Goal: Information Seeking & Learning: Learn about a topic

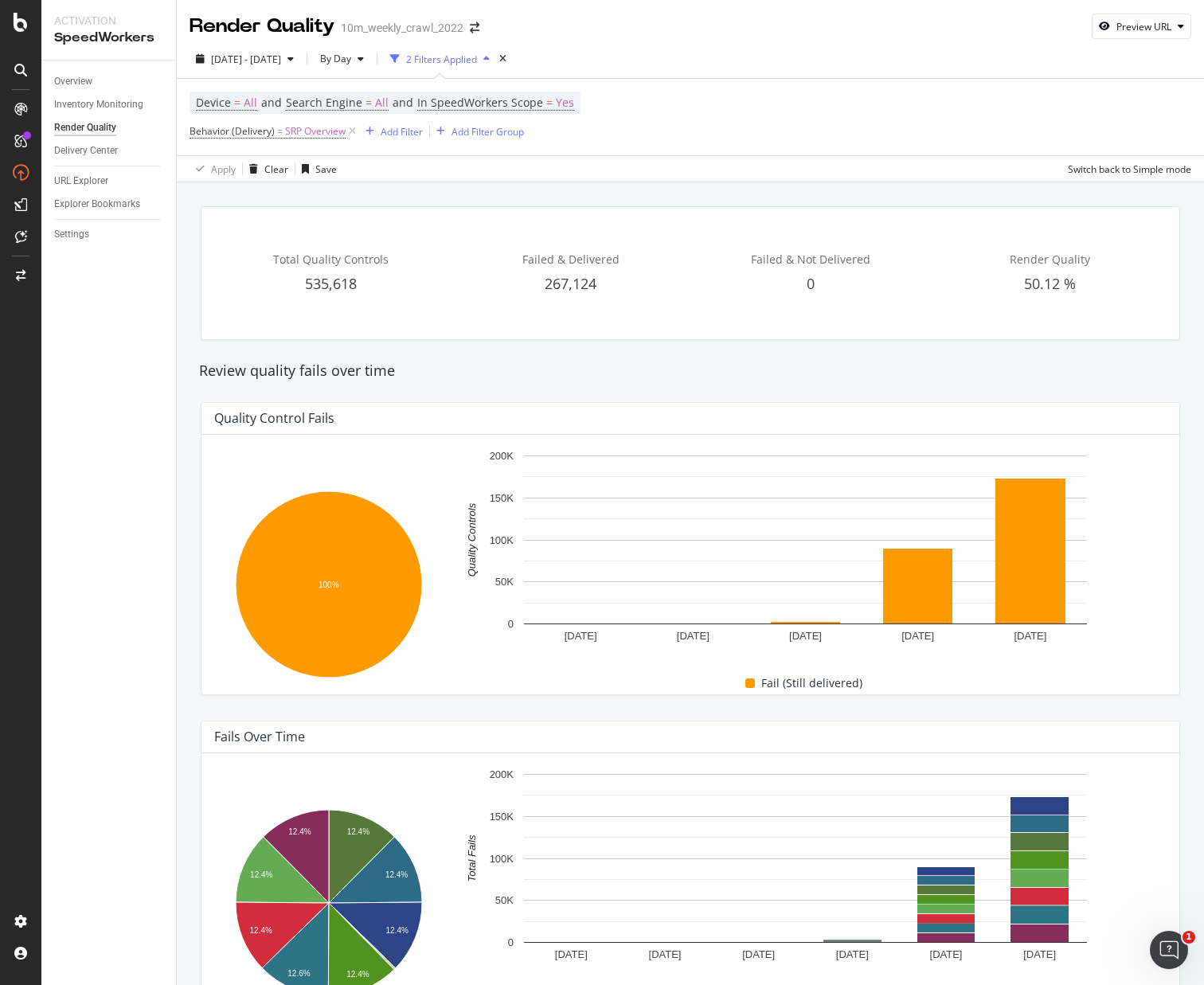
click at [819, 69] on div "2025 Sep. 10th - Oct. 8th By Day 2 Filters Applied" at bounding box center [691, 61] width 1028 height 31
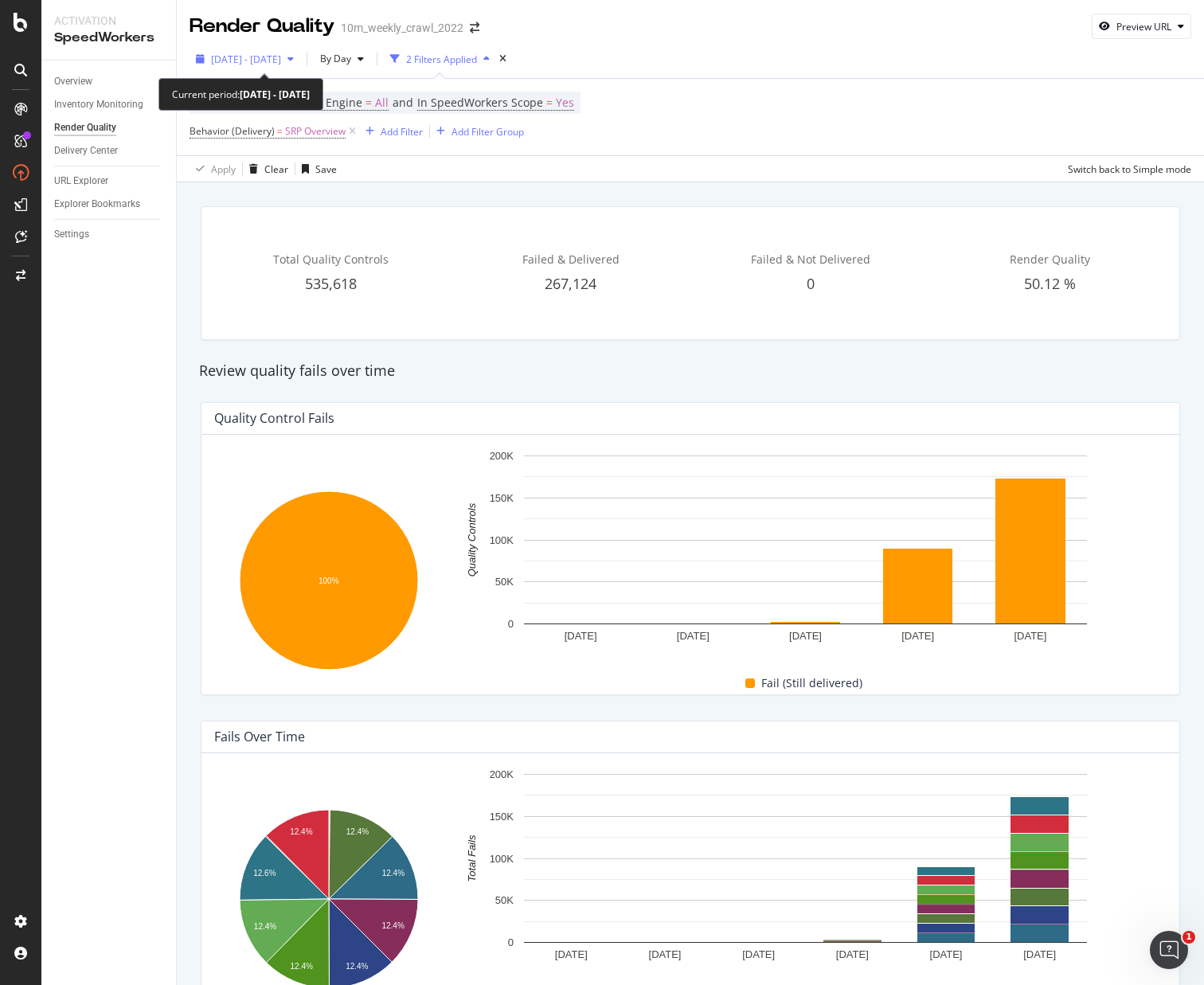
click at [281, 63] on span "2025 Sep. 10th - Oct. 8th" at bounding box center [246, 58] width 70 height 13
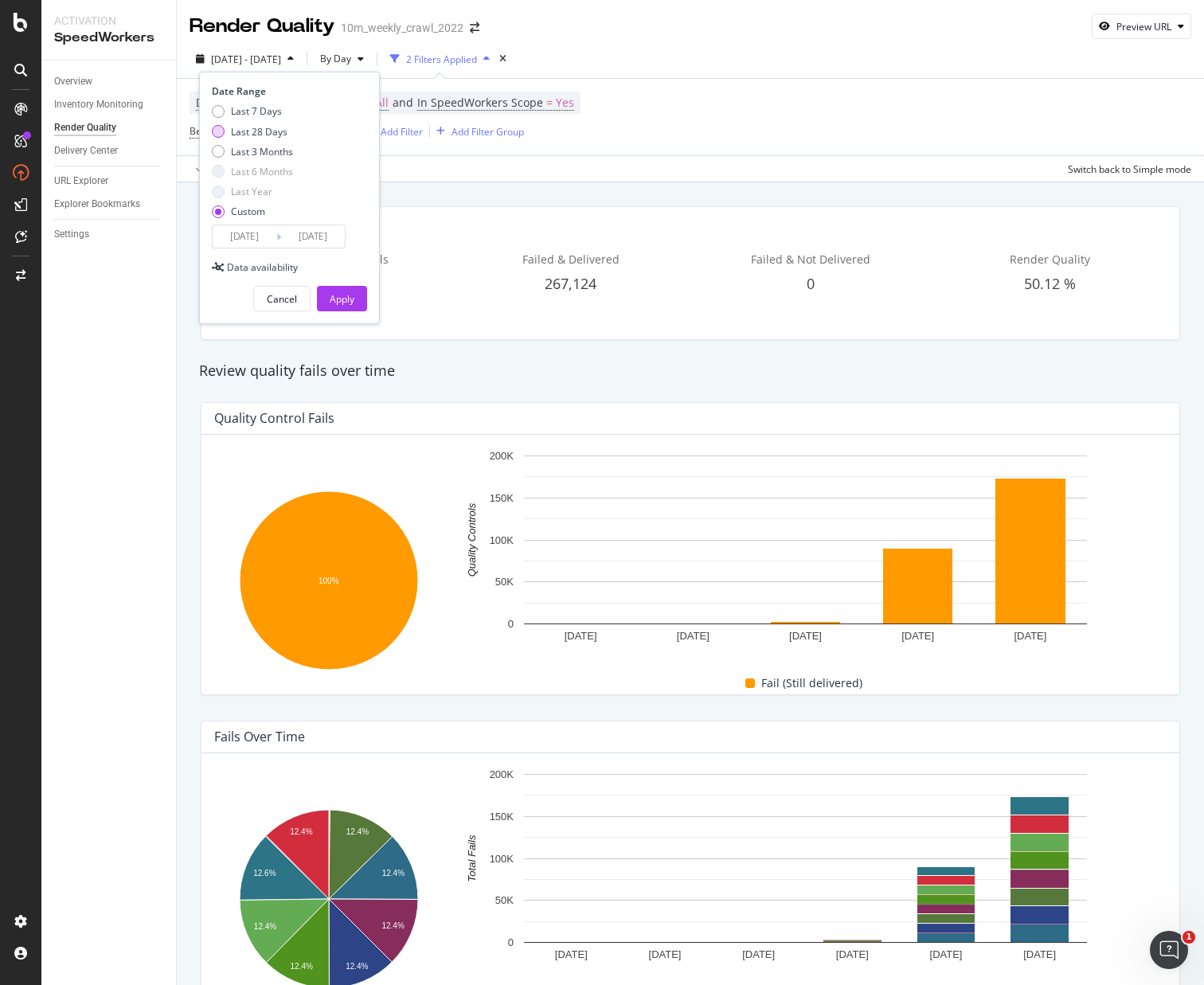
click at [213, 130] on div "Last 28 Days" at bounding box center [219, 131] width 13 height 13
type input "2025/09/13"
type input "2025/10/10"
click at [355, 303] on button "Apply" at bounding box center [343, 298] width 50 height 25
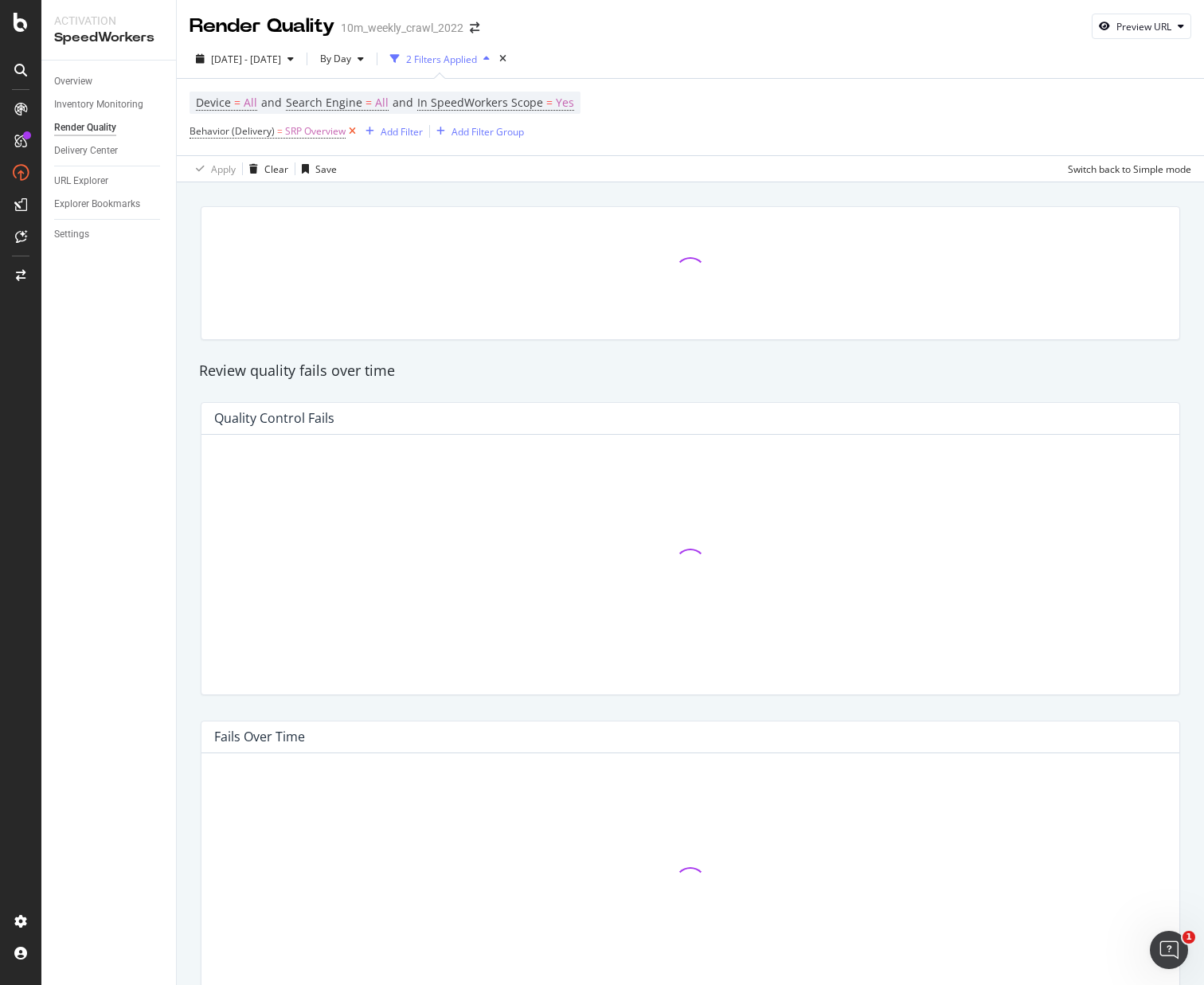
click at [352, 134] on icon at bounding box center [352, 131] width 13 height 16
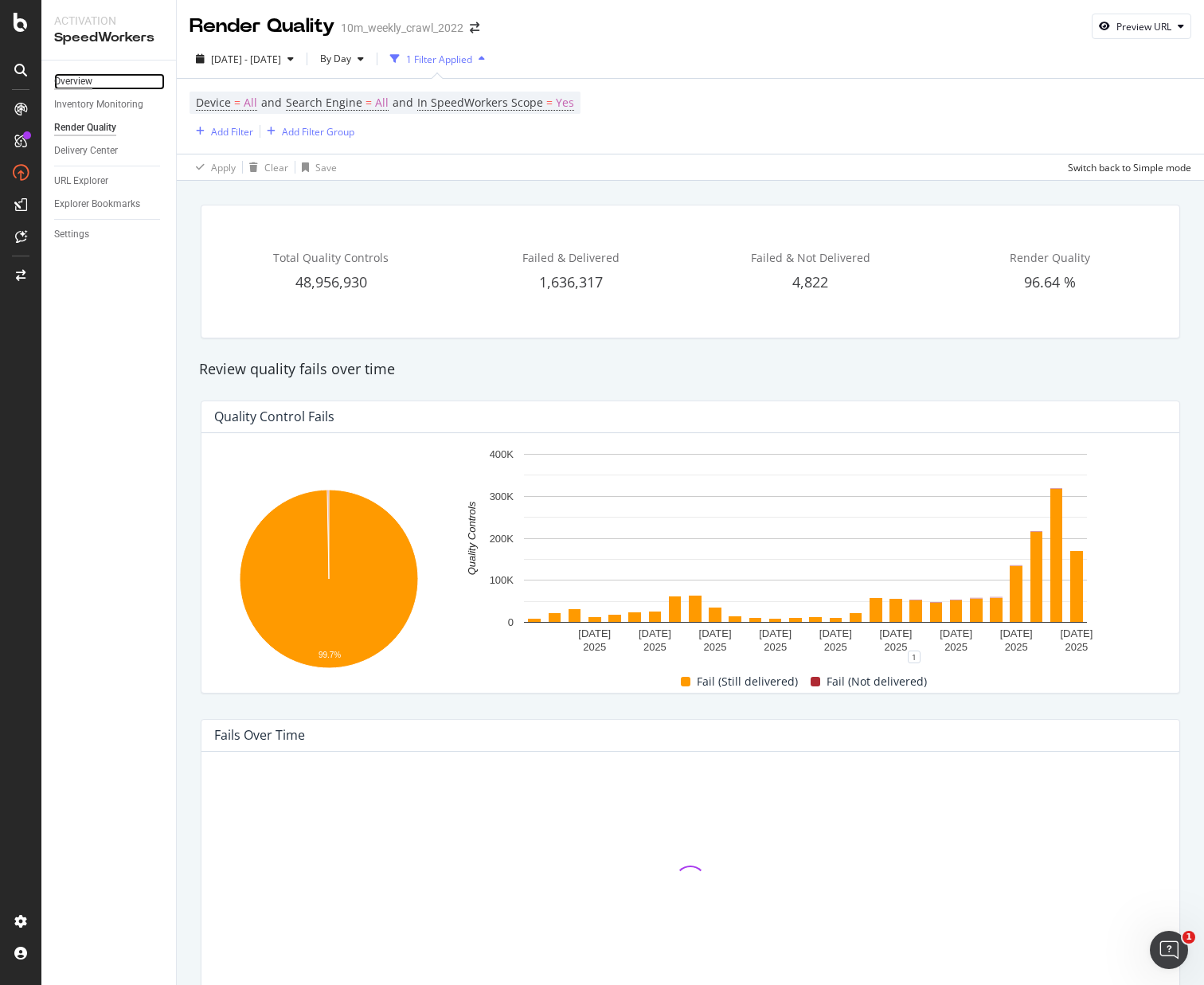
click at [67, 79] on div "Overview" at bounding box center [73, 81] width 39 height 17
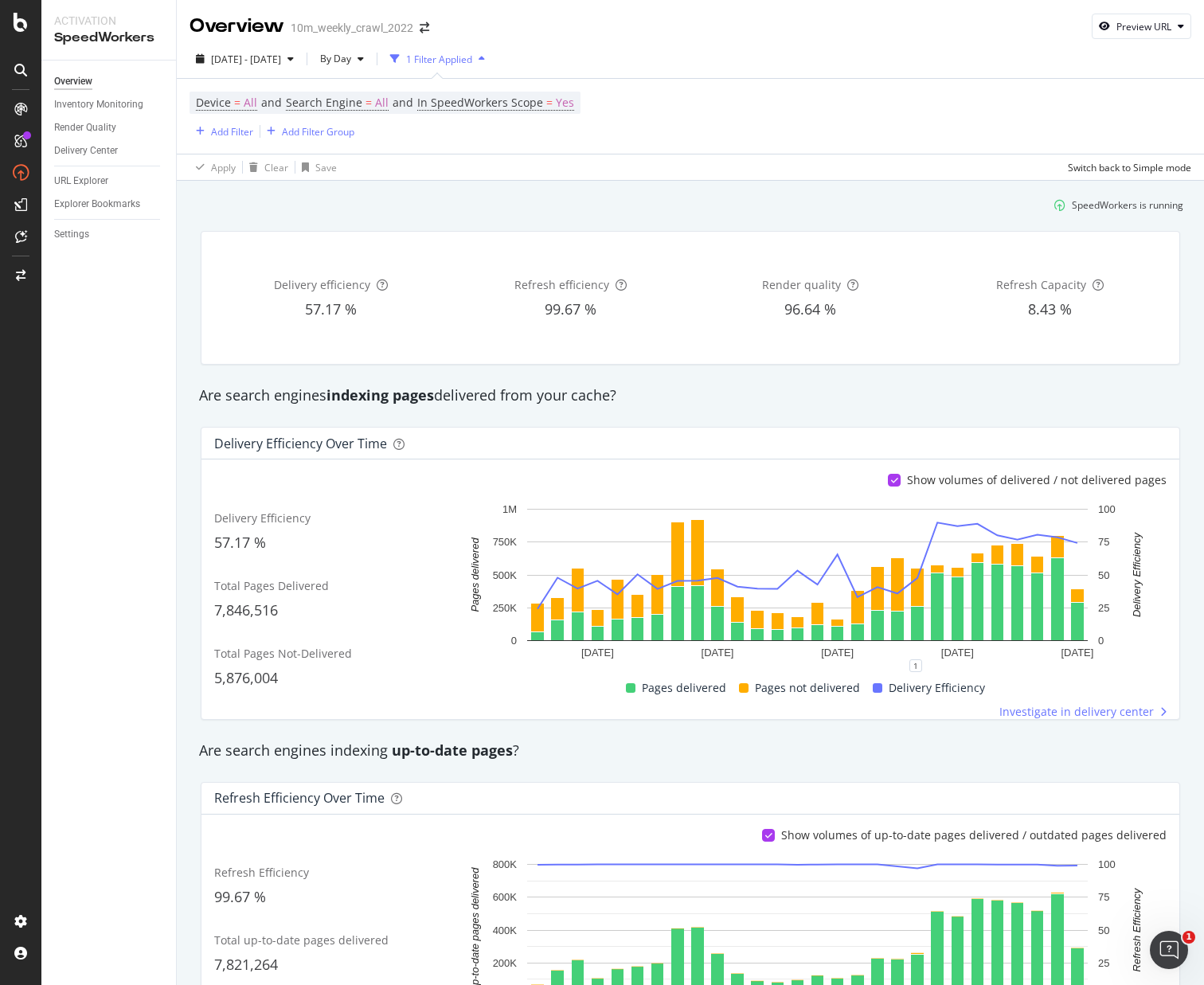
click at [704, 64] on div "2025 Sep. 13th - Oct. 10th By Day 1 Filter Applied" at bounding box center [691, 61] width 1028 height 31
click at [106, 109] on div "Inventory Monitoring" at bounding box center [98, 104] width 89 height 17
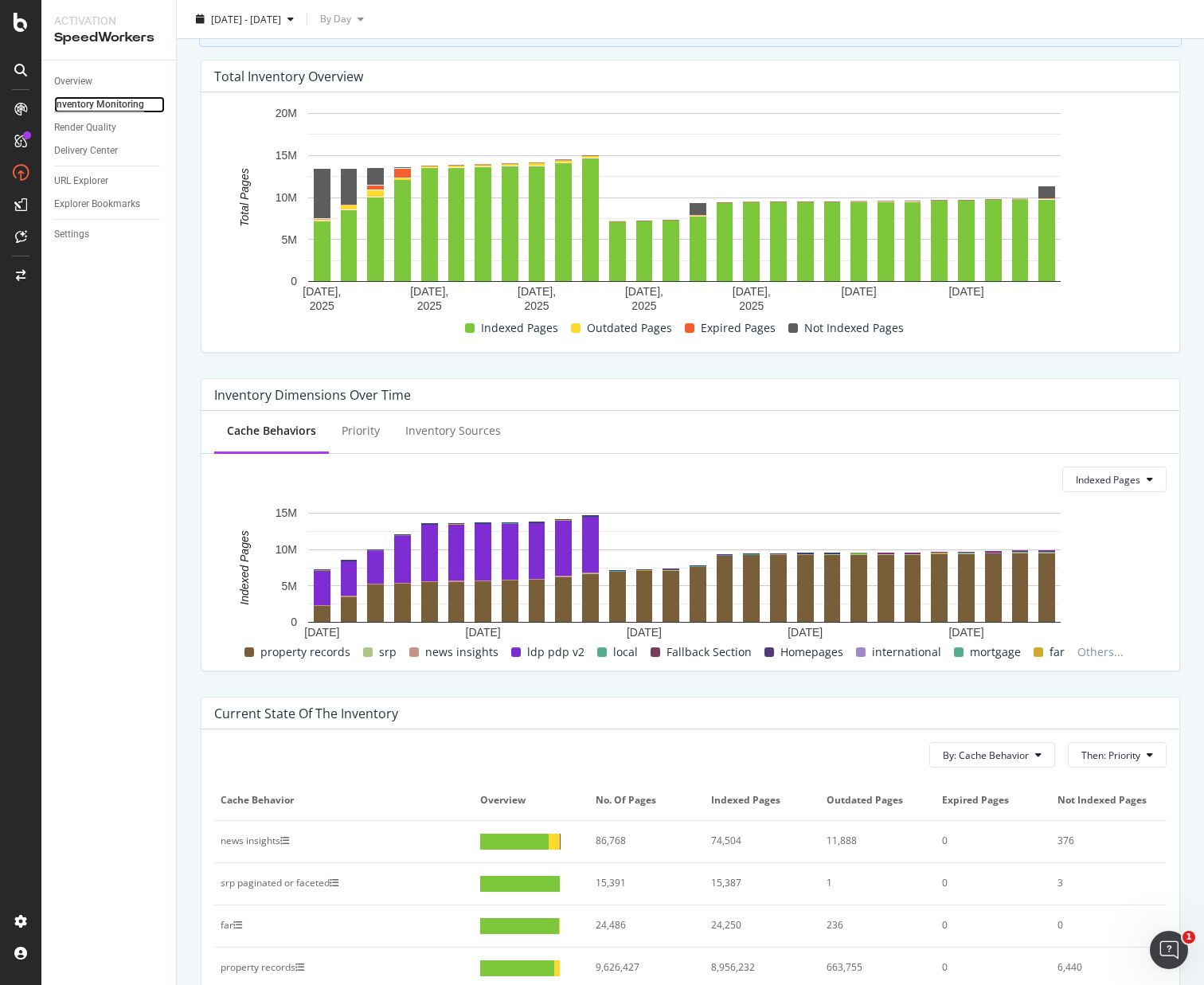
scroll to position [182, 0]
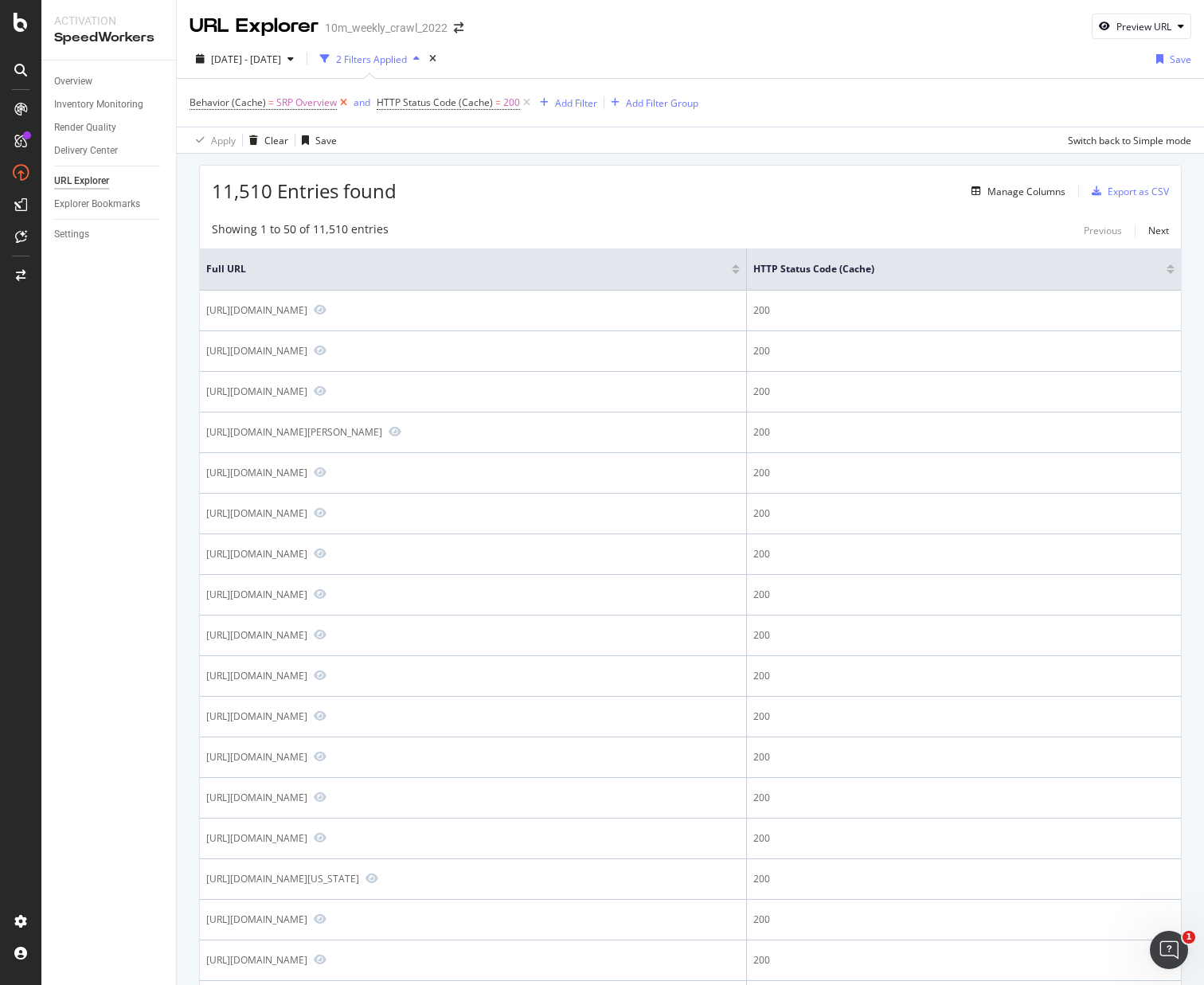
click at [344, 105] on icon at bounding box center [343, 102] width 13 height 16
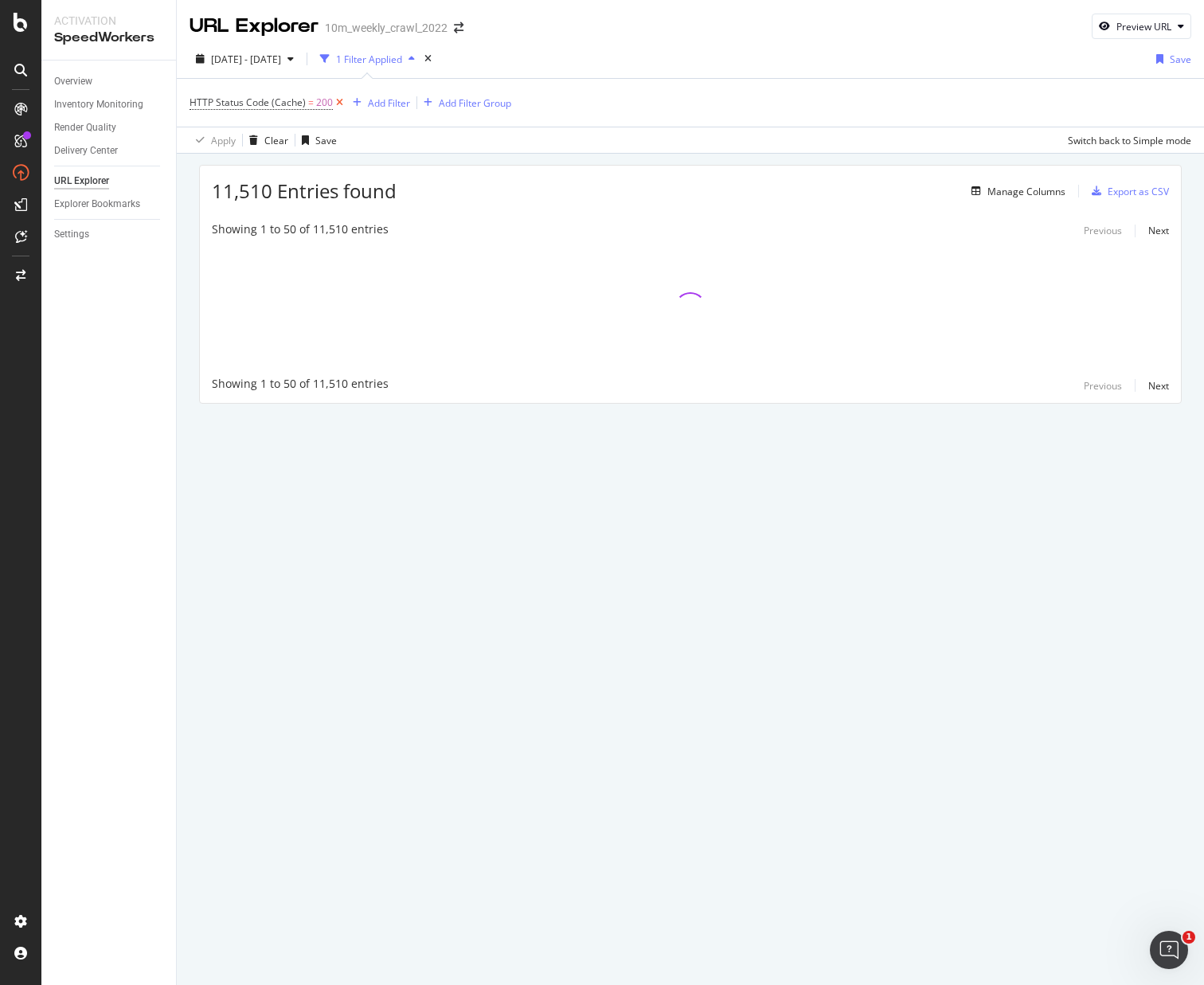
click at [341, 102] on icon at bounding box center [339, 102] width 13 height 16
click at [258, 59] on span "2025 Sep. 8th - Oct. 7th" at bounding box center [246, 58] width 70 height 13
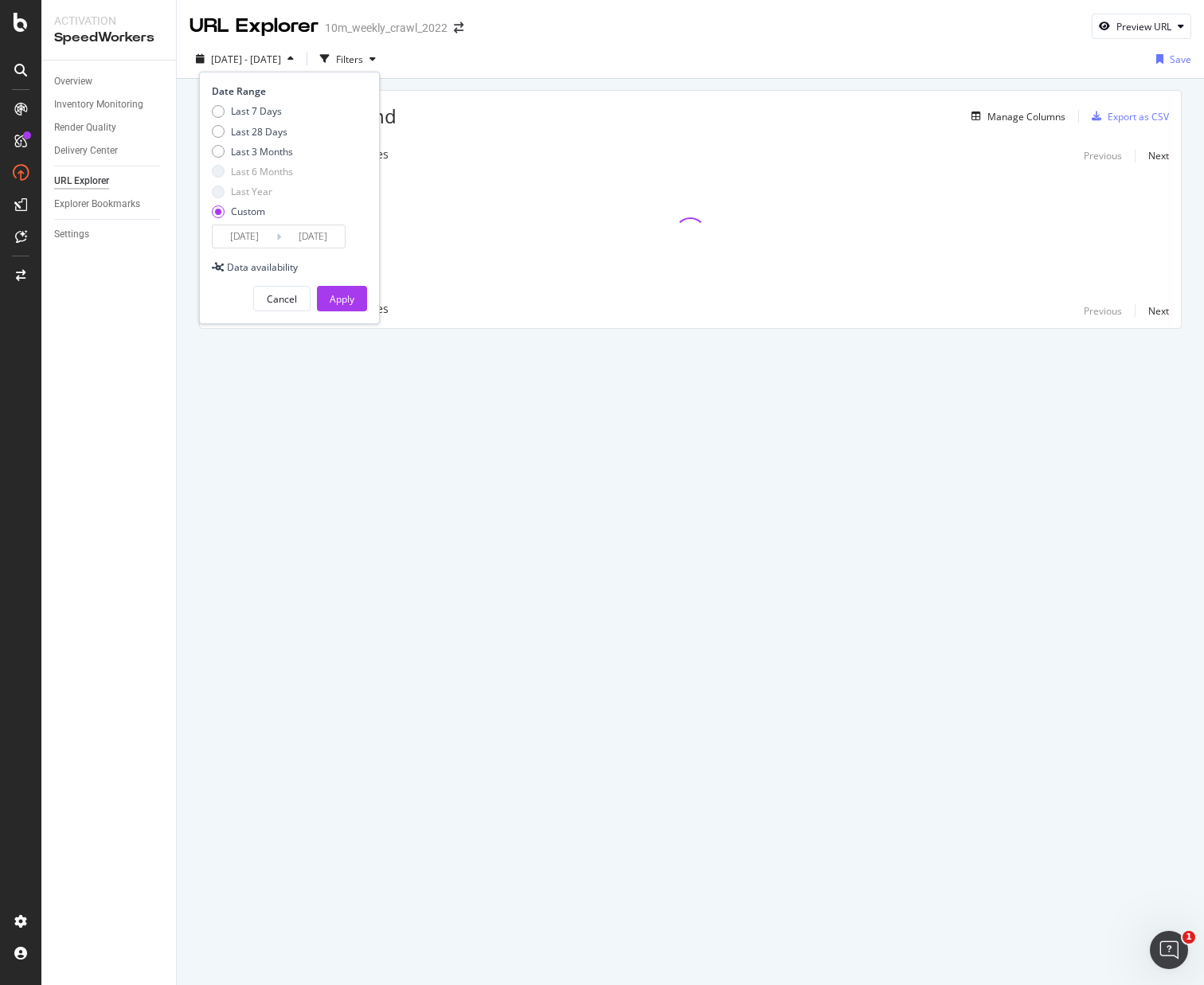
click at [241, 231] on input "2025/09/08" at bounding box center [244, 236] width 64 height 22
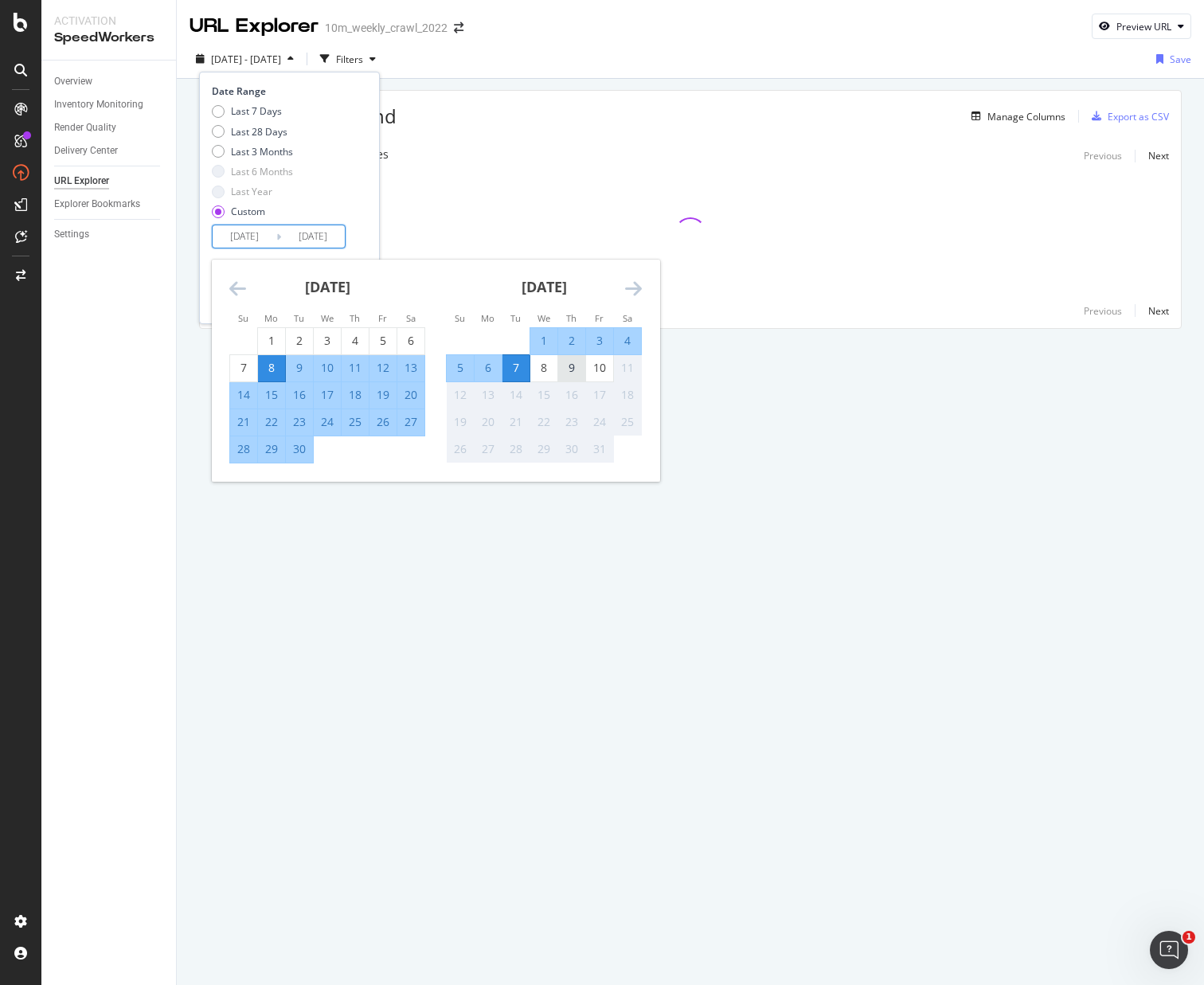
click at [569, 371] on div "9" at bounding box center [572, 368] width 27 height 16
type input "2025/10/09"
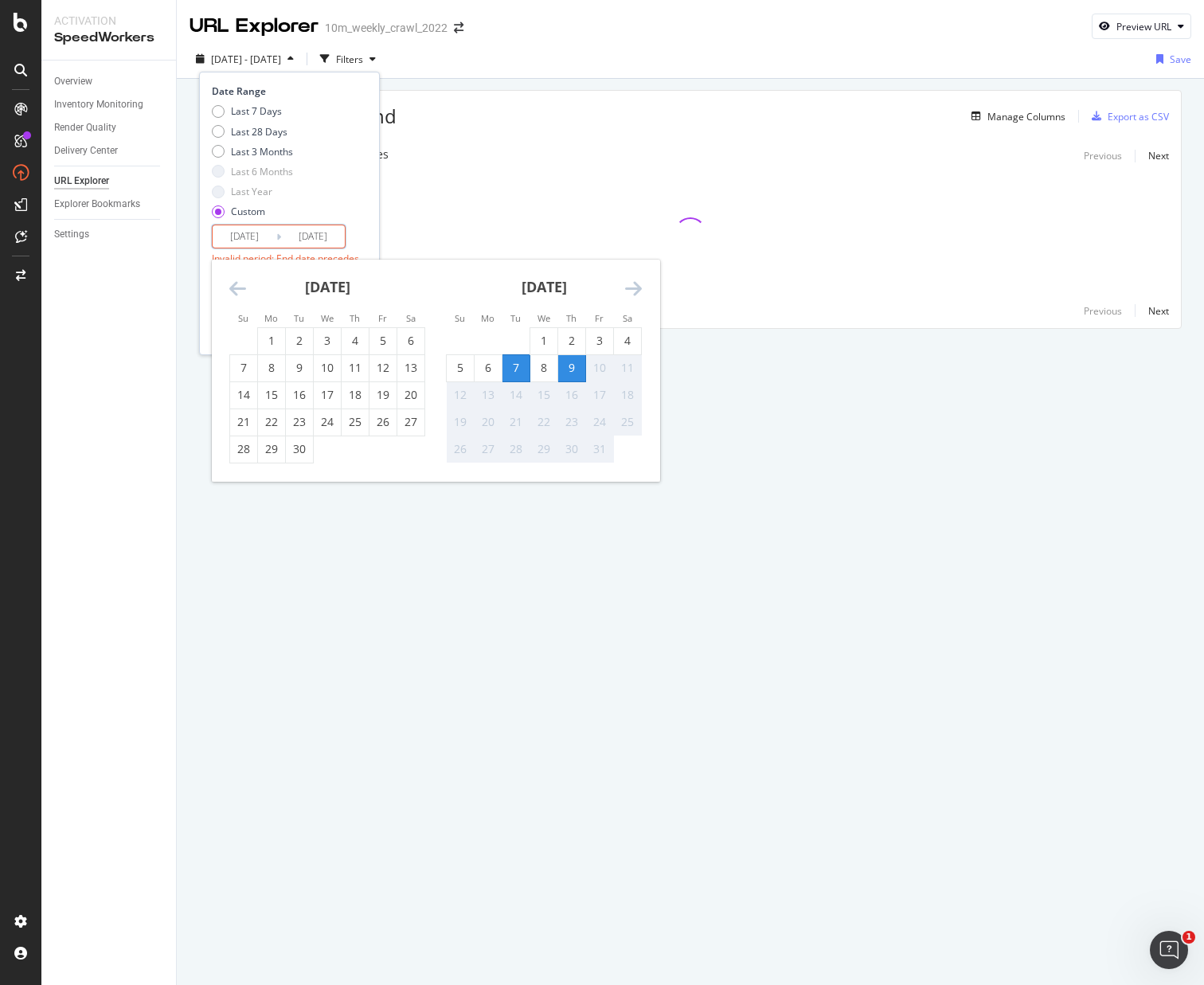
click at [569, 371] on div "9" at bounding box center [572, 368] width 27 height 16
type input "2025/10/09"
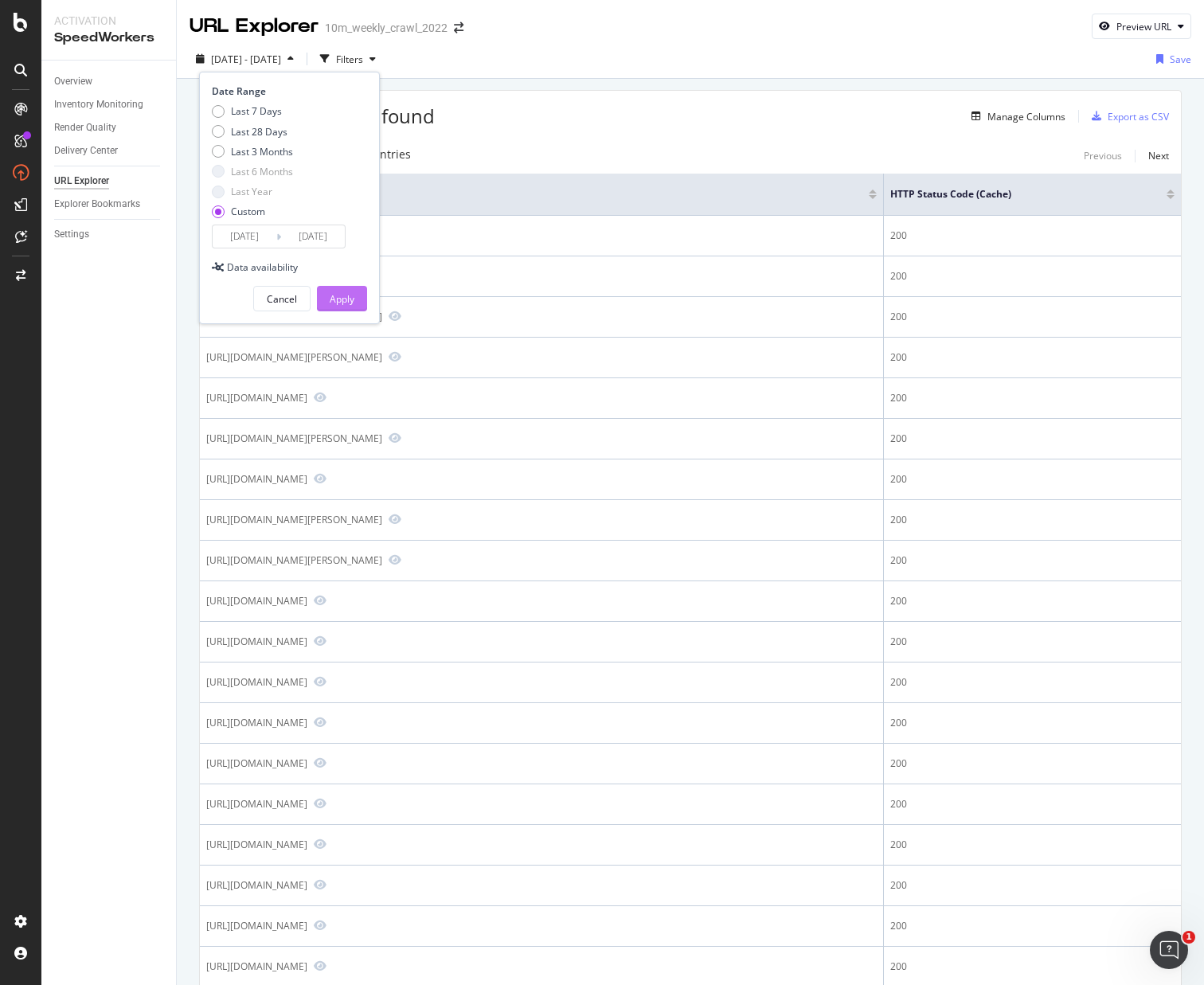
click at [346, 299] on div "Apply" at bounding box center [342, 298] width 24 height 13
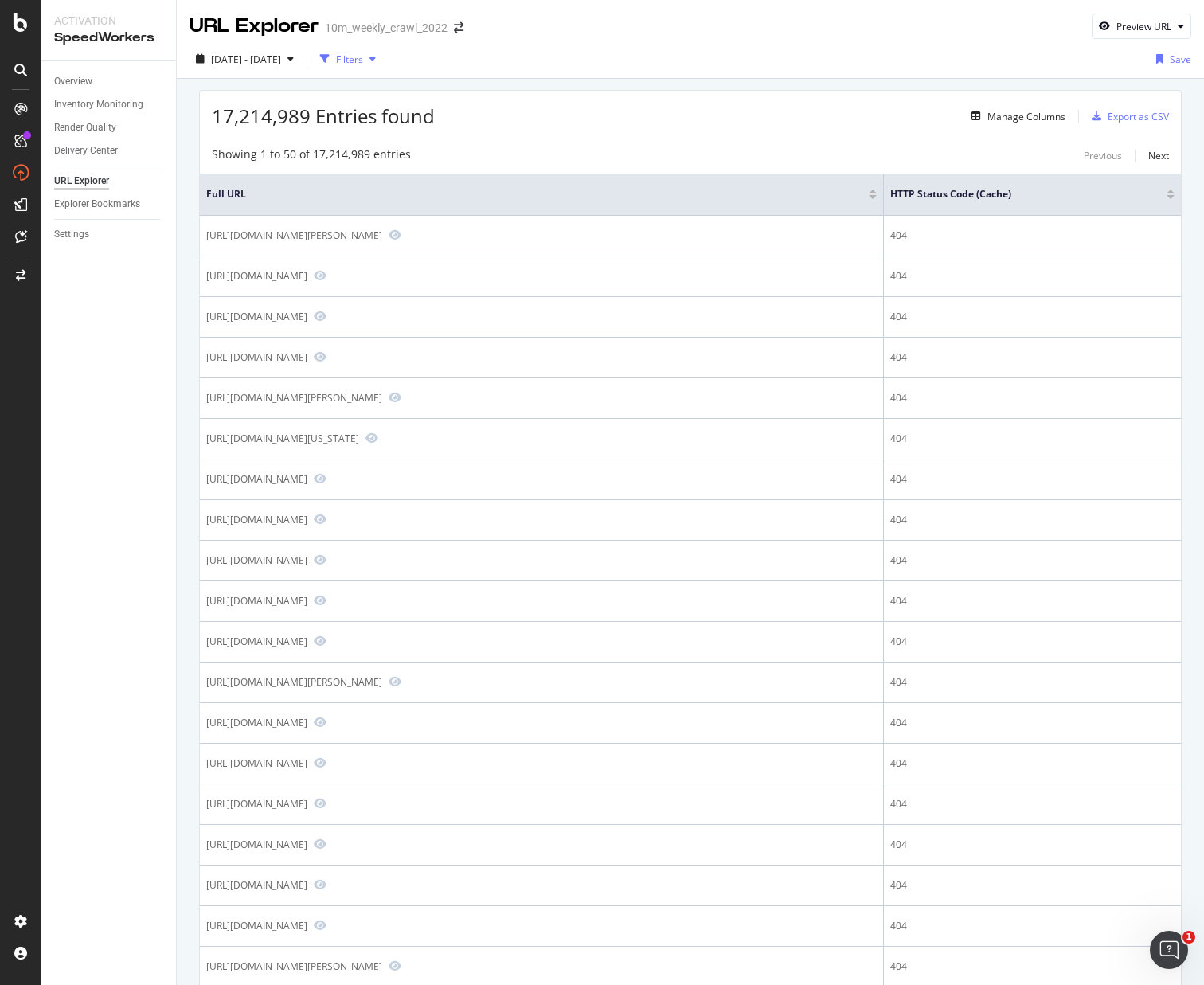
click at [363, 64] on div "Filters" at bounding box center [350, 58] width 27 height 13
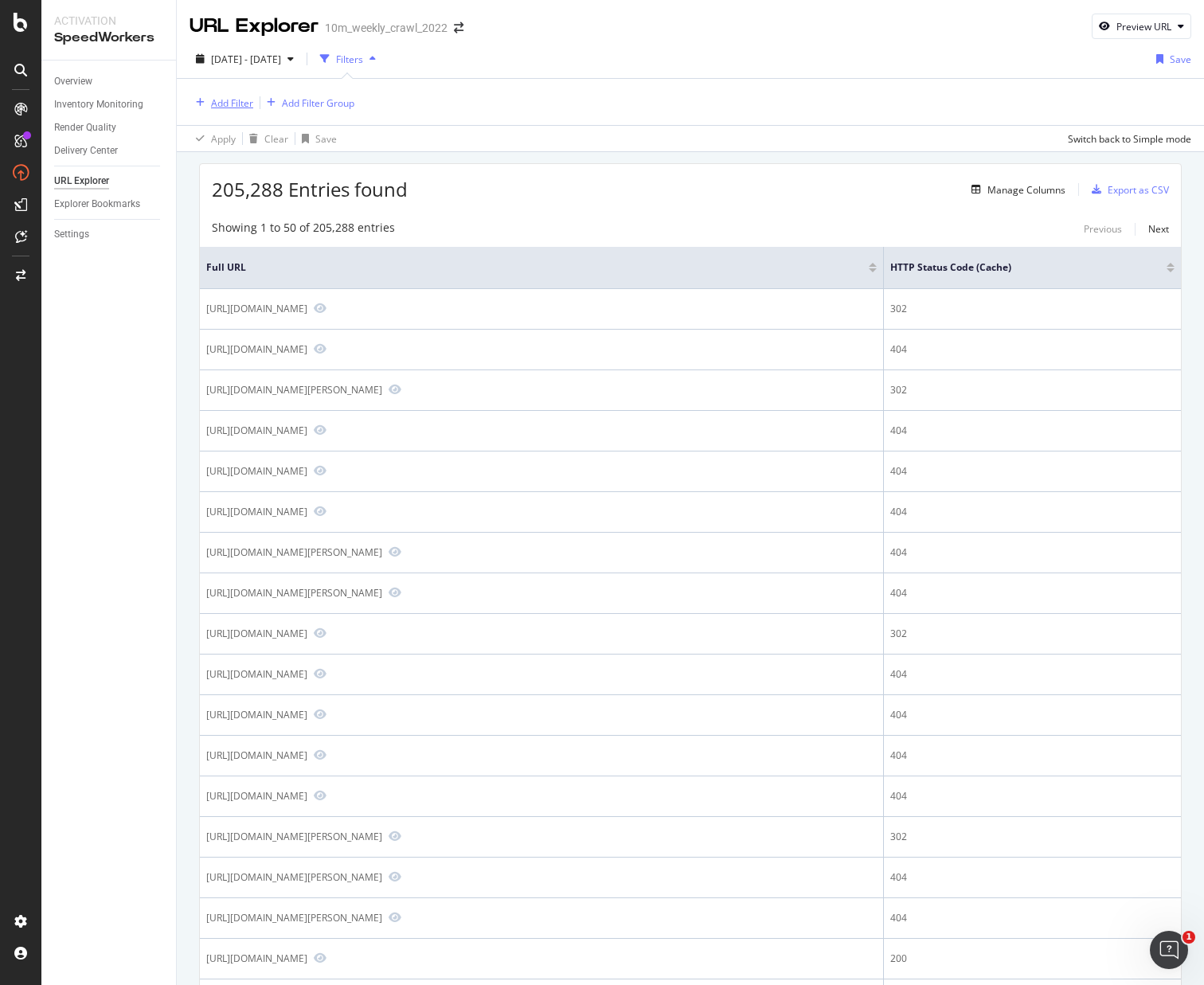
click at [233, 102] on div "Add Filter" at bounding box center [232, 102] width 42 height 13
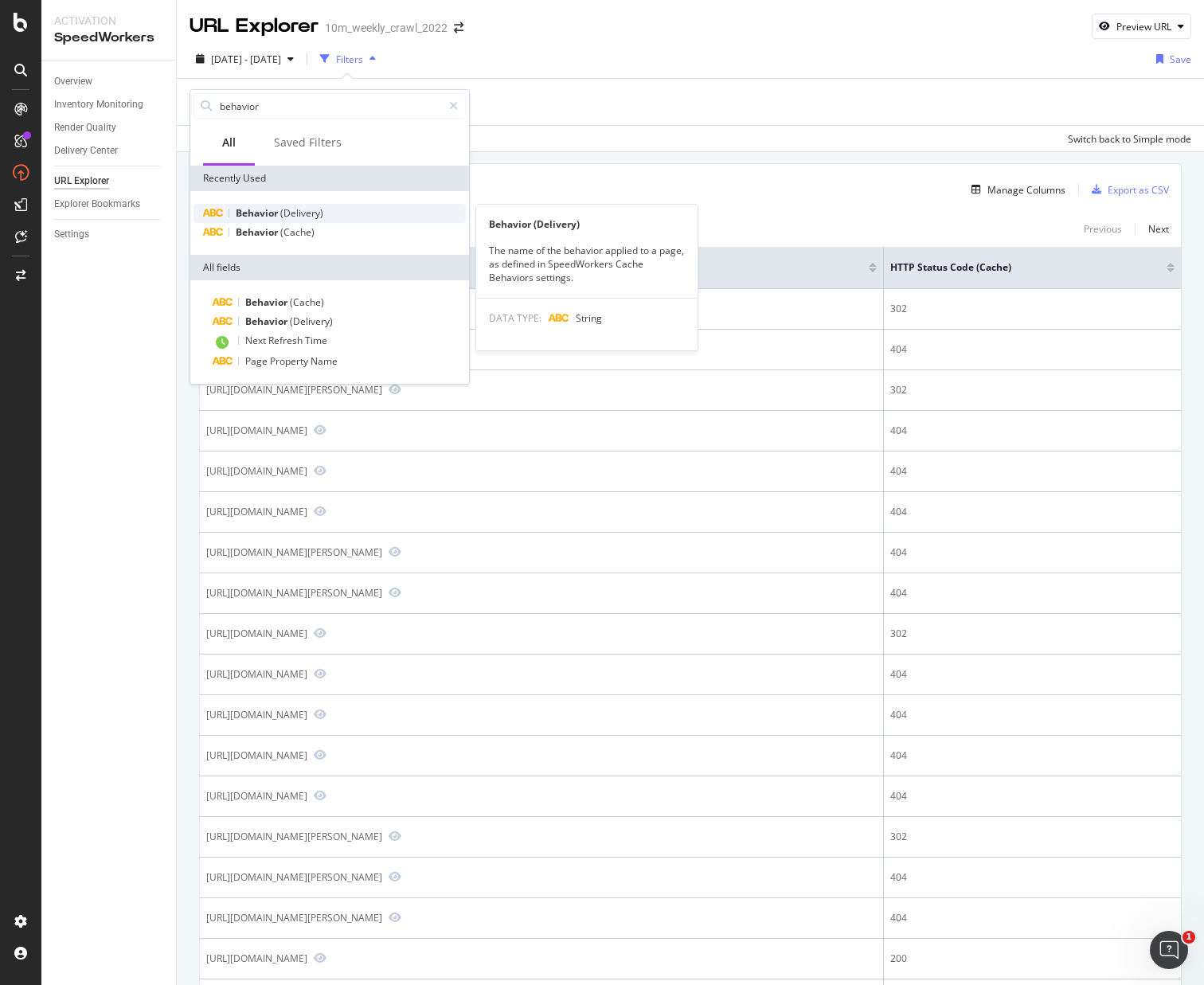
type input "behavior"
click at [314, 217] on span "(Delivery)" at bounding box center [302, 212] width 43 height 13
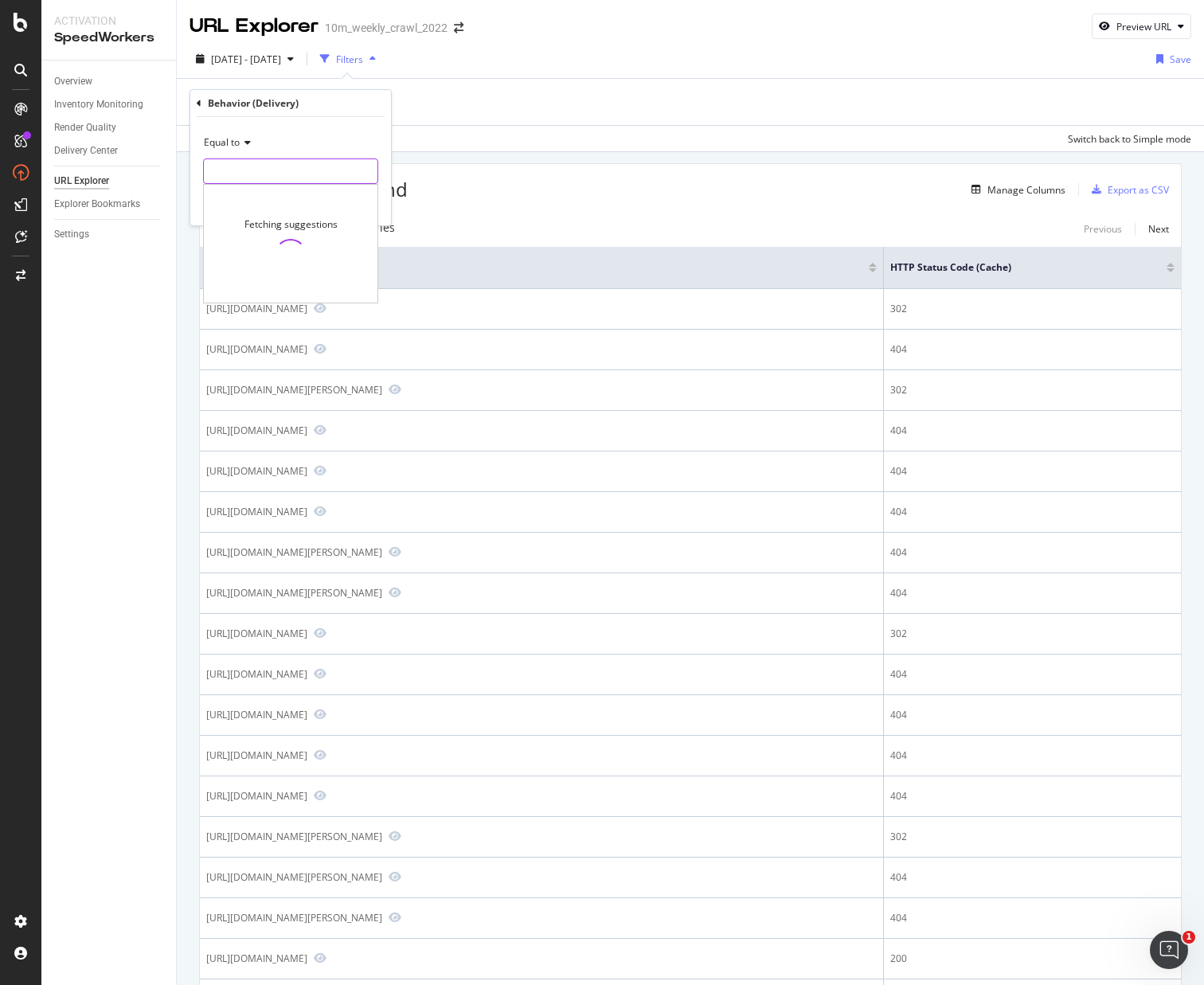
click at [302, 170] on input "text" at bounding box center [290, 171] width 174 height 25
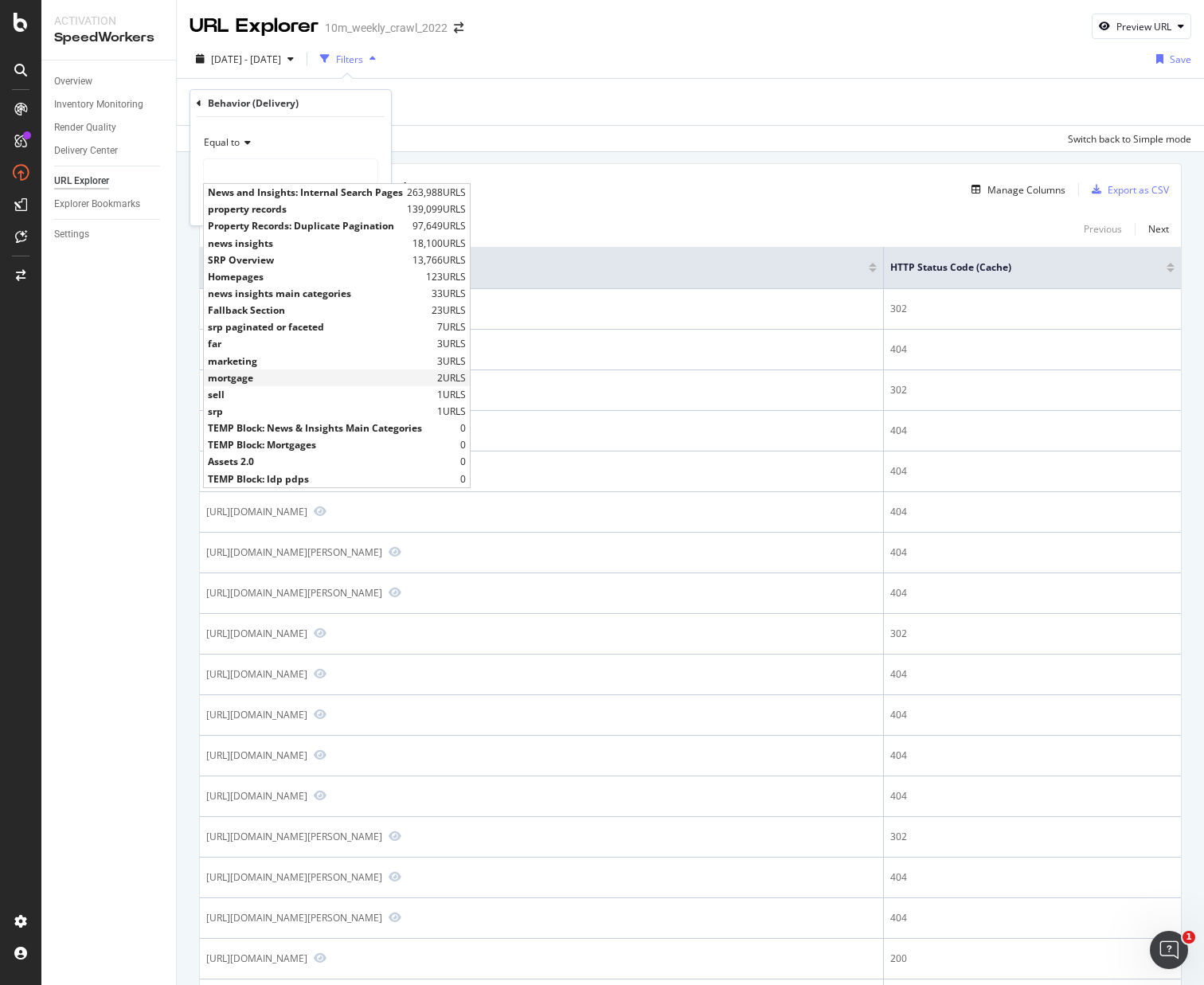
click at [278, 377] on span "mortgage" at bounding box center [320, 377] width 226 height 13
type input "mortgage"
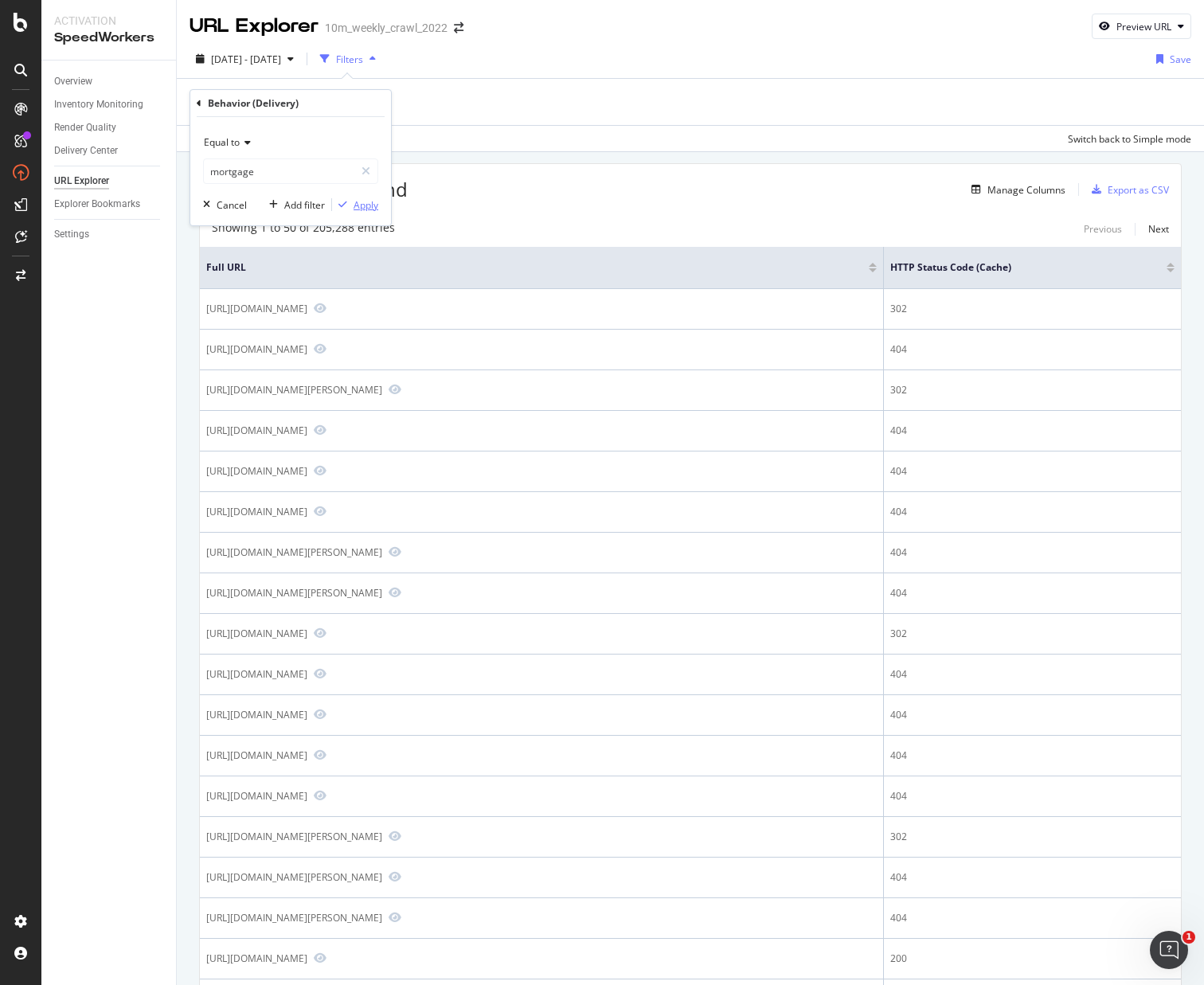
click at [352, 209] on div "Apply" at bounding box center [354, 205] width 46 height 14
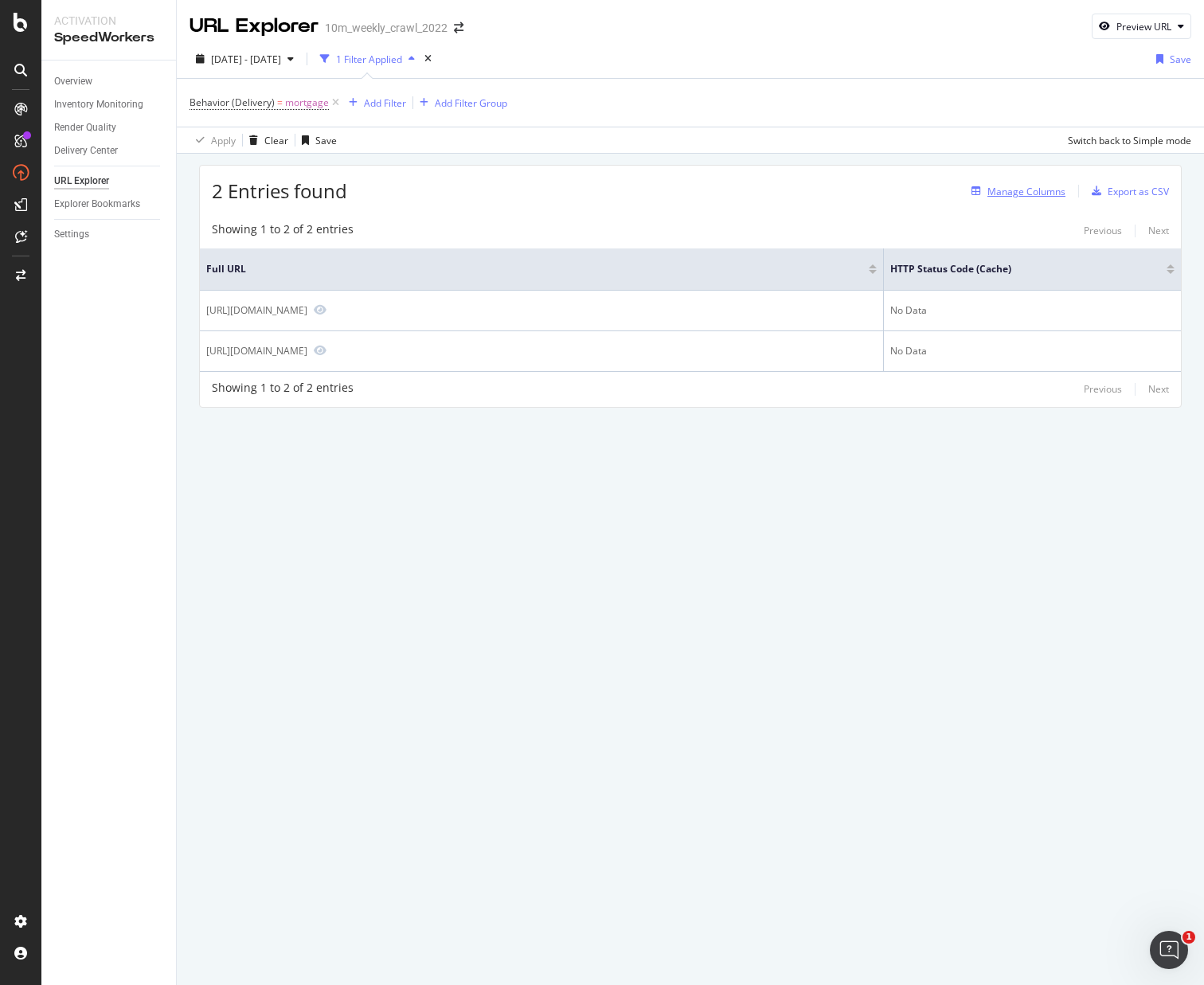
click at [988, 196] on div "Manage Columns" at bounding box center [1026, 191] width 78 height 13
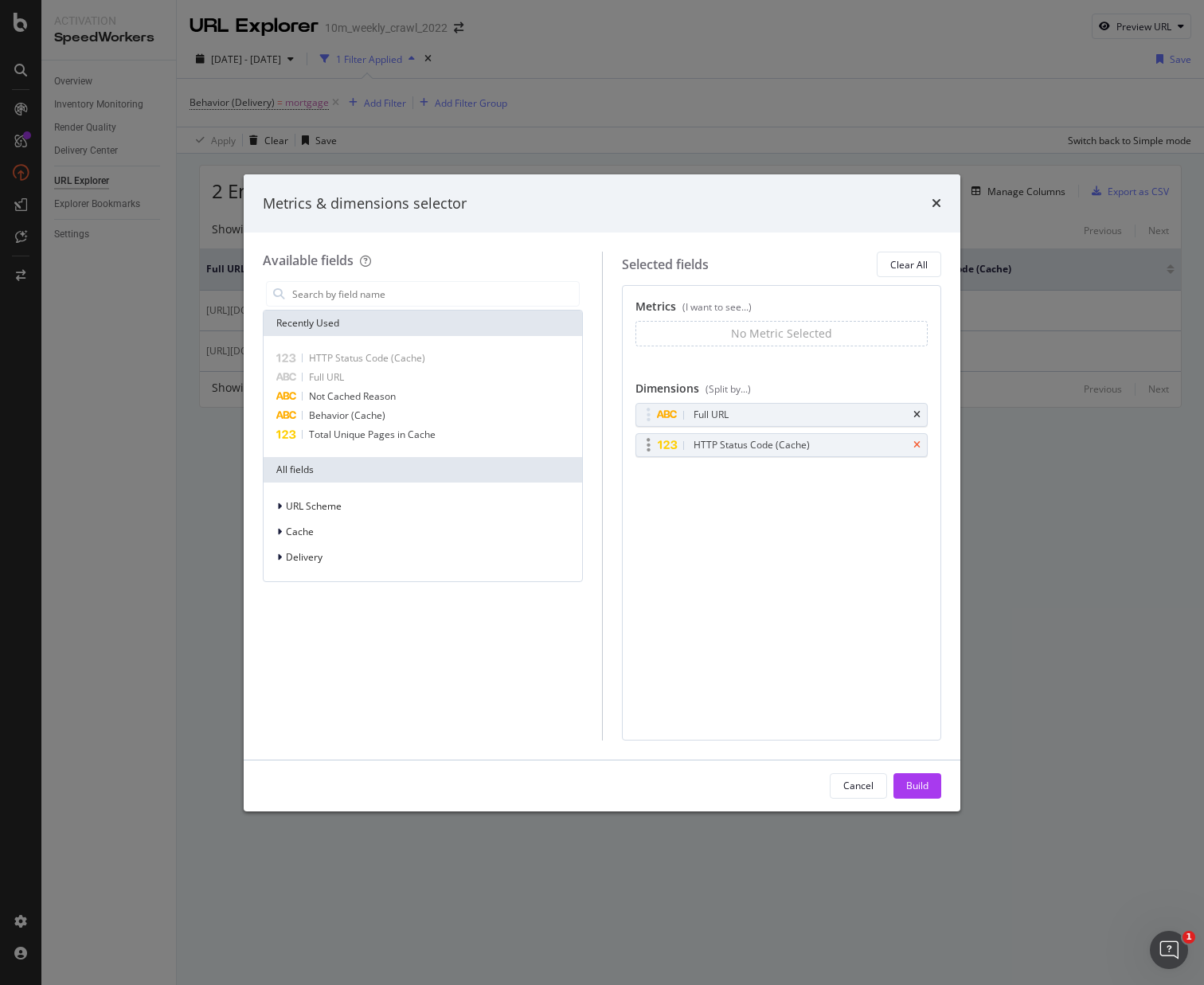
click at [919, 440] on icon "times" at bounding box center [917, 445] width 7 height 10
drag, startPoint x: 916, startPoint y: 781, endPoint x: 909, endPoint y: 755, distance: 26.9
click at [916, 778] on div "Build" at bounding box center [917, 785] width 22 height 13
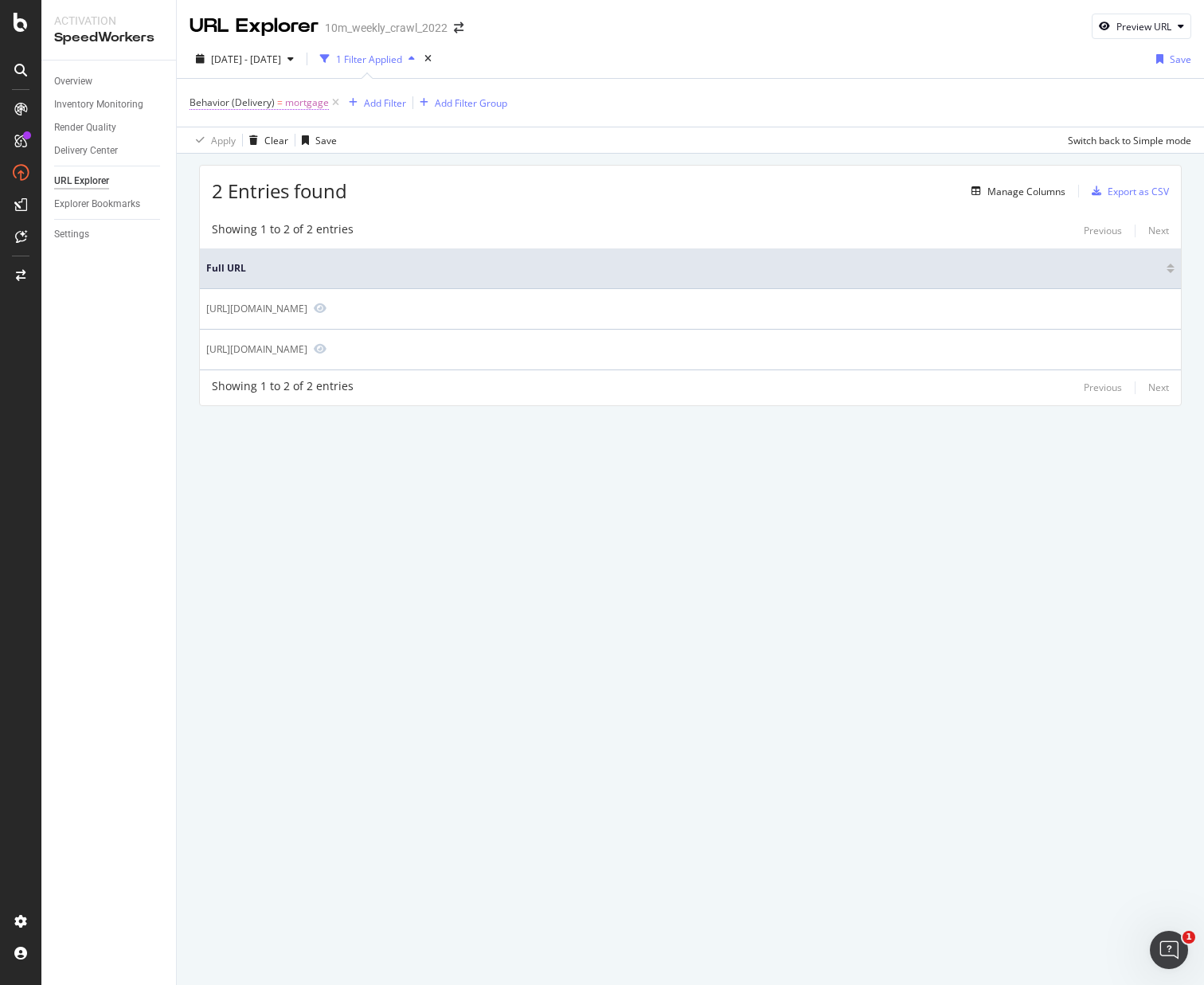
click at [231, 105] on span "Behavior (Delivery)" at bounding box center [232, 102] width 85 height 13
click at [200, 101] on icon at bounding box center [199, 101] width 4 height 10
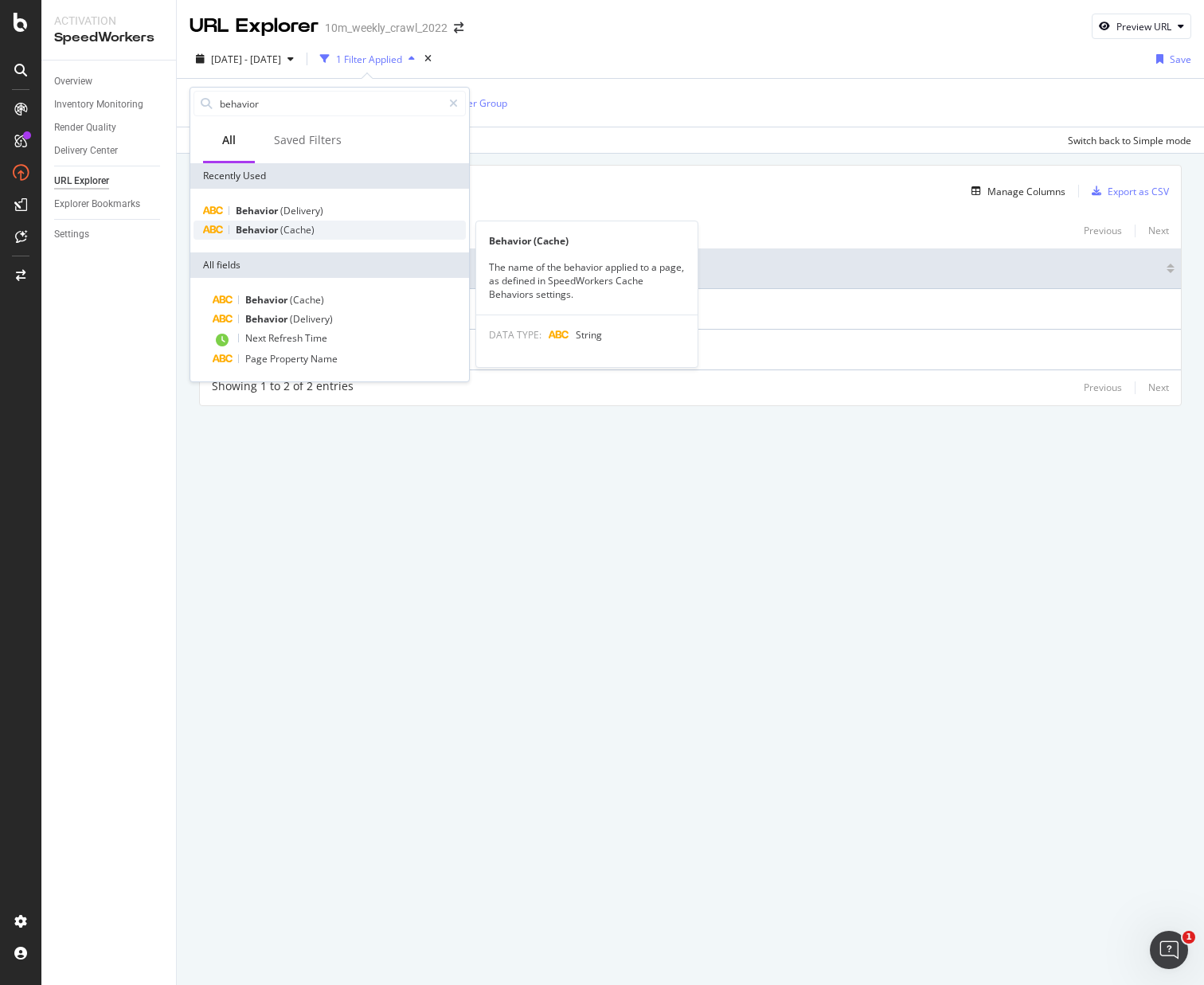
click at [285, 230] on span "(Cache)" at bounding box center [298, 229] width 34 height 13
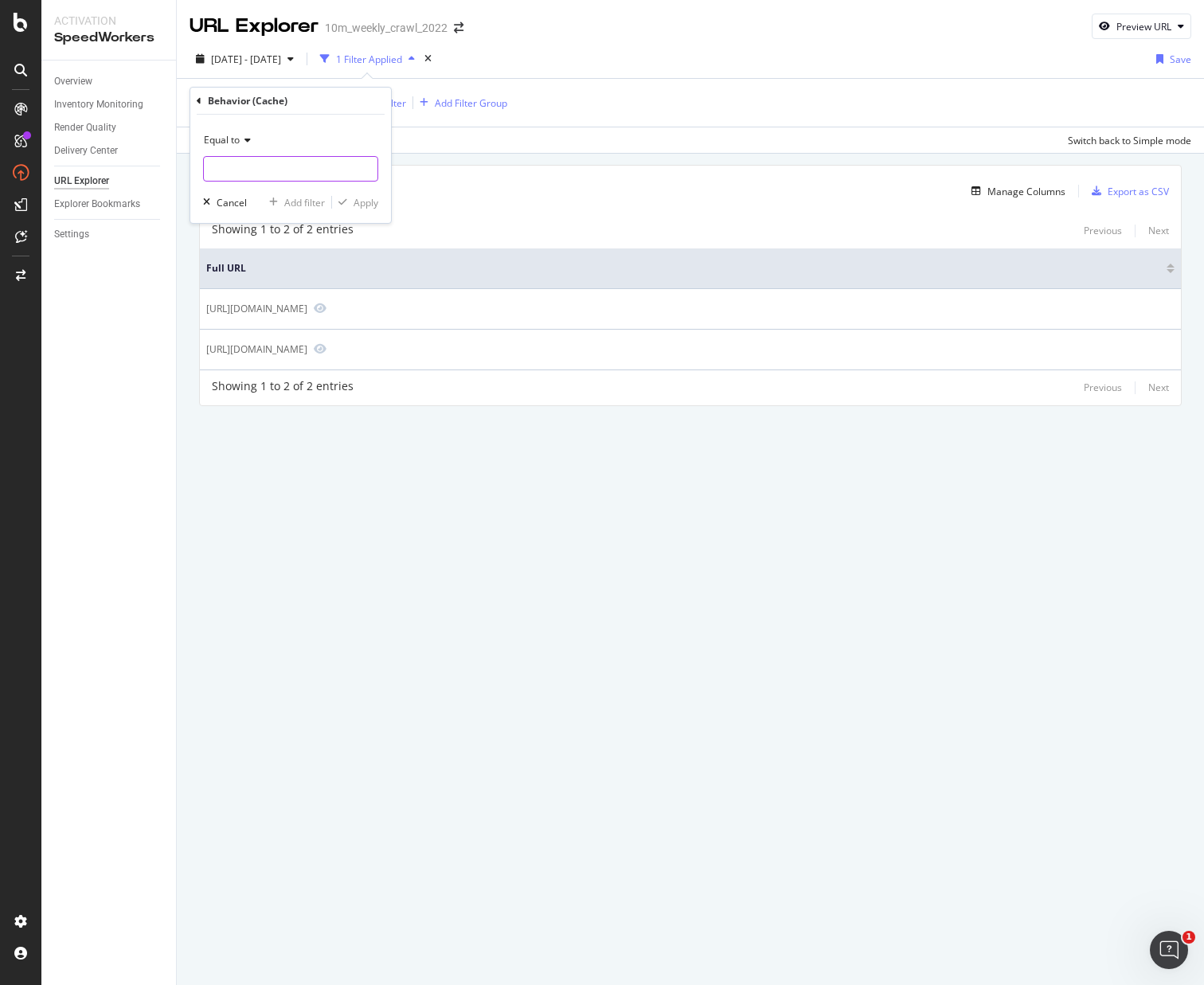
click at [332, 172] on input "text" at bounding box center [290, 169] width 174 height 25
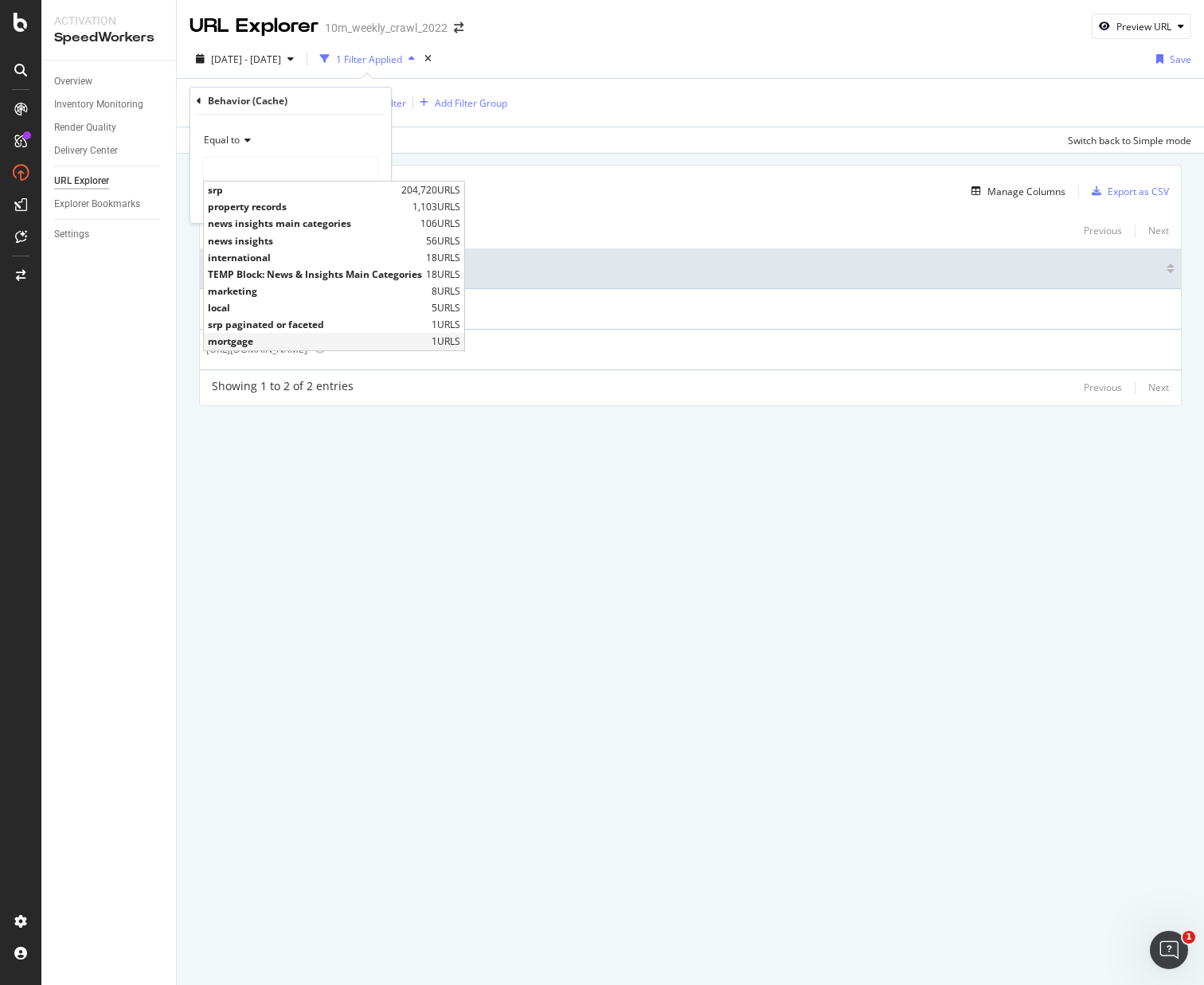
click at [303, 338] on span "mortgage" at bounding box center [317, 341] width 219 height 13
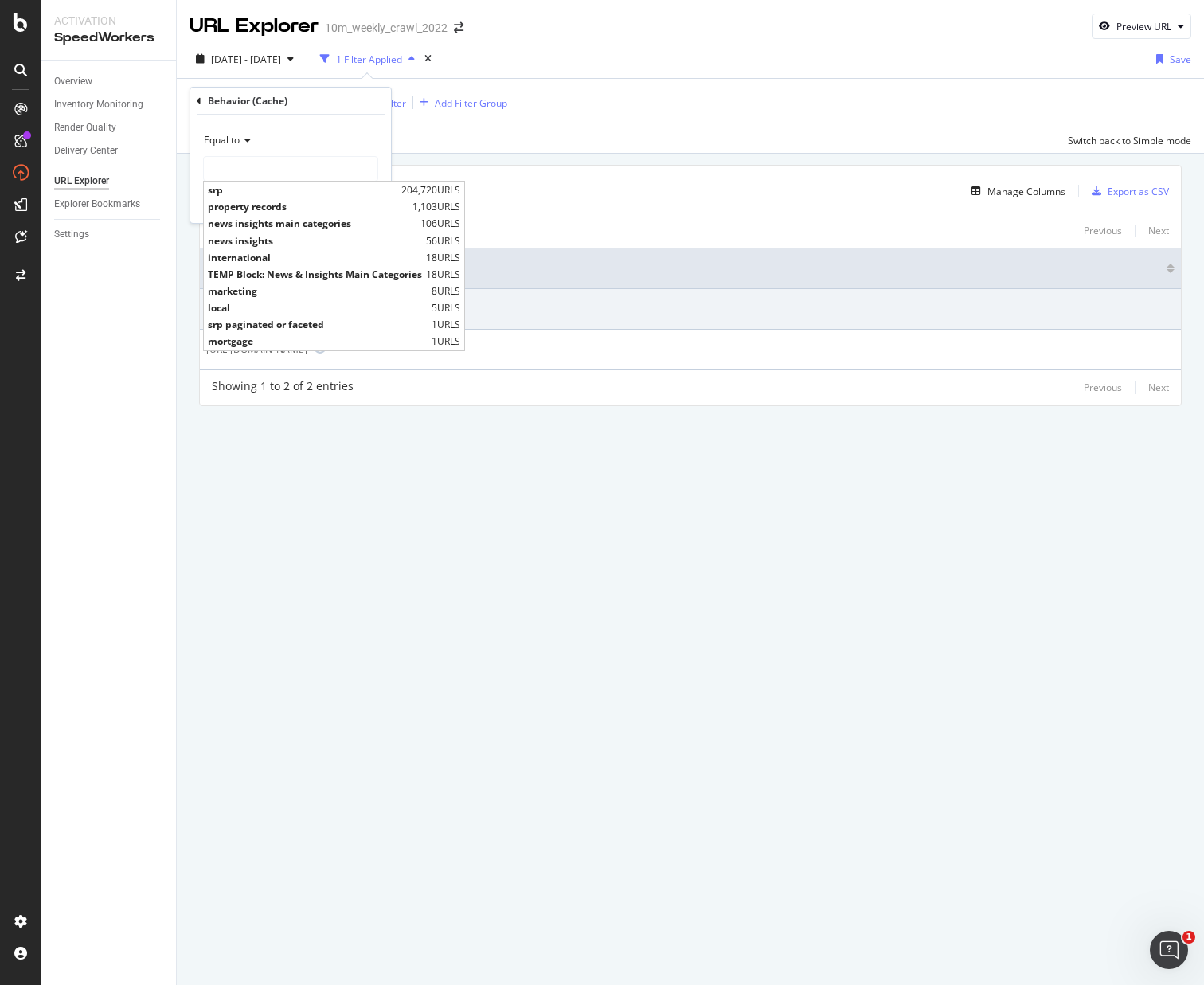
type input "mortgage"
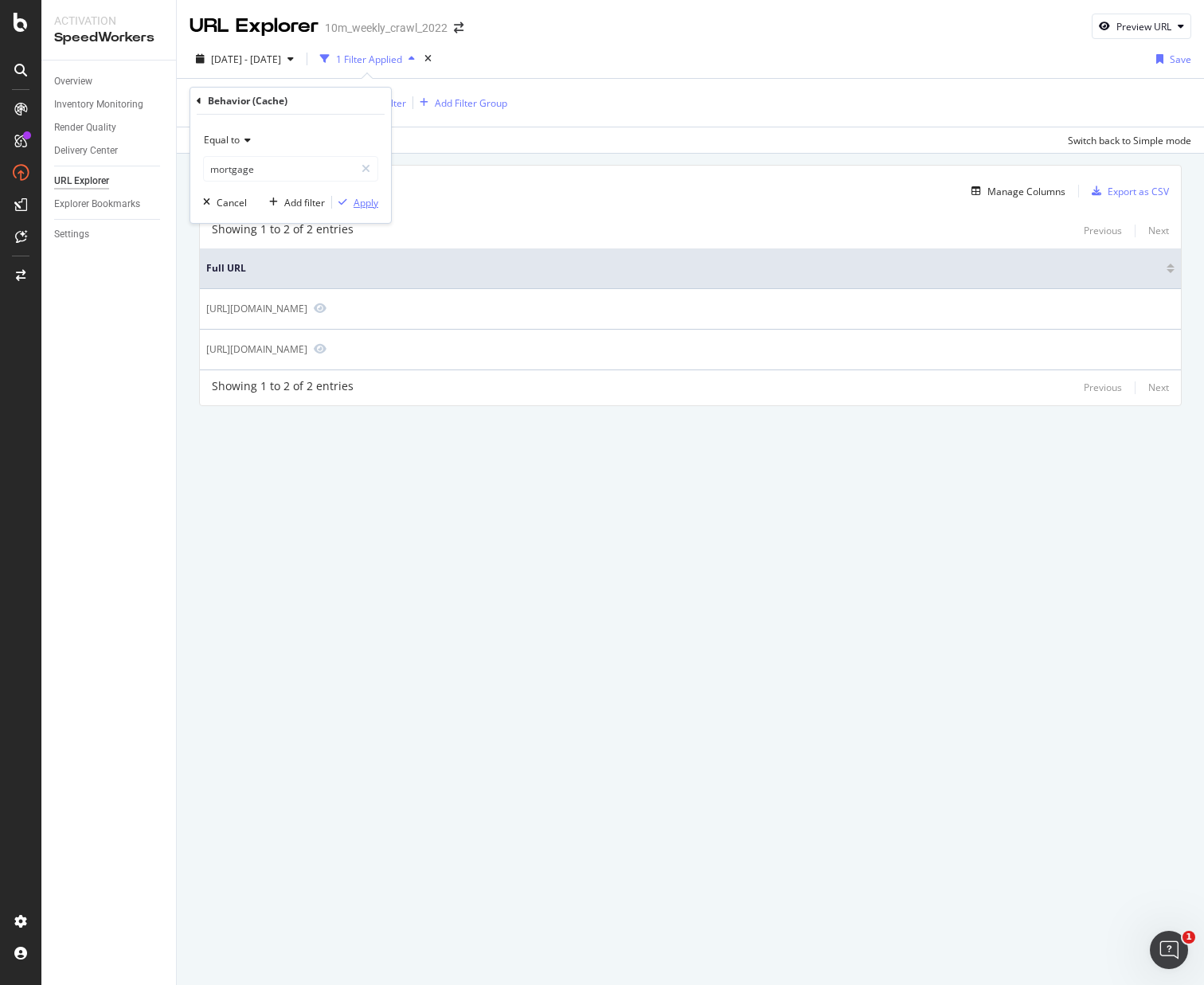
click at [353, 208] on div "Apply" at bounding box center [365, 202] width 24 height 13
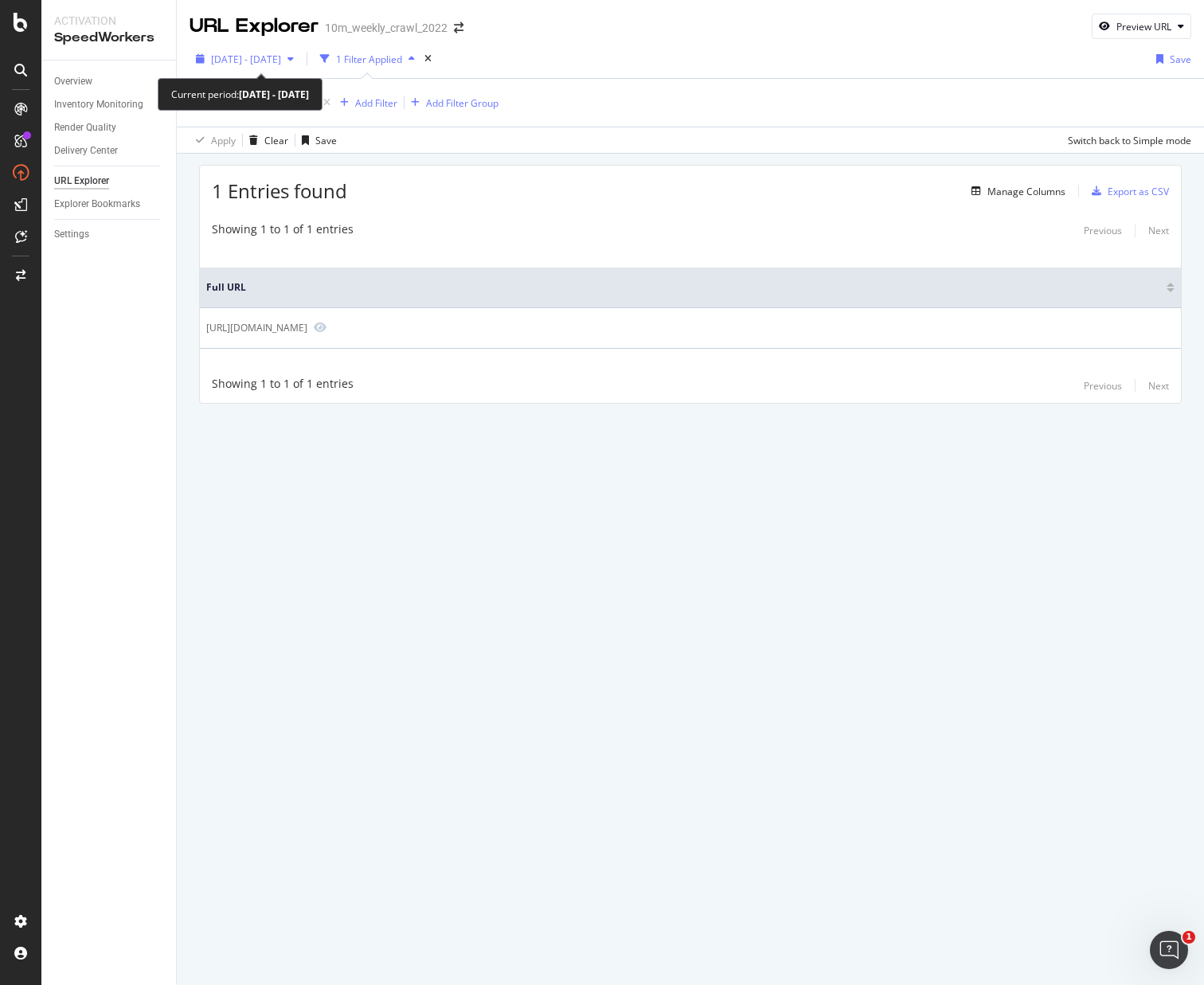
click at [214, 57] on span "2025 Oct. 9th - Oct. 9th" at bounding box center [246, 58] width 70 height 13
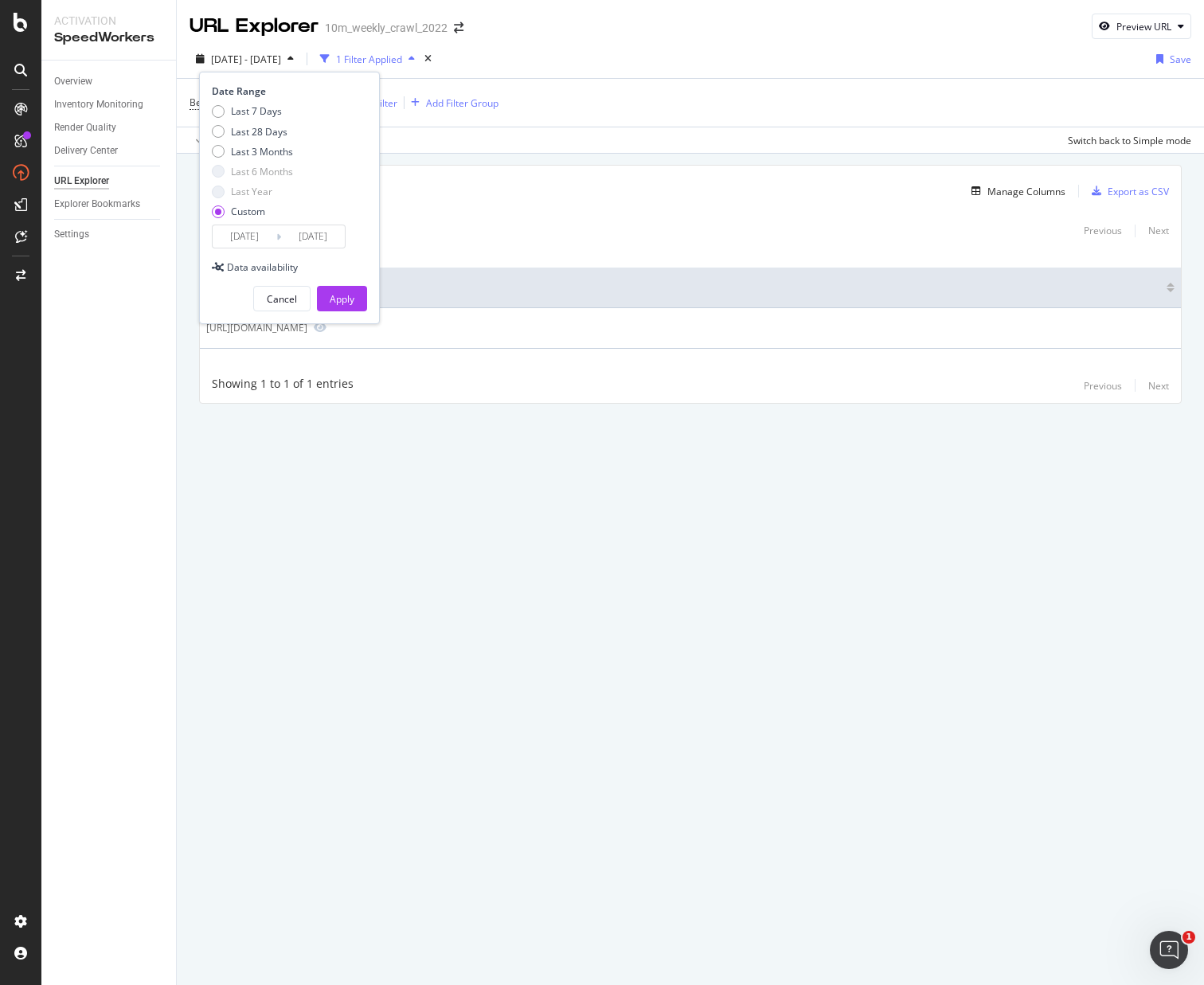
click at [227, 241] on input "2025/10/09" at bounding box center [244, 236] width 64 height 22
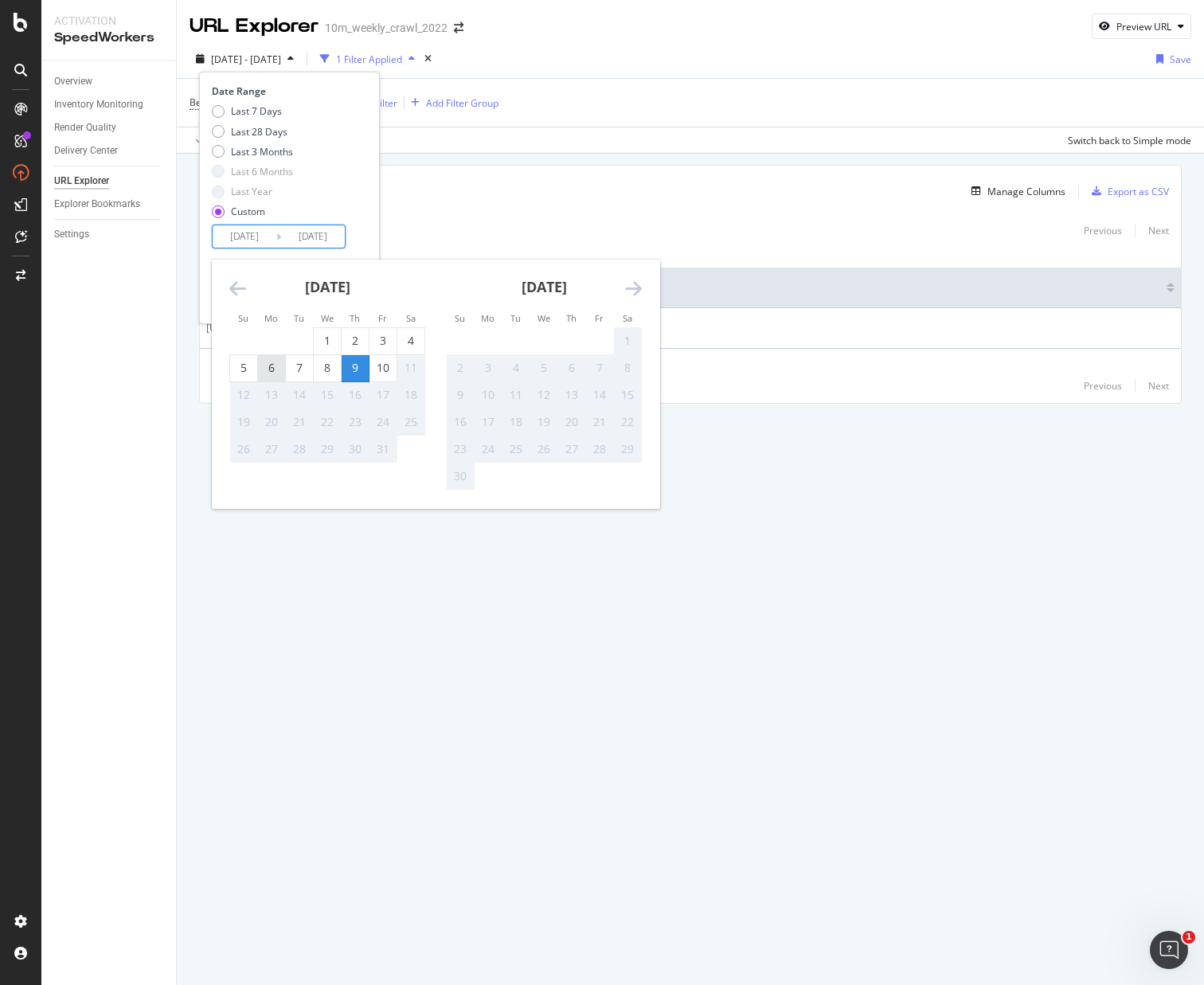
click at [275, 365] on div "6" at bounding box center [272, 368] width 27 height 16
type input "2025/10/06"
click at [359, 210] on div "Last 7 Days Last 28 Days Last 3 Months Last 6 Months Last Year Custom" at bounding box center [288, 164] width 151 height 120
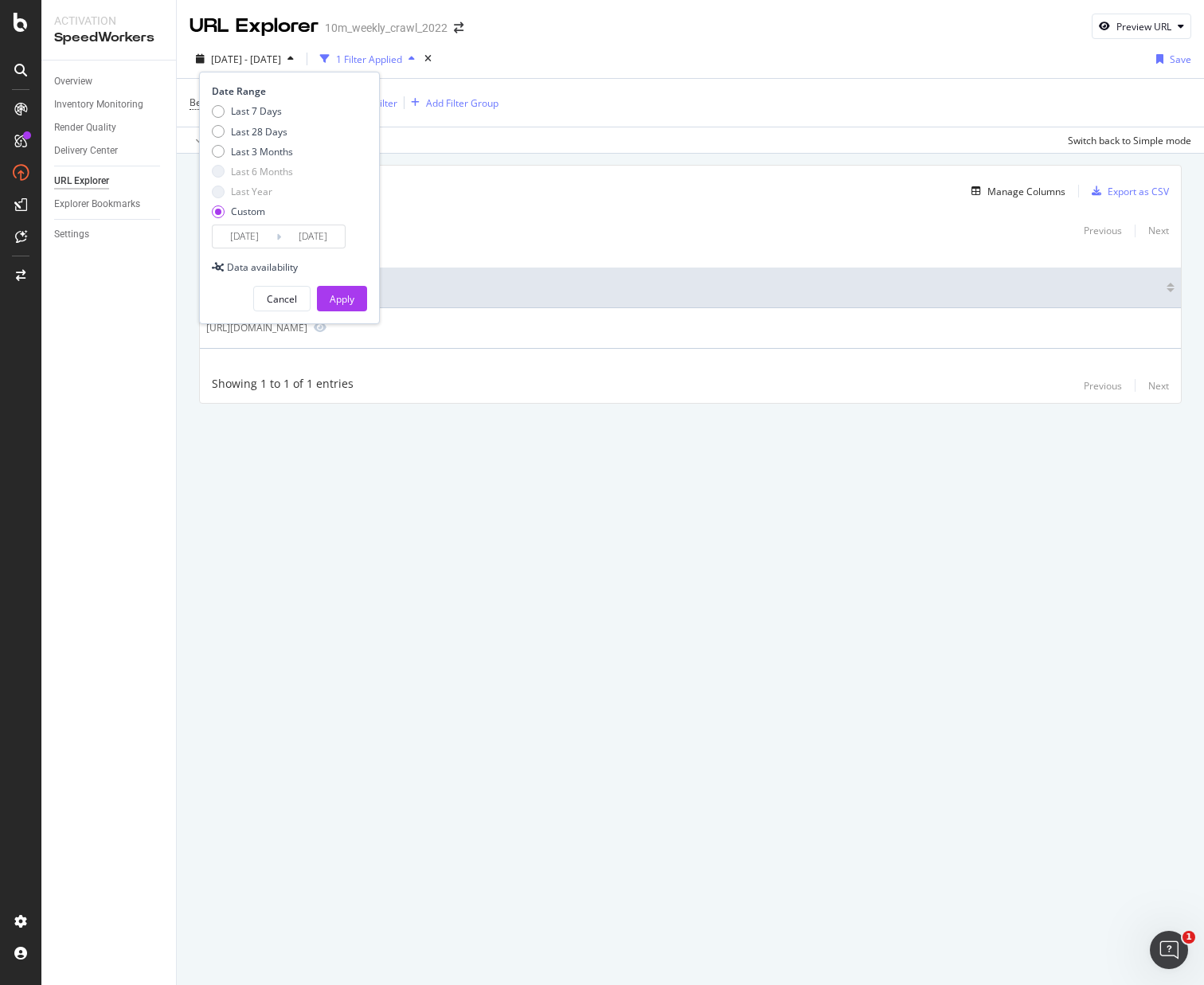
click at [347, 304] on div "Apply" at bounding box center [342, 298] width 24 height 13
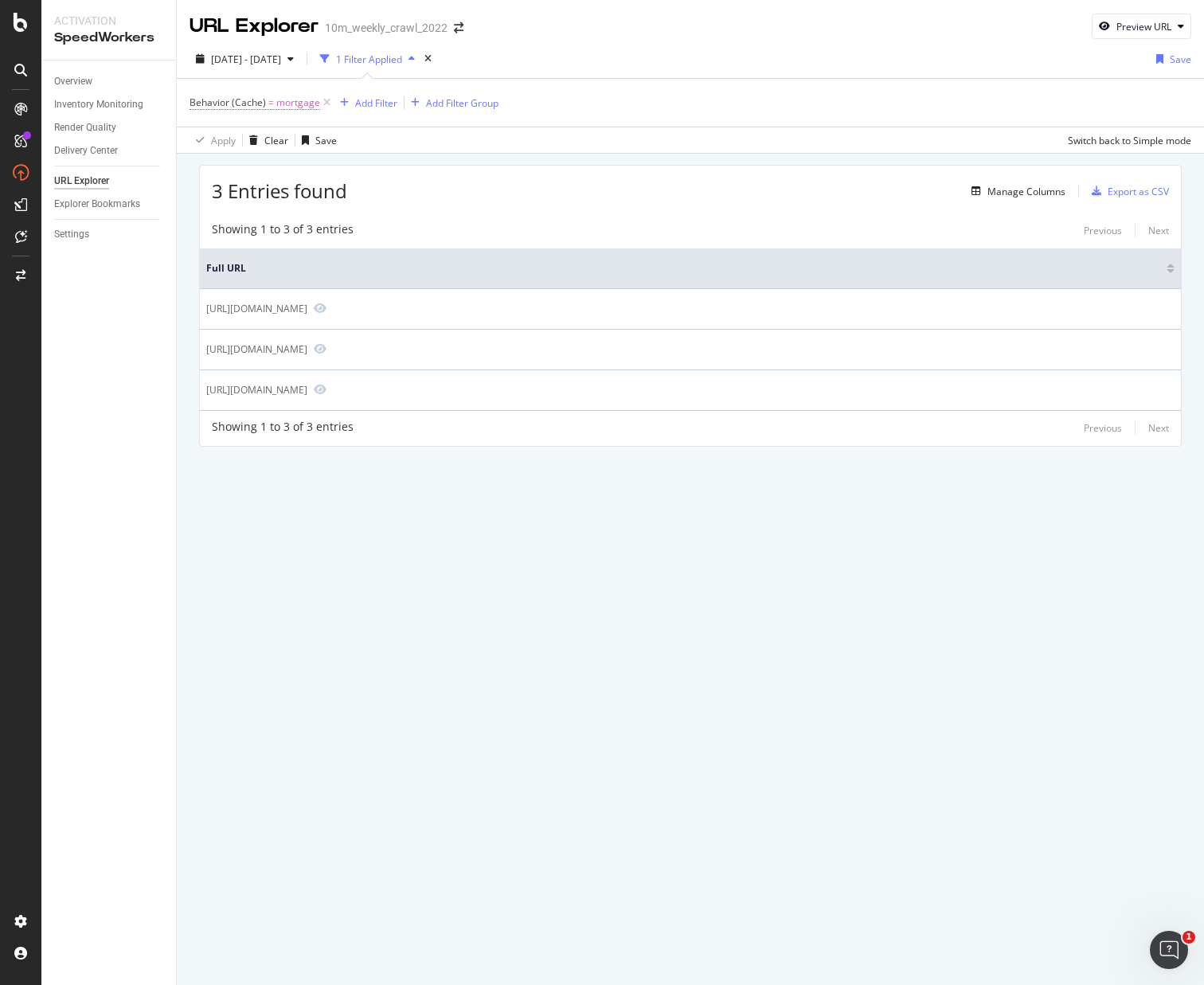
click at [257, 108] on span "Behavior (Cache)" at bounding box center [227, 102] width 76 height 13
click at [199, 102] on icon at bounding box center [199, 101] width 4 height 10
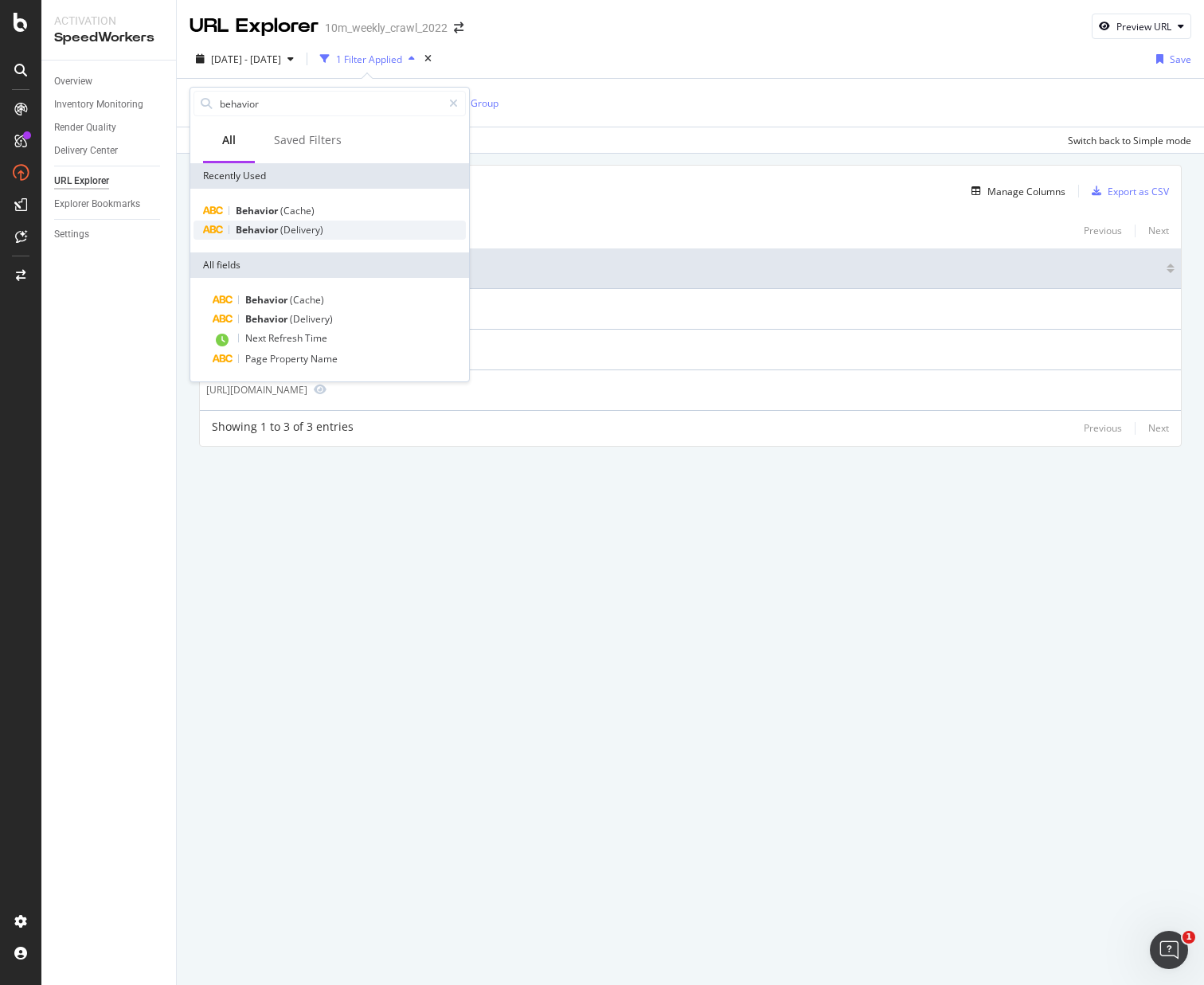
click at [318, 233] on span "(Delivery)" at bounding box center [302, 229] width 43 height 13
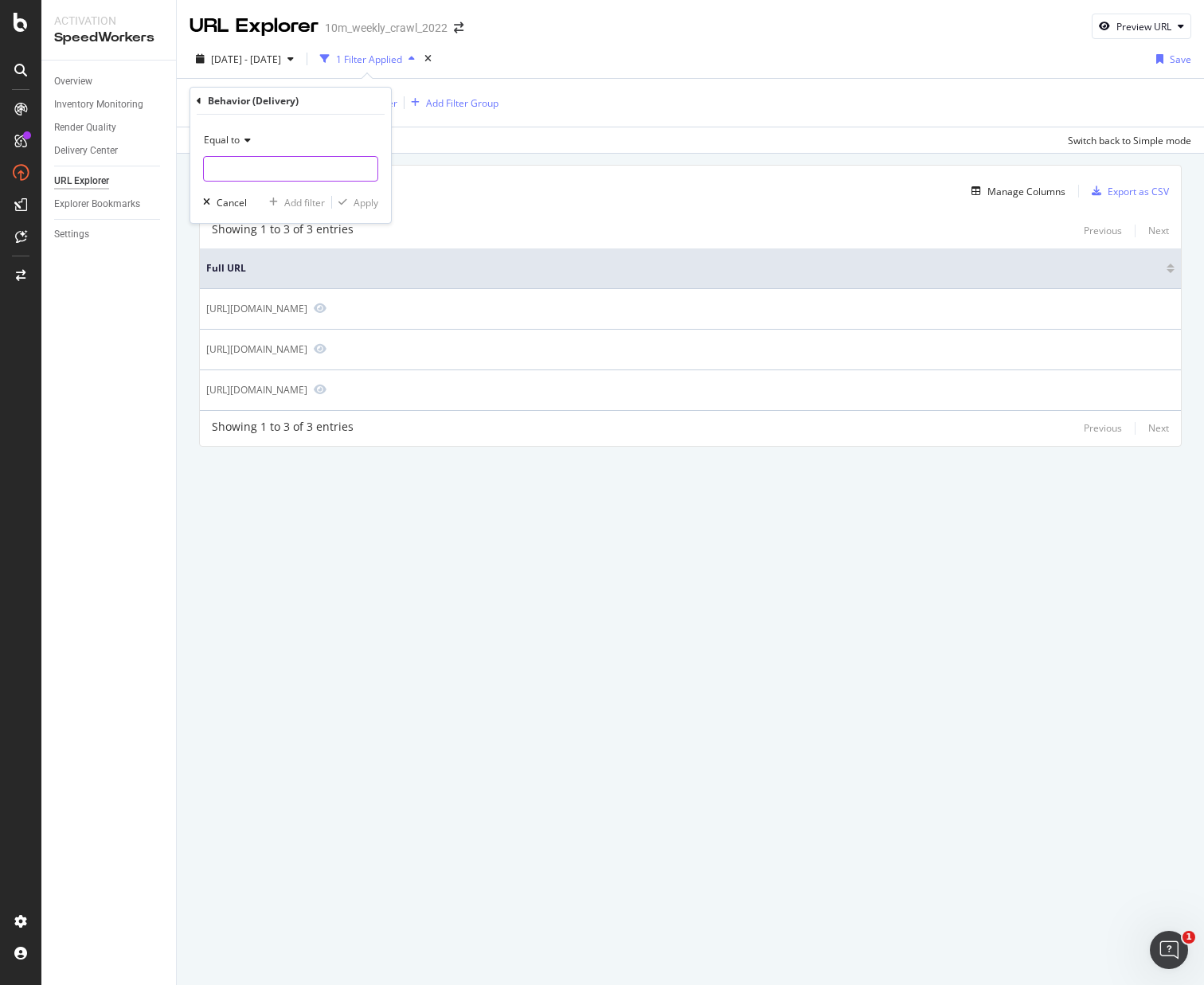
click at [274, 170] on input "text" at bounding box center [290, 169] width 174 height 25
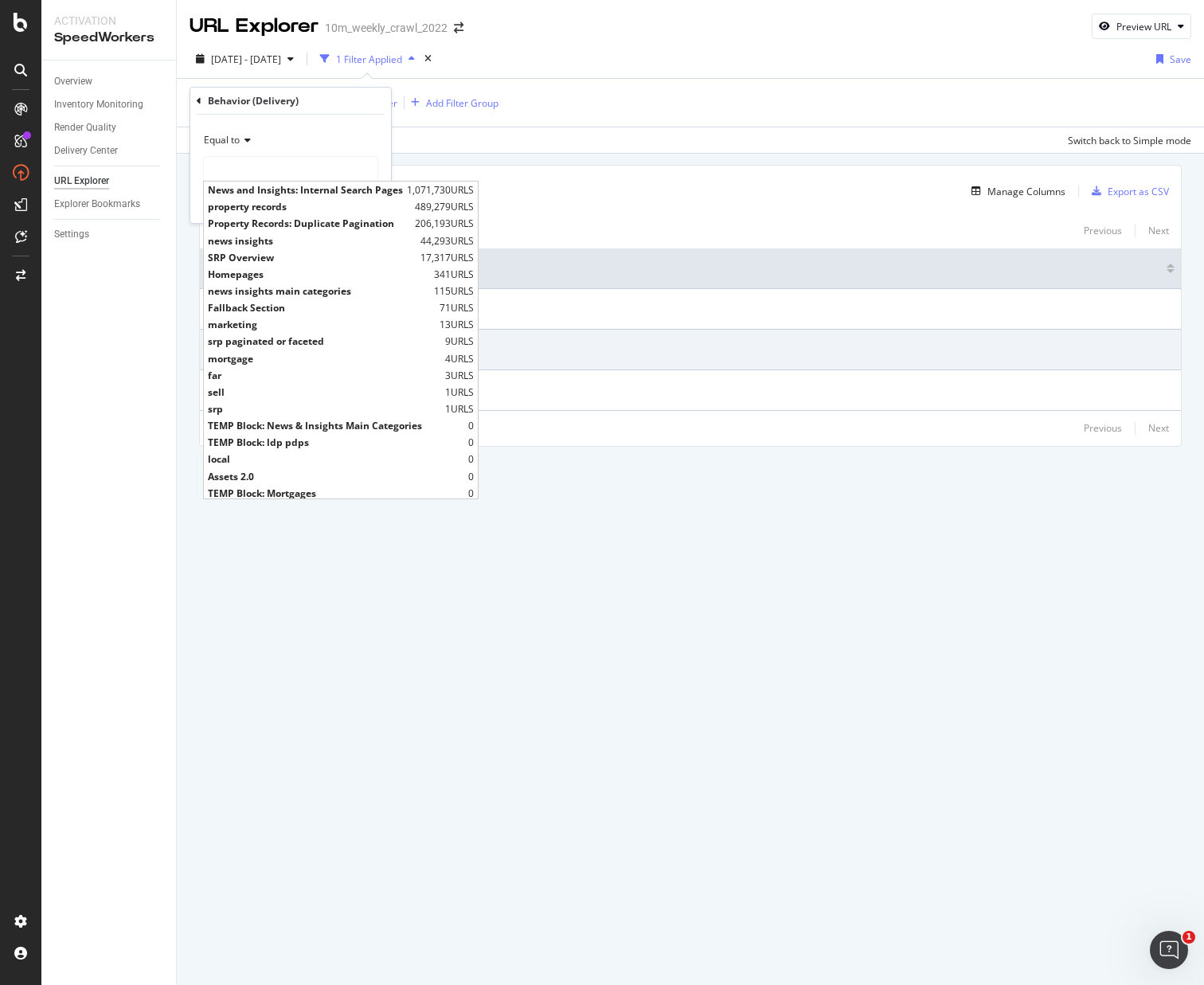
click at [299, 353] on span "mortgage" at bounding box center [325, 358] width 234 height 13
type input "mortgage"
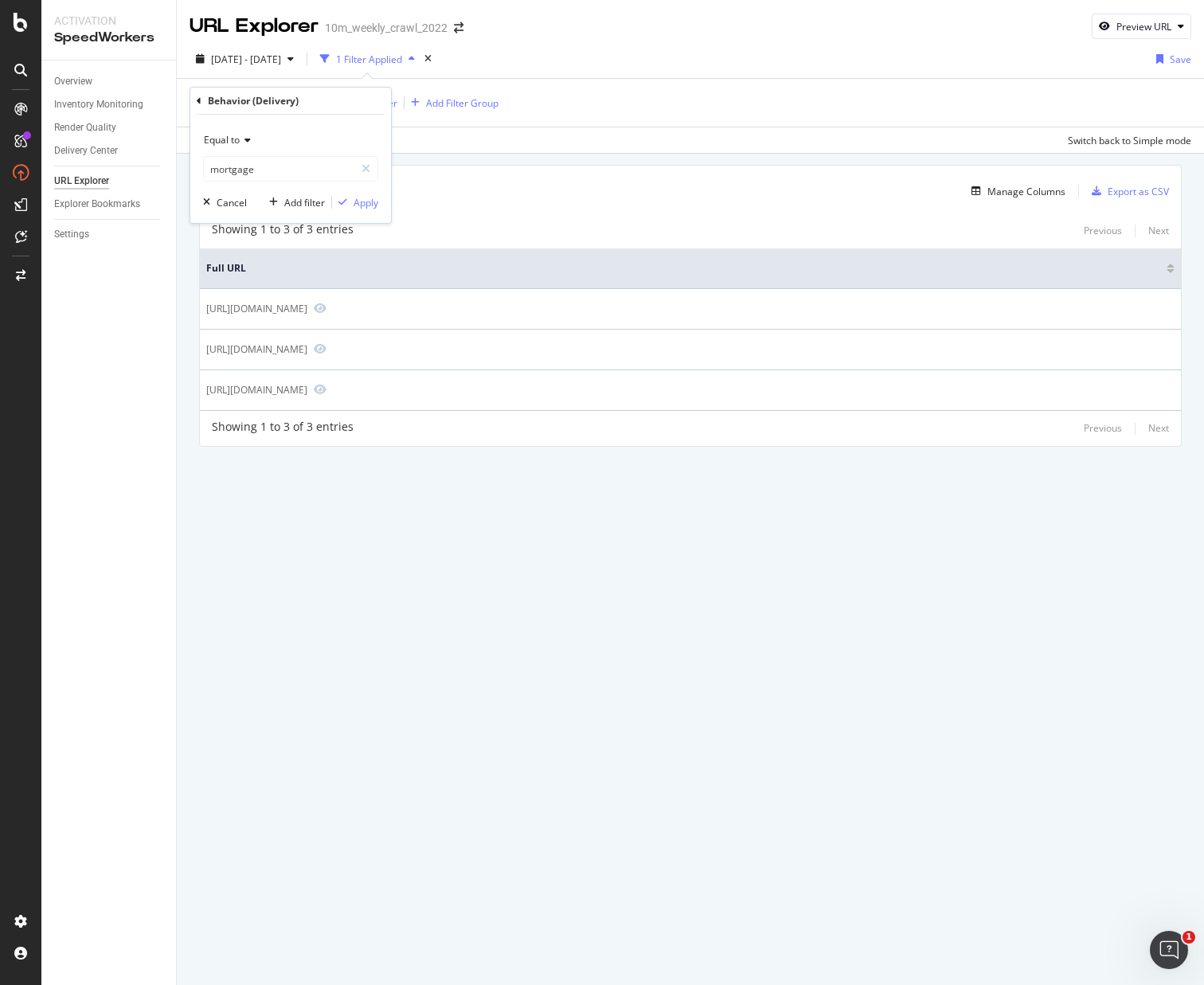
click at [346, 212] on div "Equal to mortgage mortgage Cancel Add filter Apply" at bounding box center [290, 169] width 201 height 108
click at [353, 205] on div "Apply" at bounding box center [365, 202] width 24 height 13
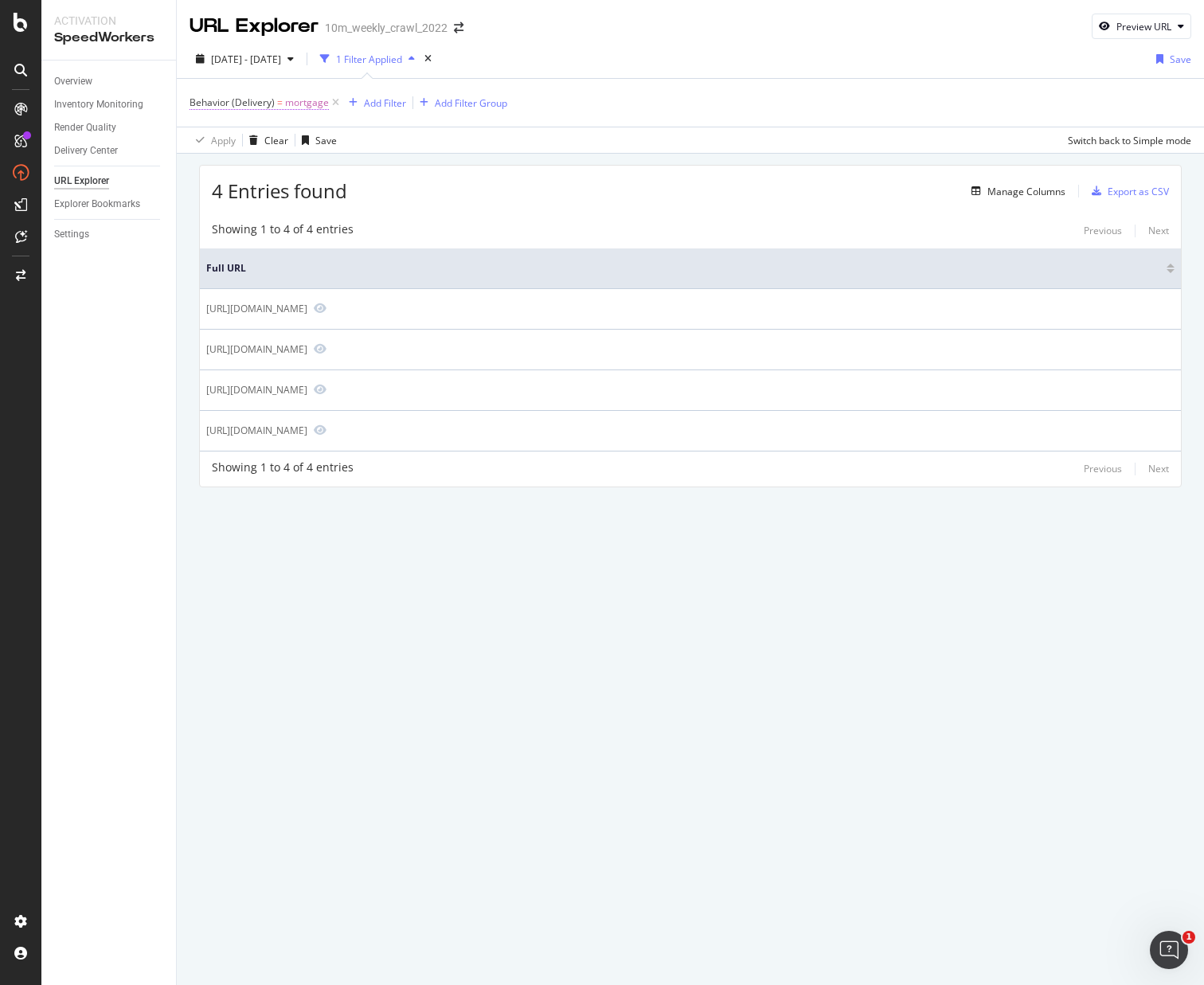
click at [219, 101] on span "Behavior (Delivery)" at bounding box center [232, 102] width 85 height 13
click at [201, 102] on icon at bounding box center [199, 101] width 4 height 10
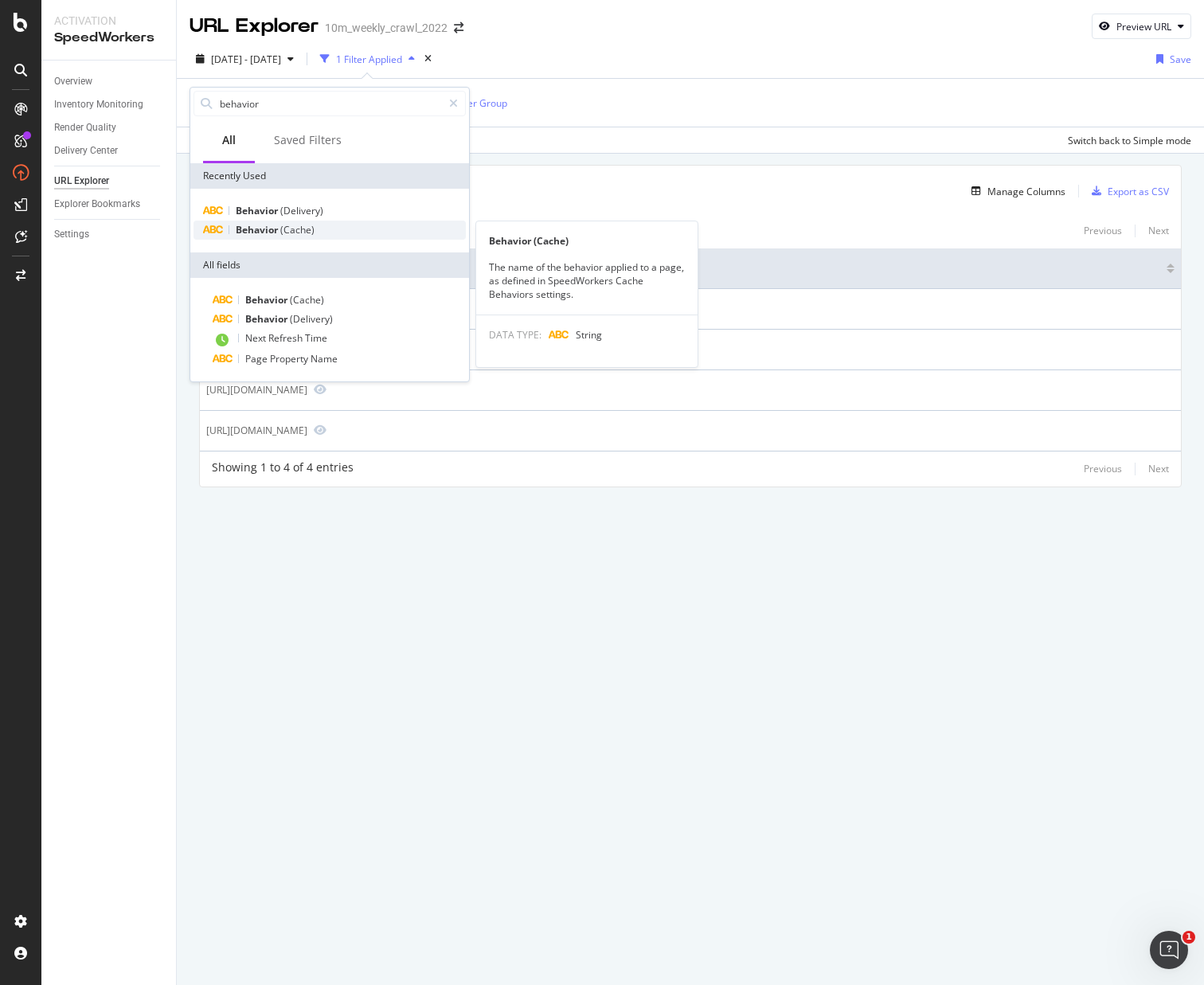
click at [272, 230] on span "Behavior" at bounding box center [258, 229] width 45 height 13
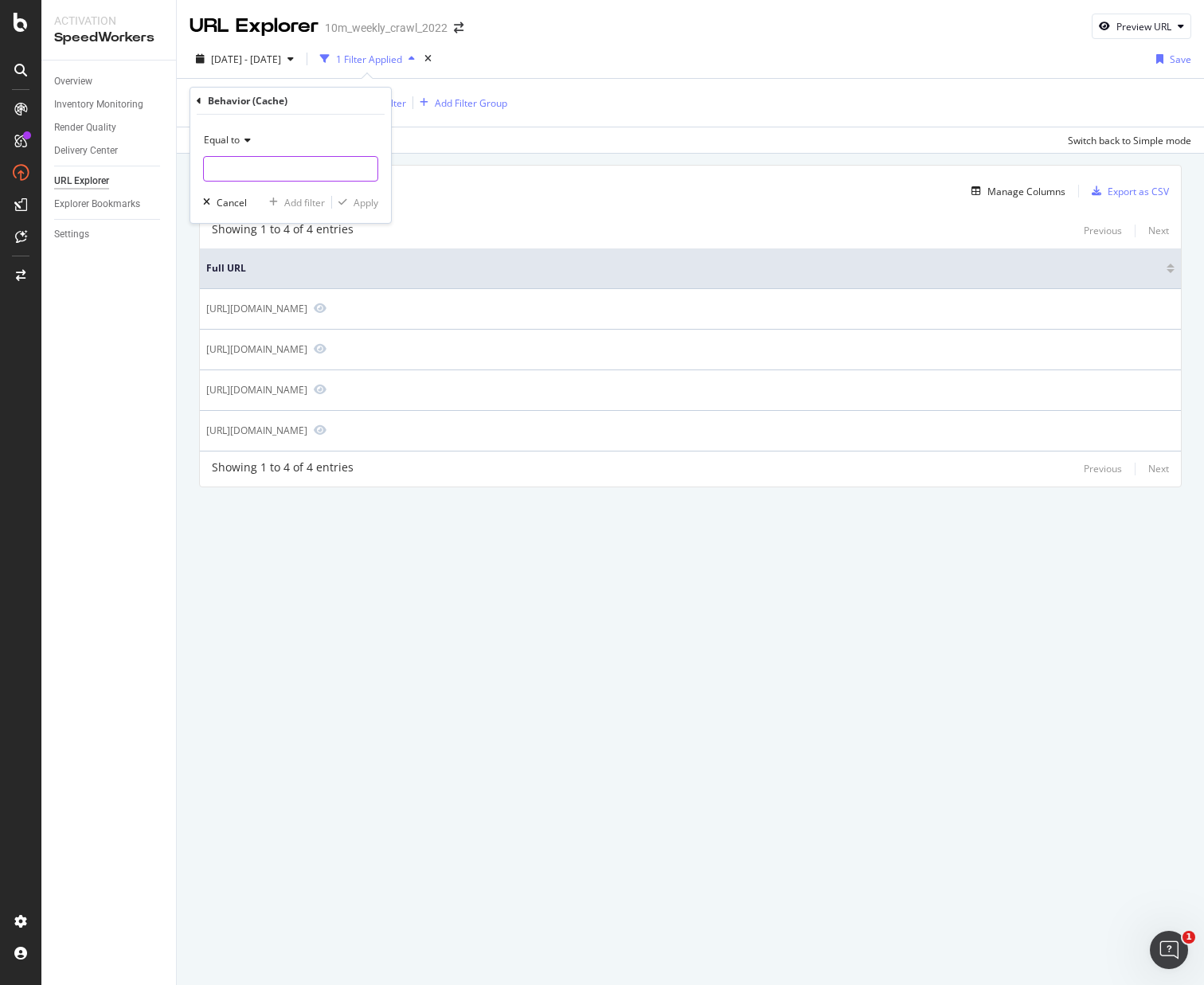
click at [239, 162] on input "text" at bounding box center [290, 169] width 174 height 25
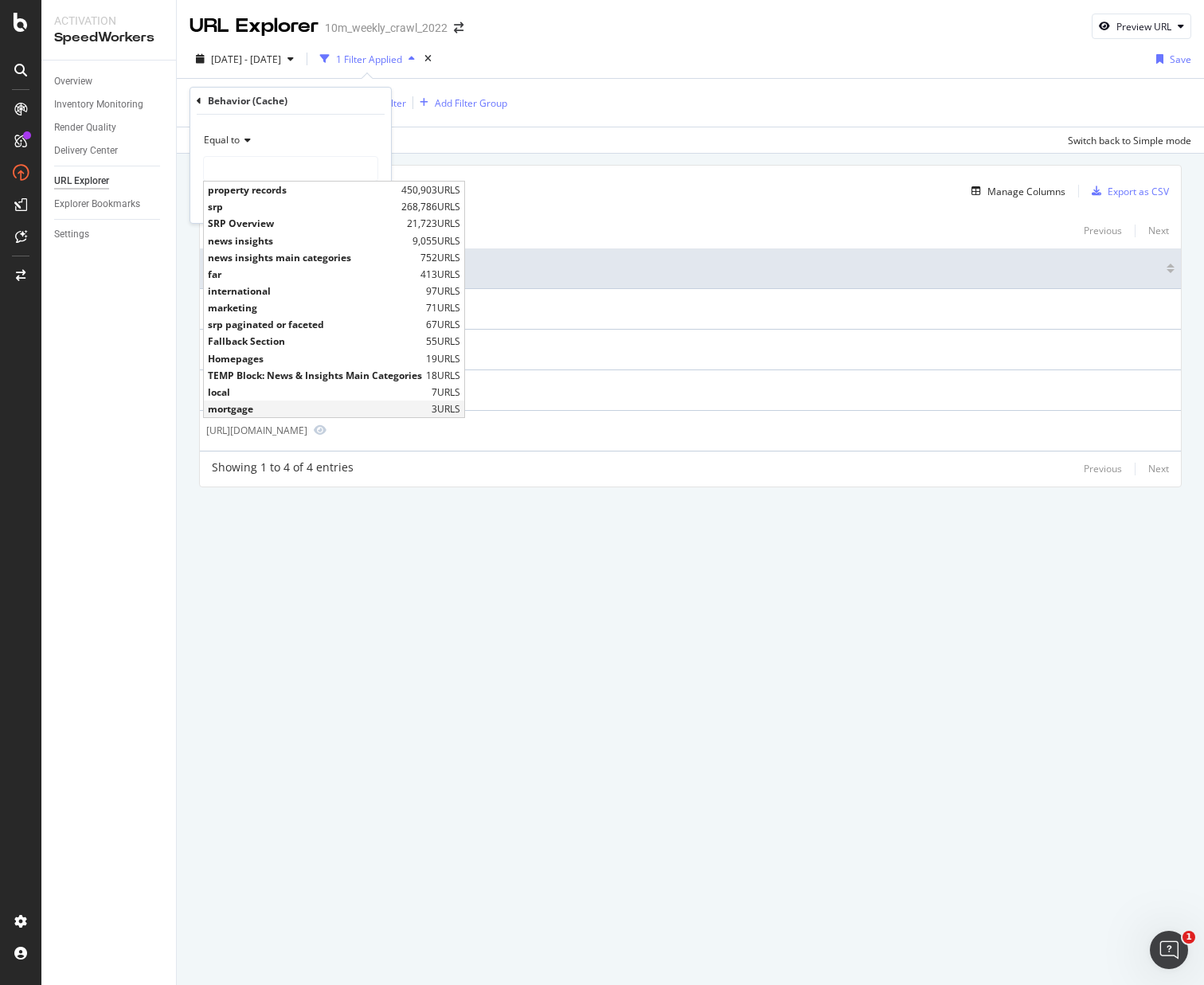
click at [276, 404] on span "mortgage" at bounding box center [317, 408] width 219 height 13
type input "mortgage"
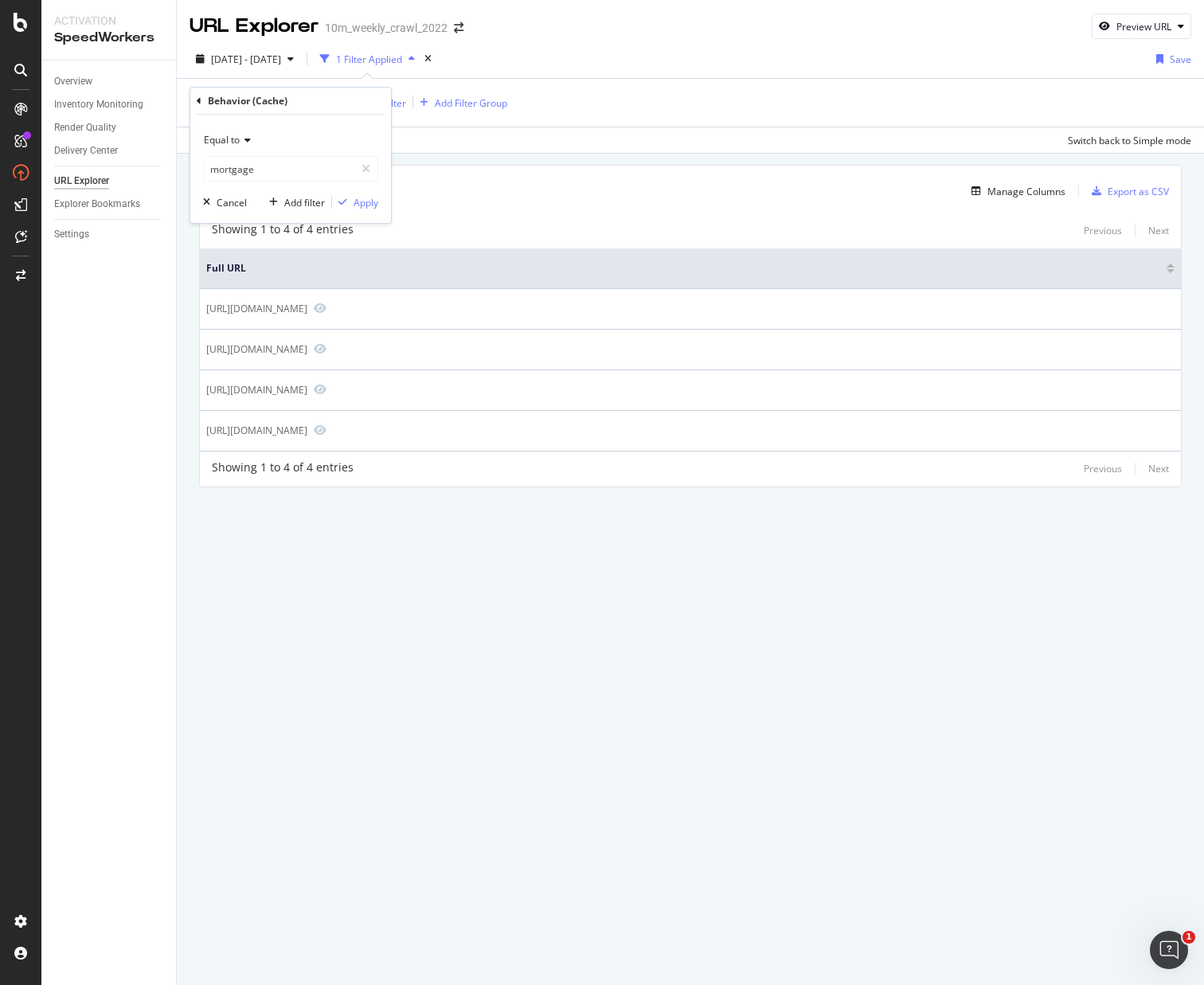
click at [357, 211] on div "Equal to mortgage mortgage Cancel Add filter Apply" at bounding box center [290, 169] width 201 height 108
click at [359, 202] on div "Apply" at bounding box center [365, 202] width 24 height 13
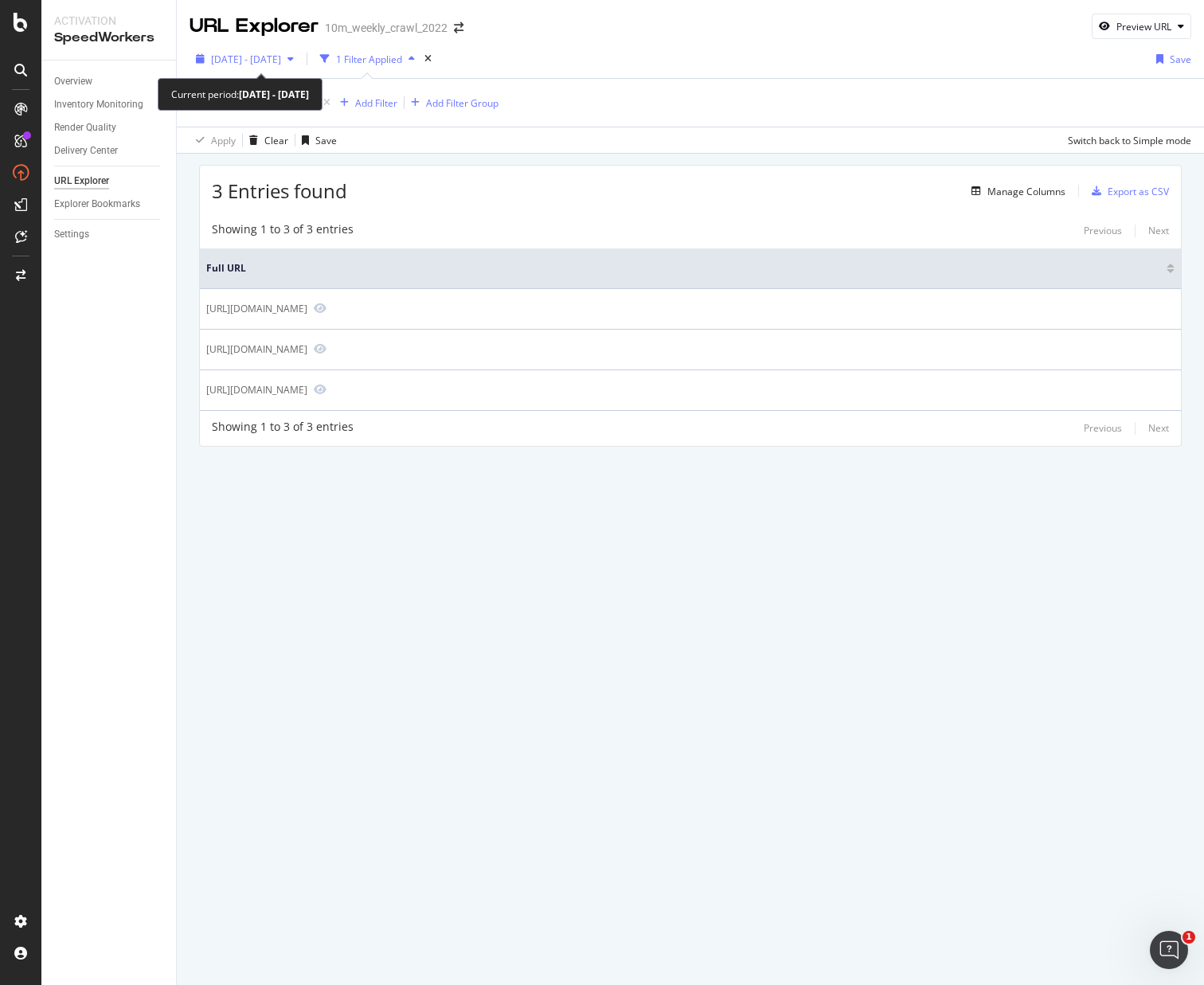
click at [244, 60] on span "2025 Oct. 6th - Oct. 9th" at bounding box center [246, 58] width 70 height 13
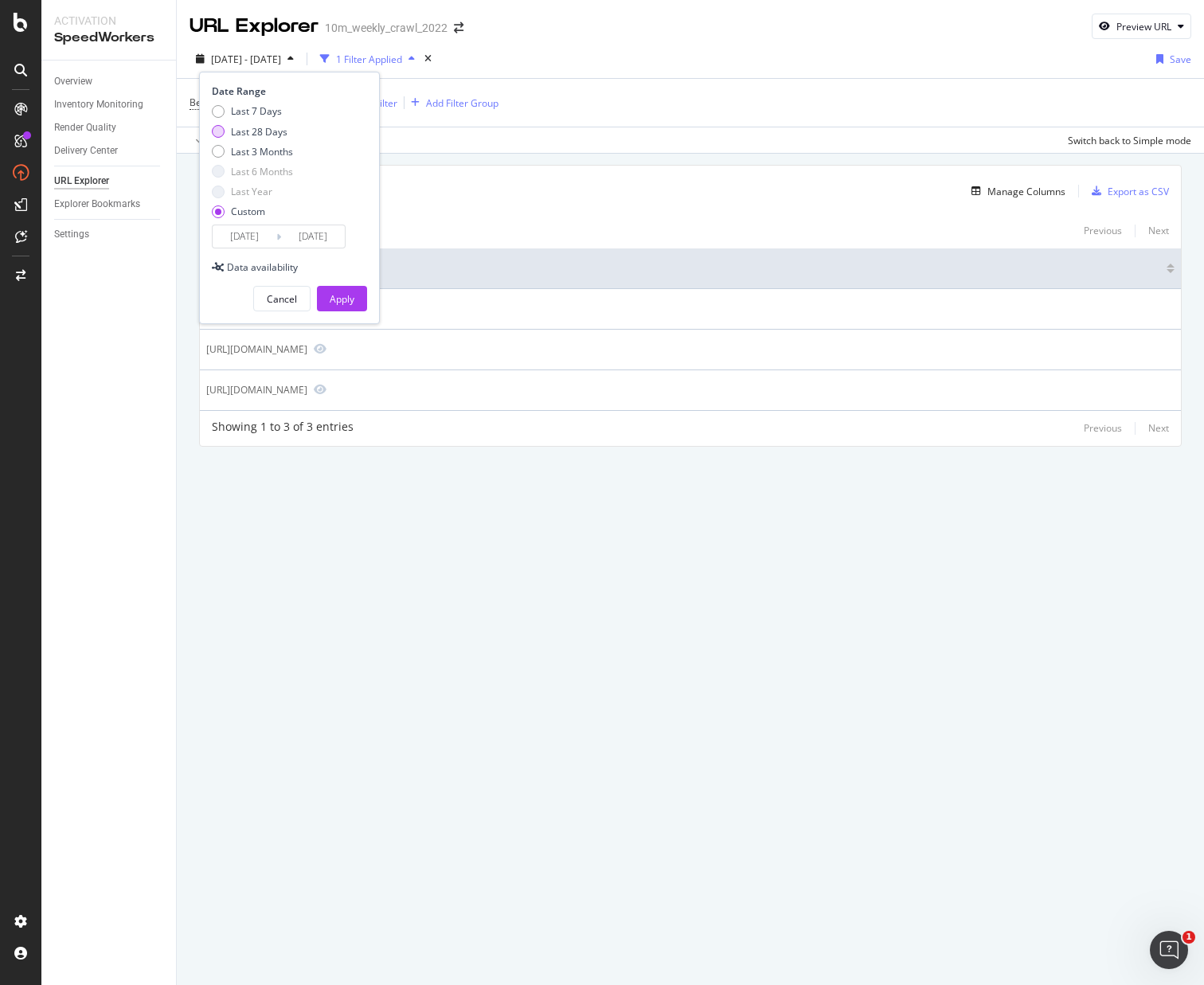
click at [222, 129] on div "Last 28 Days" at bounding box center [219, 131] width 13 height 13
type input "2025/09/13"
type input "2025/10/10"
click at [354, 298] on button "Apply" at bounding box center [343, 298] width 50 height 25
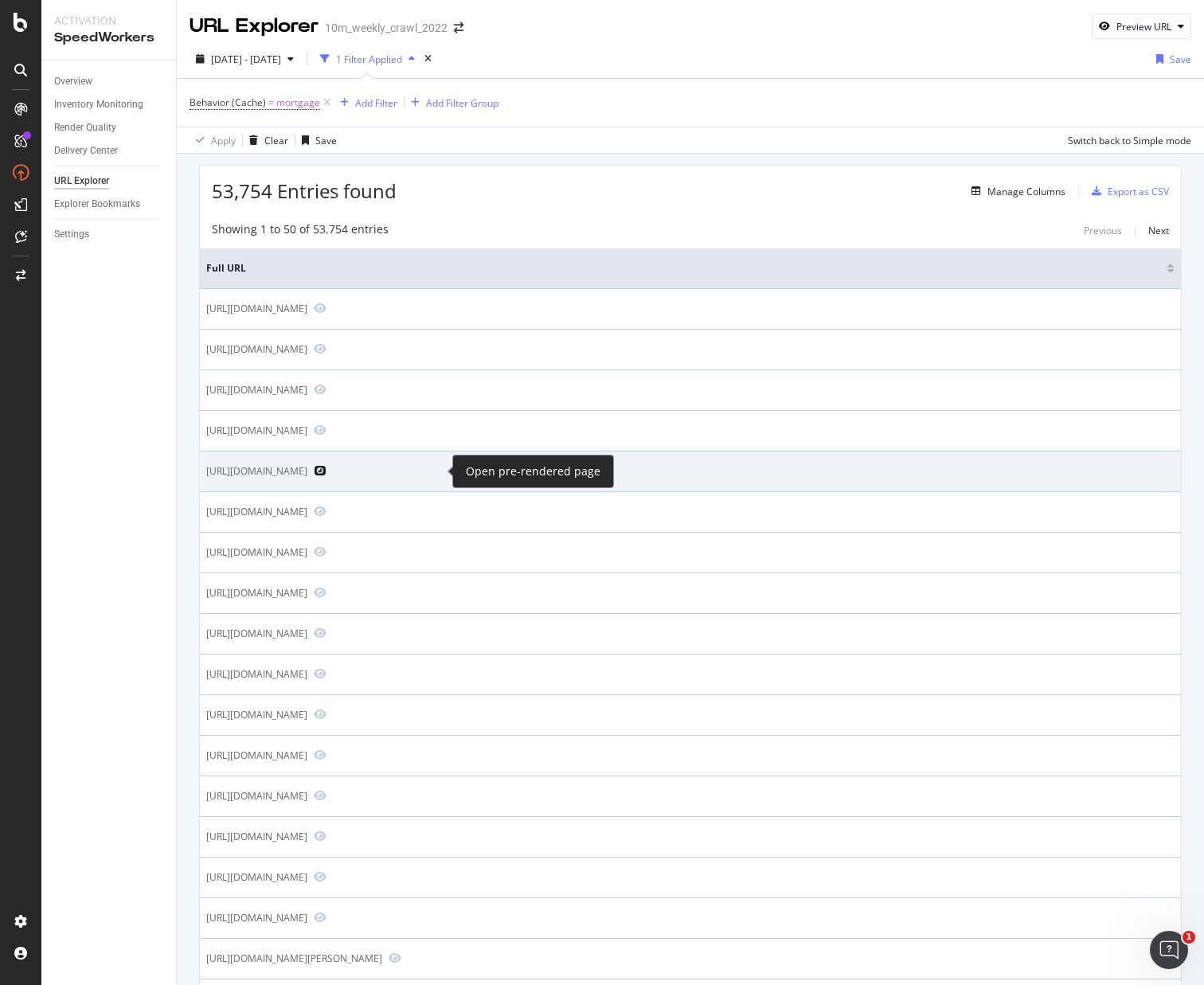
click at [326, 469] on icon "Preview https://www.realtor.com/mortgage/rates/Paoli_IN" at bounding box center [320, 470] width 13 height 11
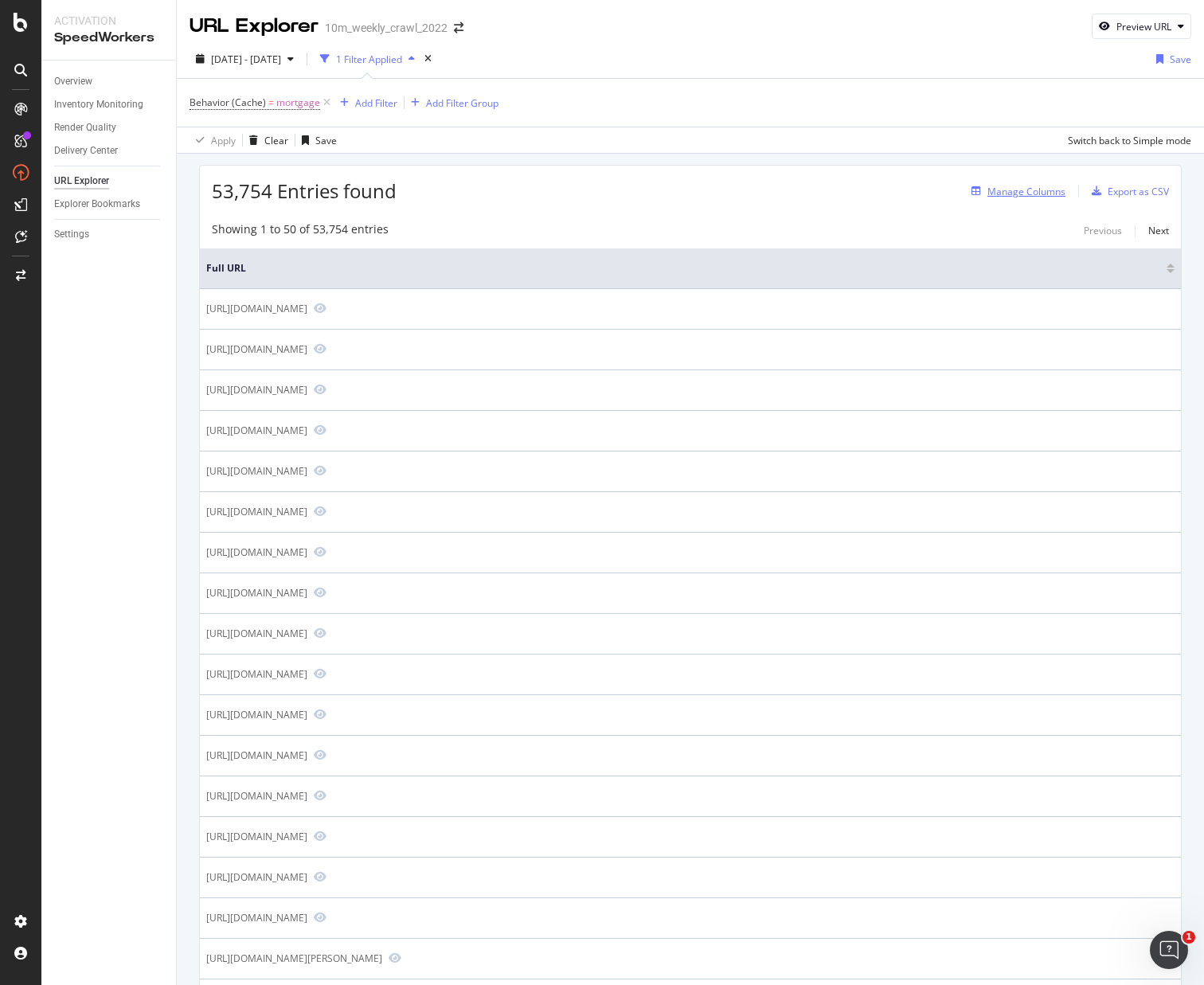
click at [1006, 188] on div "Manage Columns" at bounding box center [1026, 191] width 78 height 13
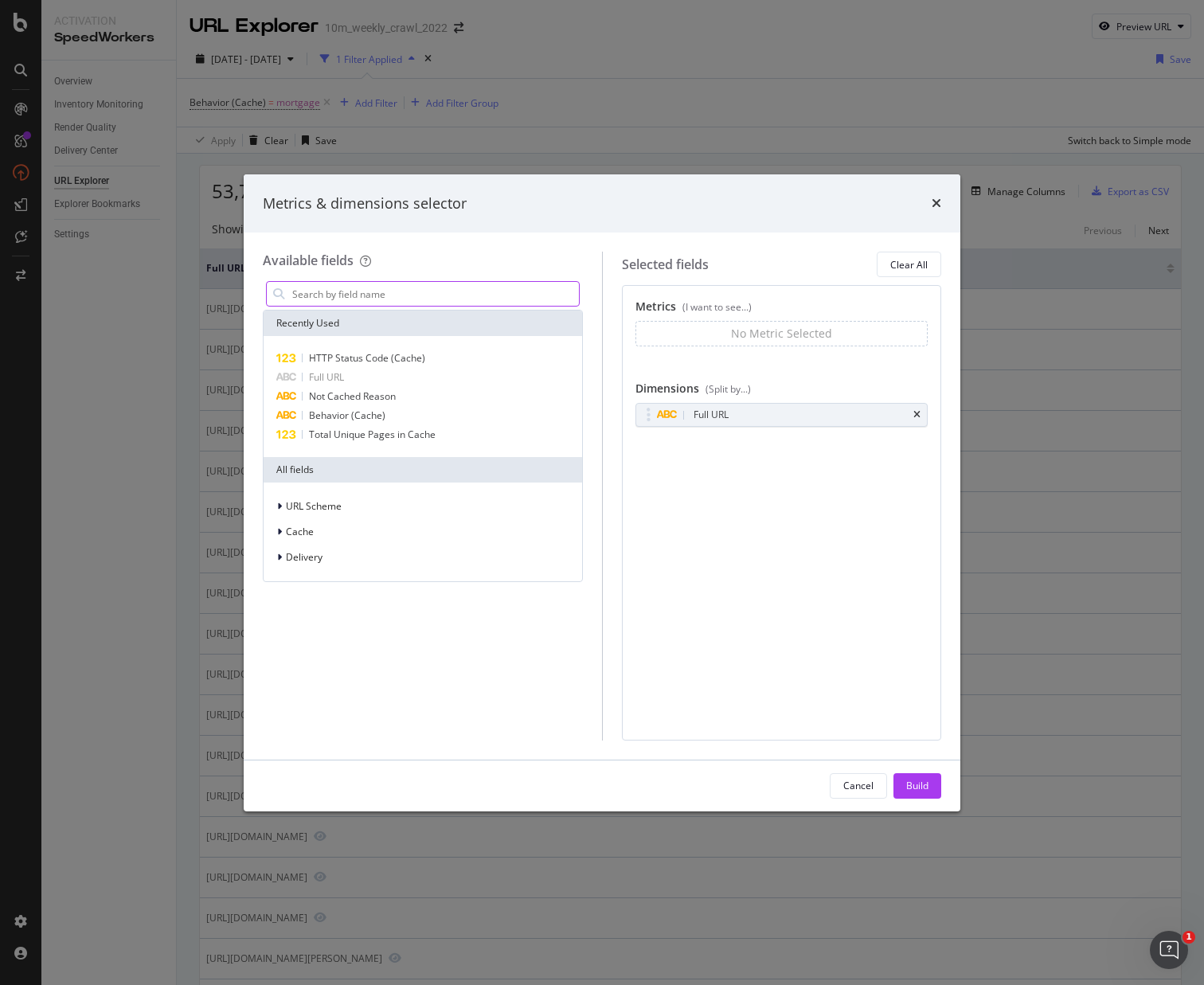
click at [382, 299] on input "modal" at bounding box center [434, 294] width 289 height 24
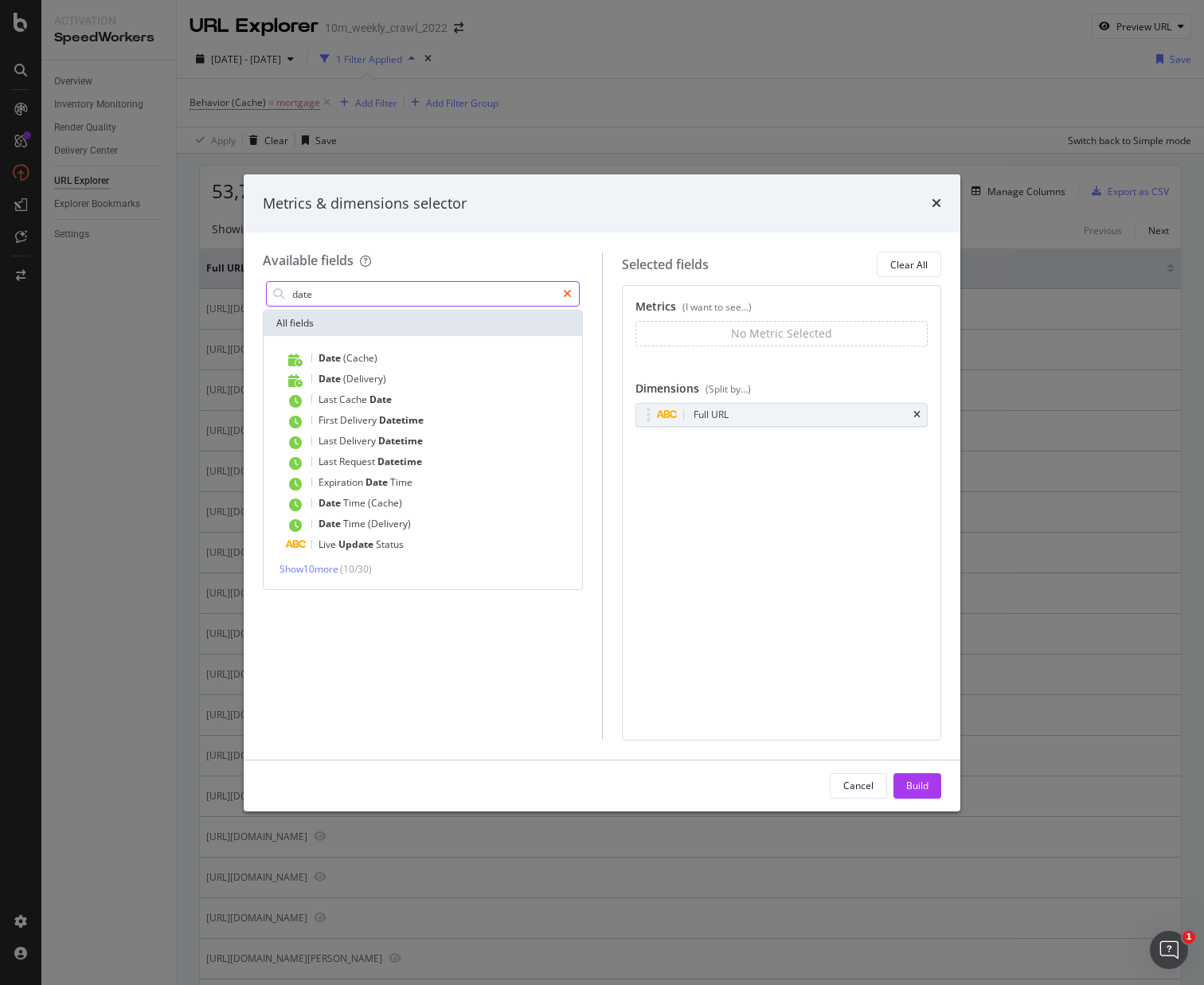
type input "date"
click at [566, 292] on icon "modal" at bounding box center [567, 294] width 9 height 11
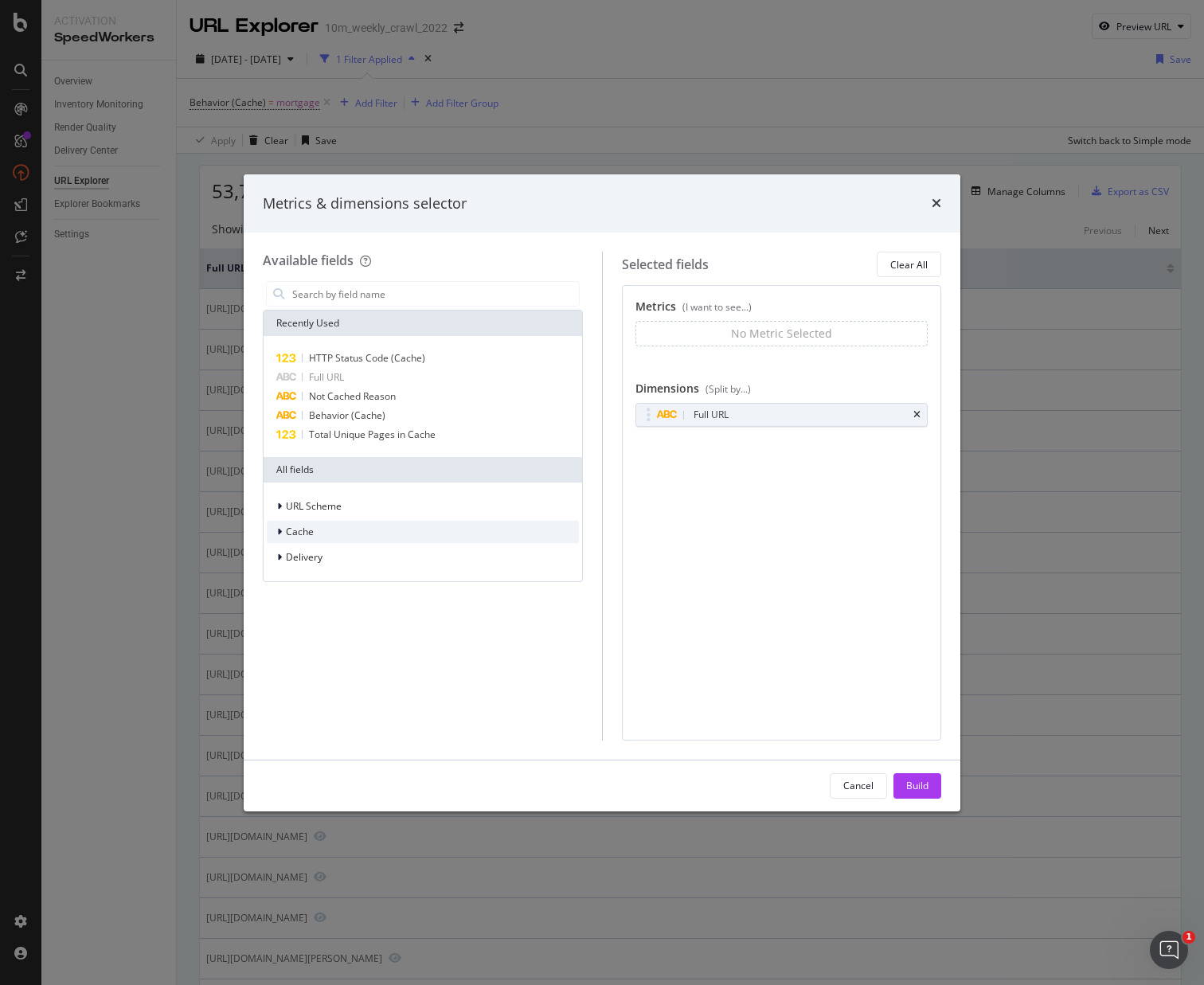
click at [281, 533] on icon "modal" at bounding box center [279, 531] width 4 height 10
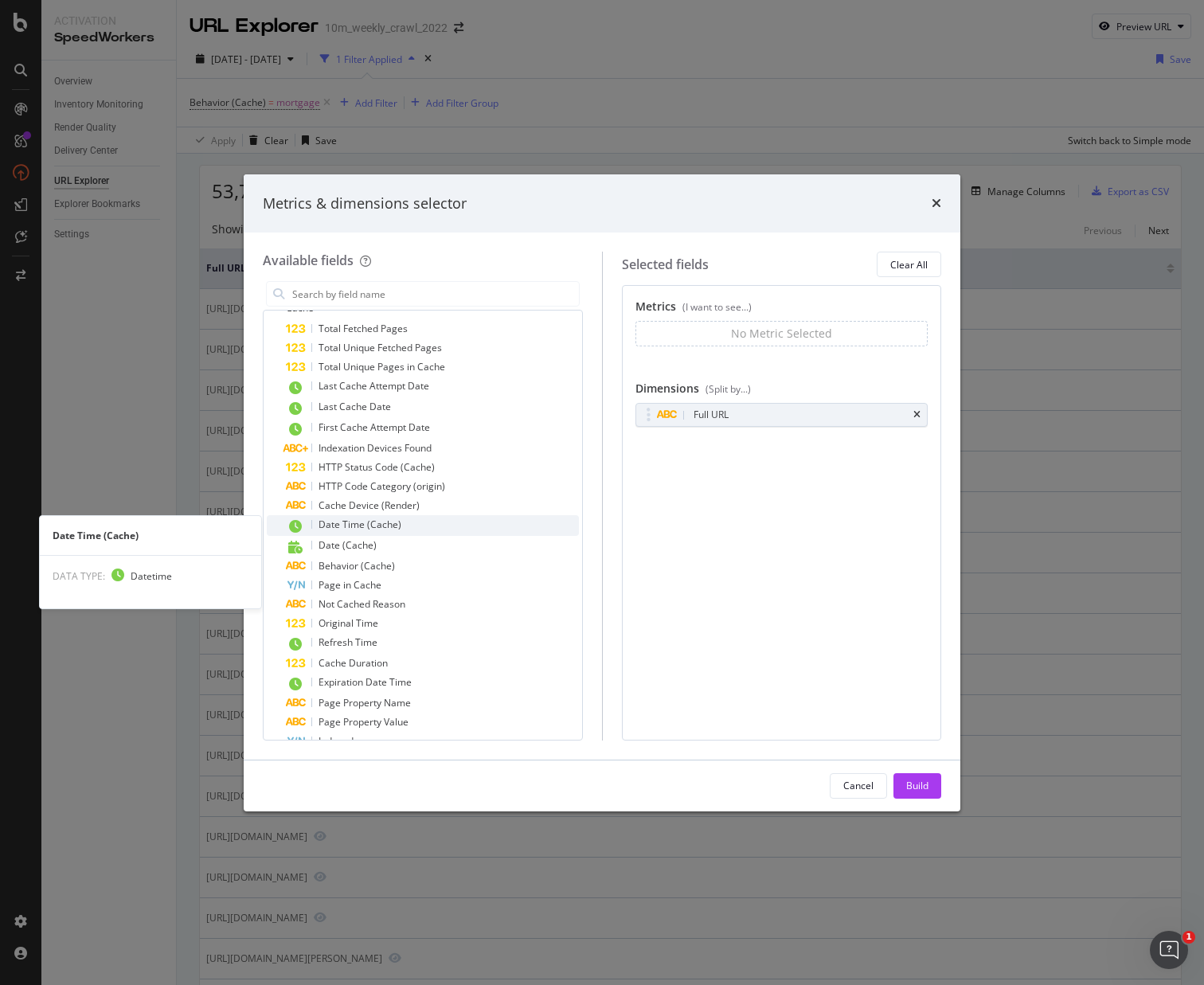
scroll to position [226, 0]
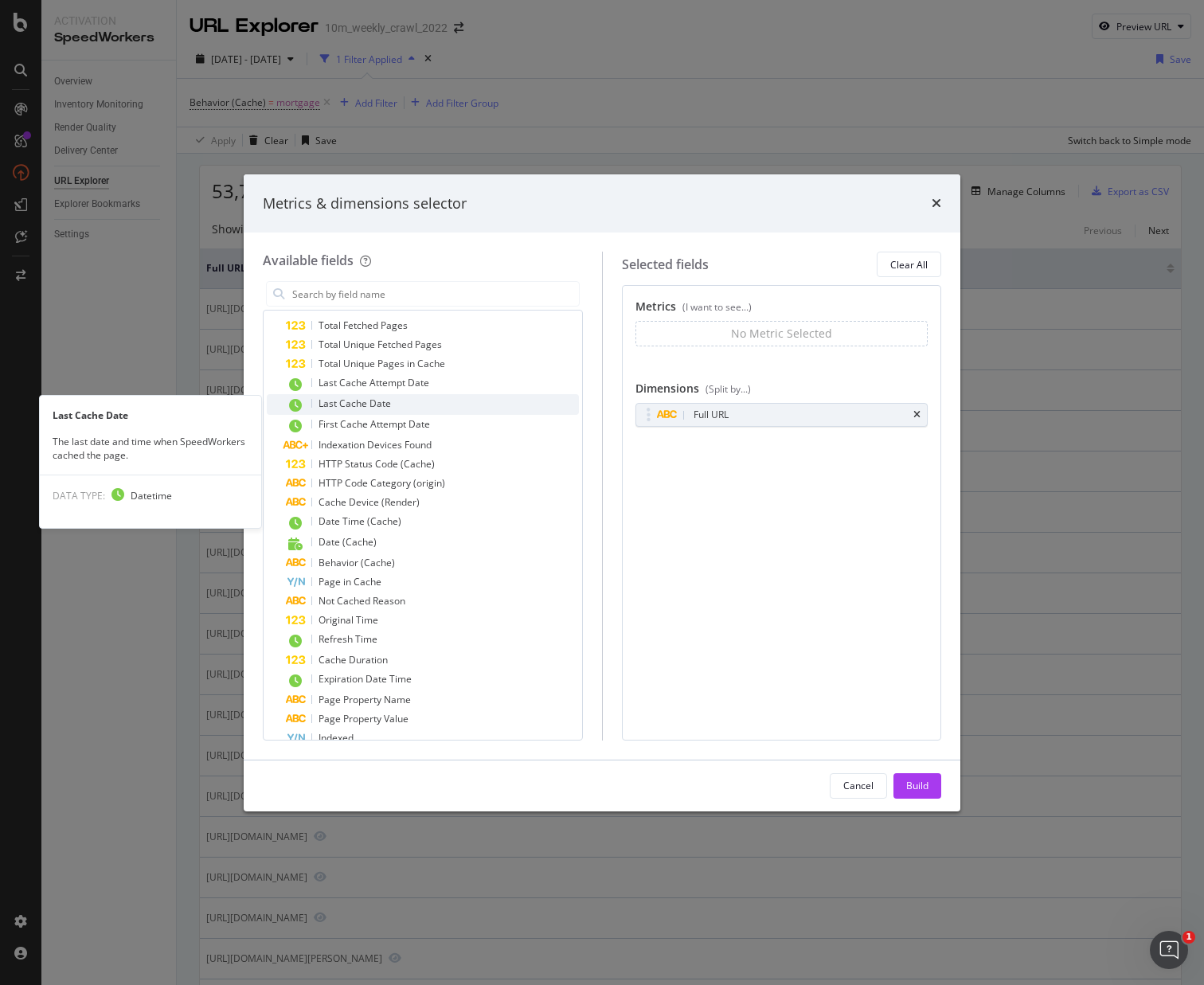
click at [388, 403] on span "Last Cache Date" at bounding box center [354, 403] width 73 height 13
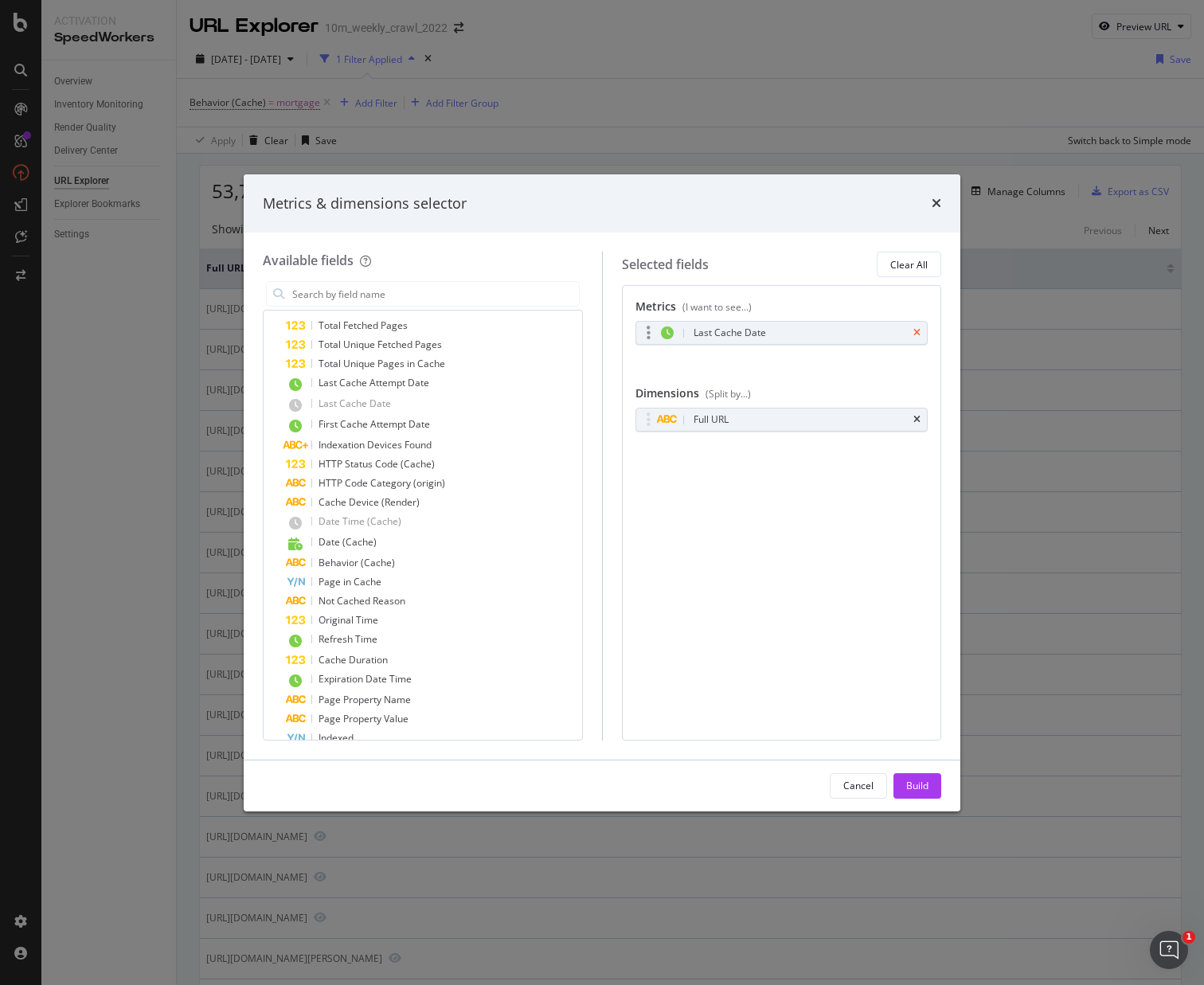
click at [914, 330] on icon "times" at bounding box center [917, 333] width 7 height 10
click at [865, 778] on div "Cancel" at bounding box center [859, 785] width 31 height 13
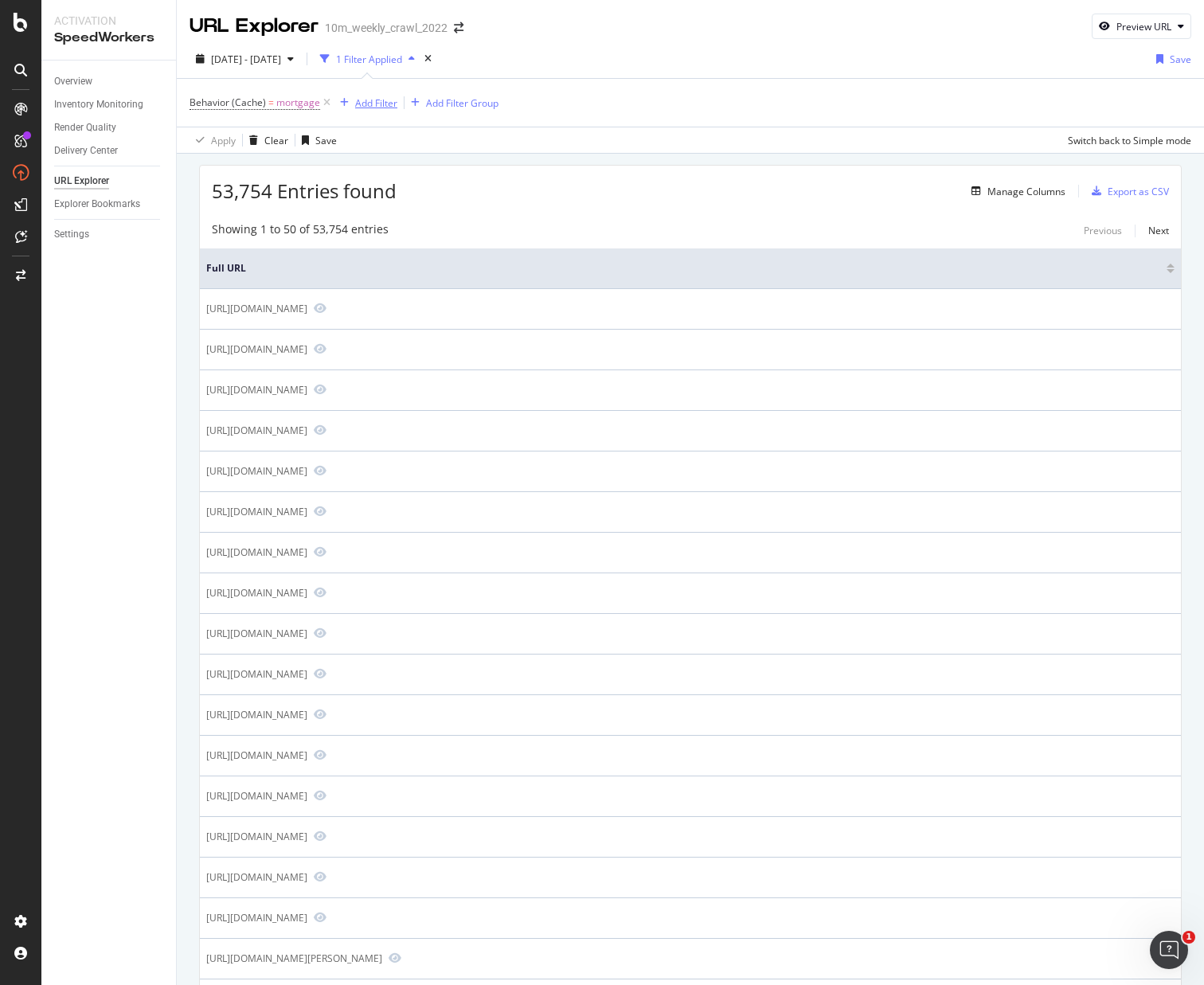
click at [367, 109] on div "Add Filter" at bounding box center [365, 102] width 64 height 17
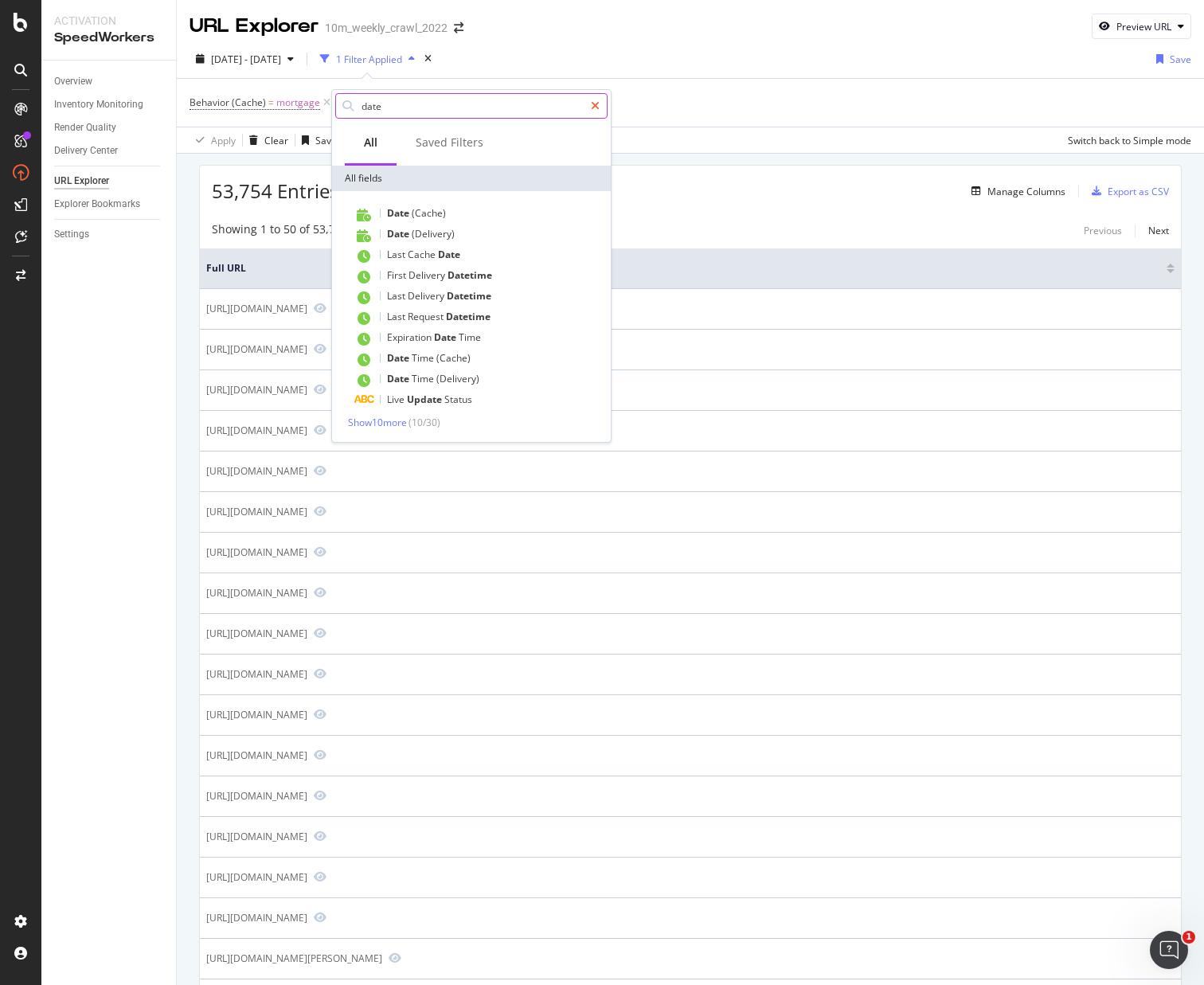
type input "date"
click at [599, 108] on icon at bounding box center [595, 106] width 9 height 11
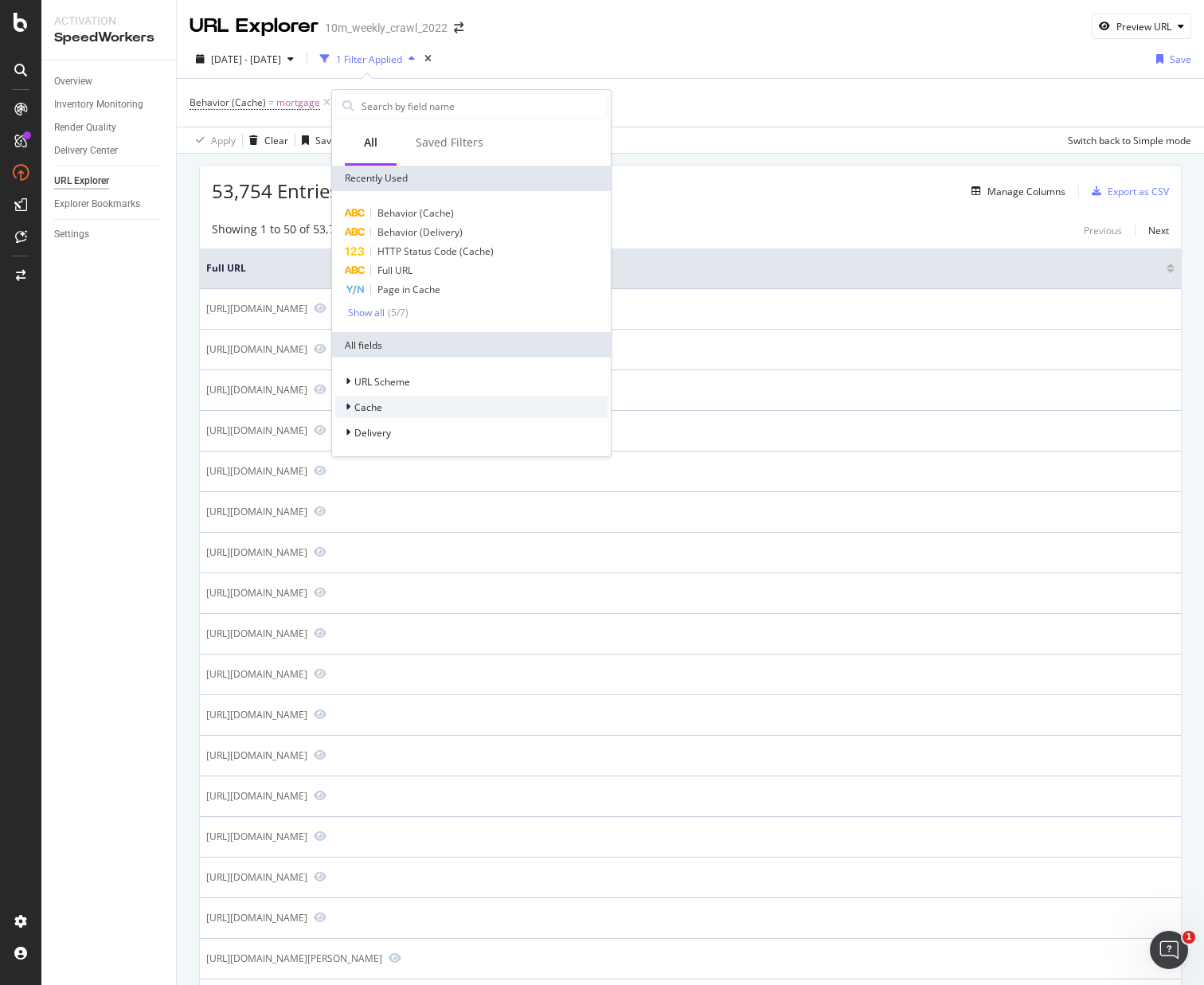
click at [349, 407] on icon at bounding box center [347, 406] width 4 height 10
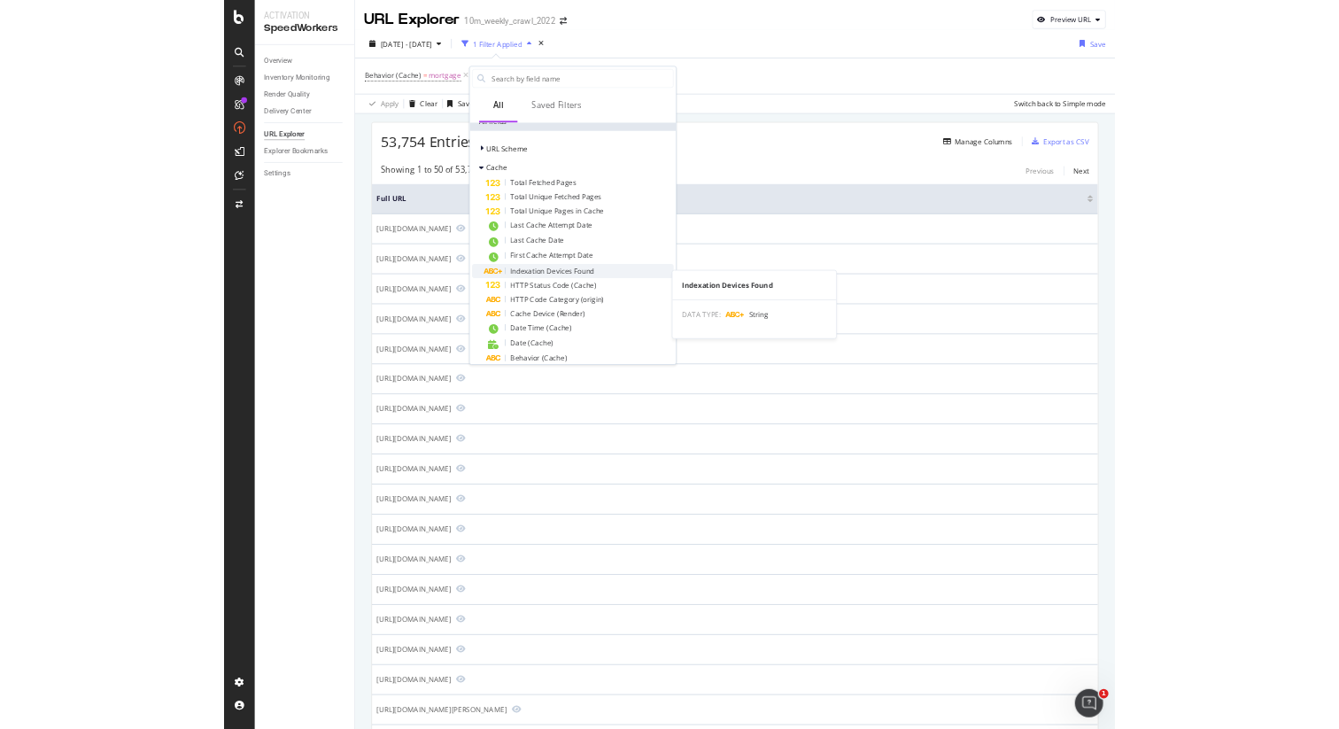
scroll to position [217, 0]
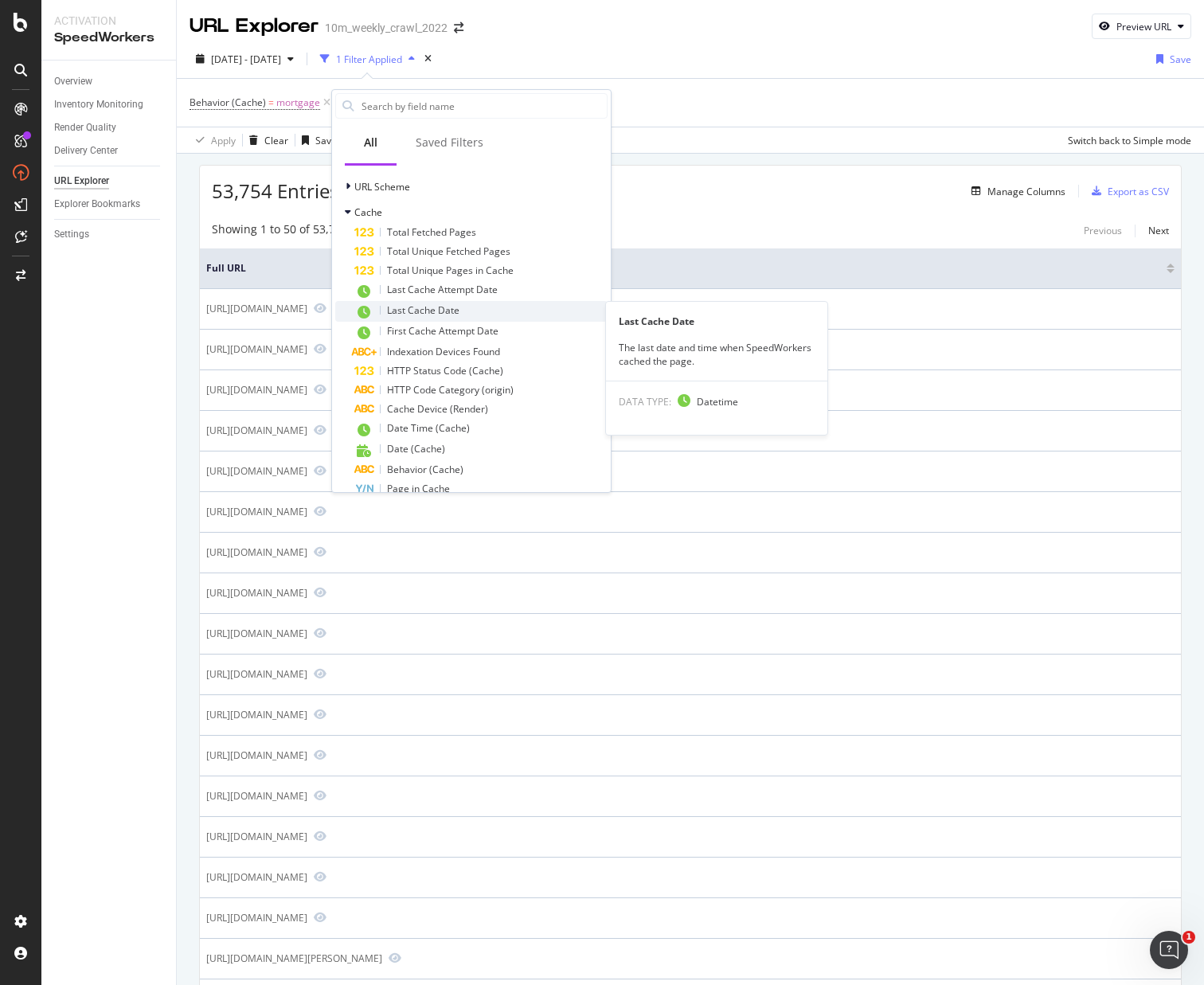
click at [483, 310] on div "Last Cache Date" at bounding box center [481, 311] width 254 height 21
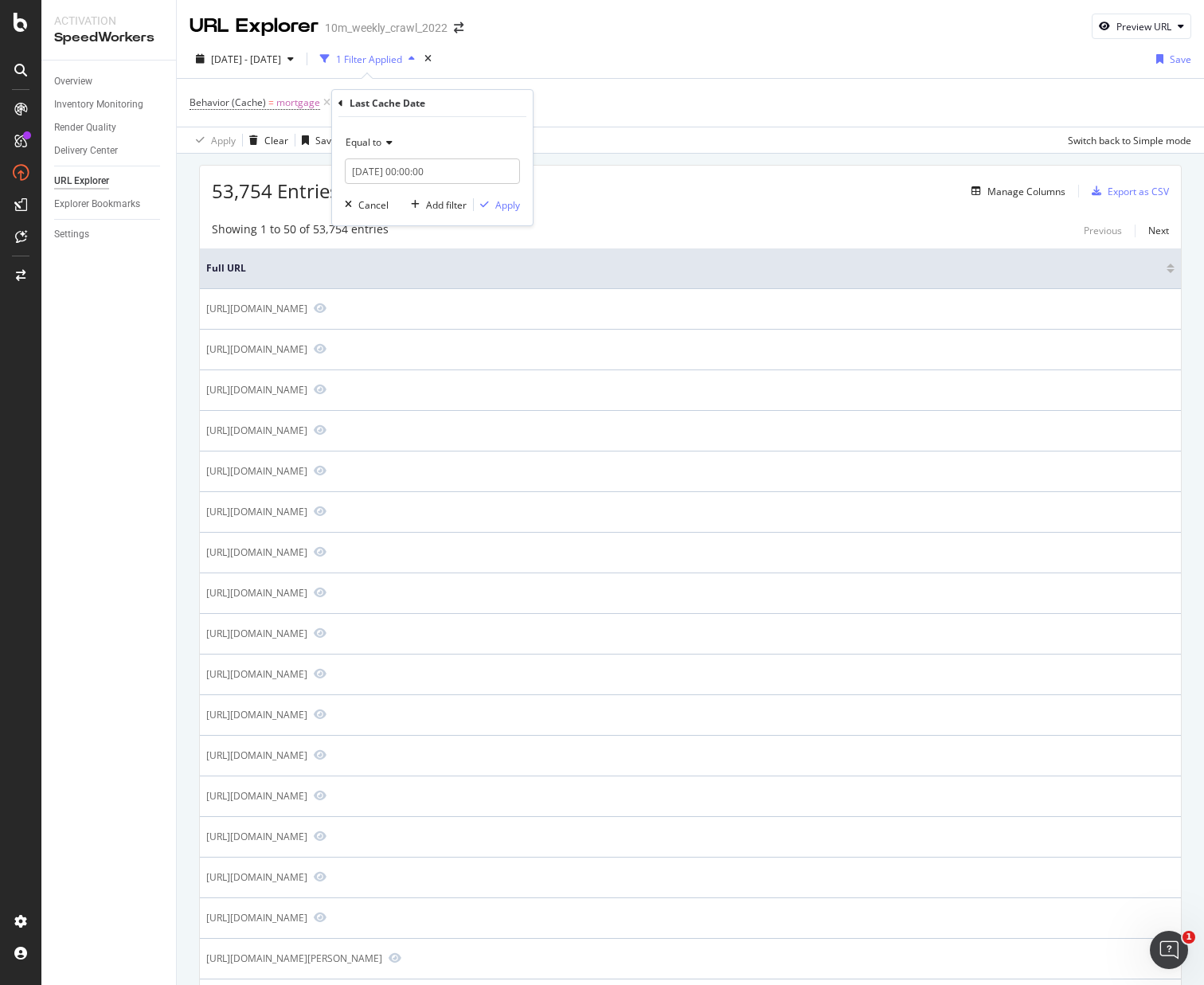
click at [377, 149] on div "Equal to" at bounding box center [433, 142] width 175 height 25
click at [379, 195] on div "After" at bounding box center [434, 195] width 171 height 21
click at [370, 172] on input "2025-10-10 00:00:00" at bounding box center [433, 171] width 175 height 25
click at [449, 278] on div "8" at bounding box center [445, 276] width 26 height 21
type input "2025-10-08 00:00:00"
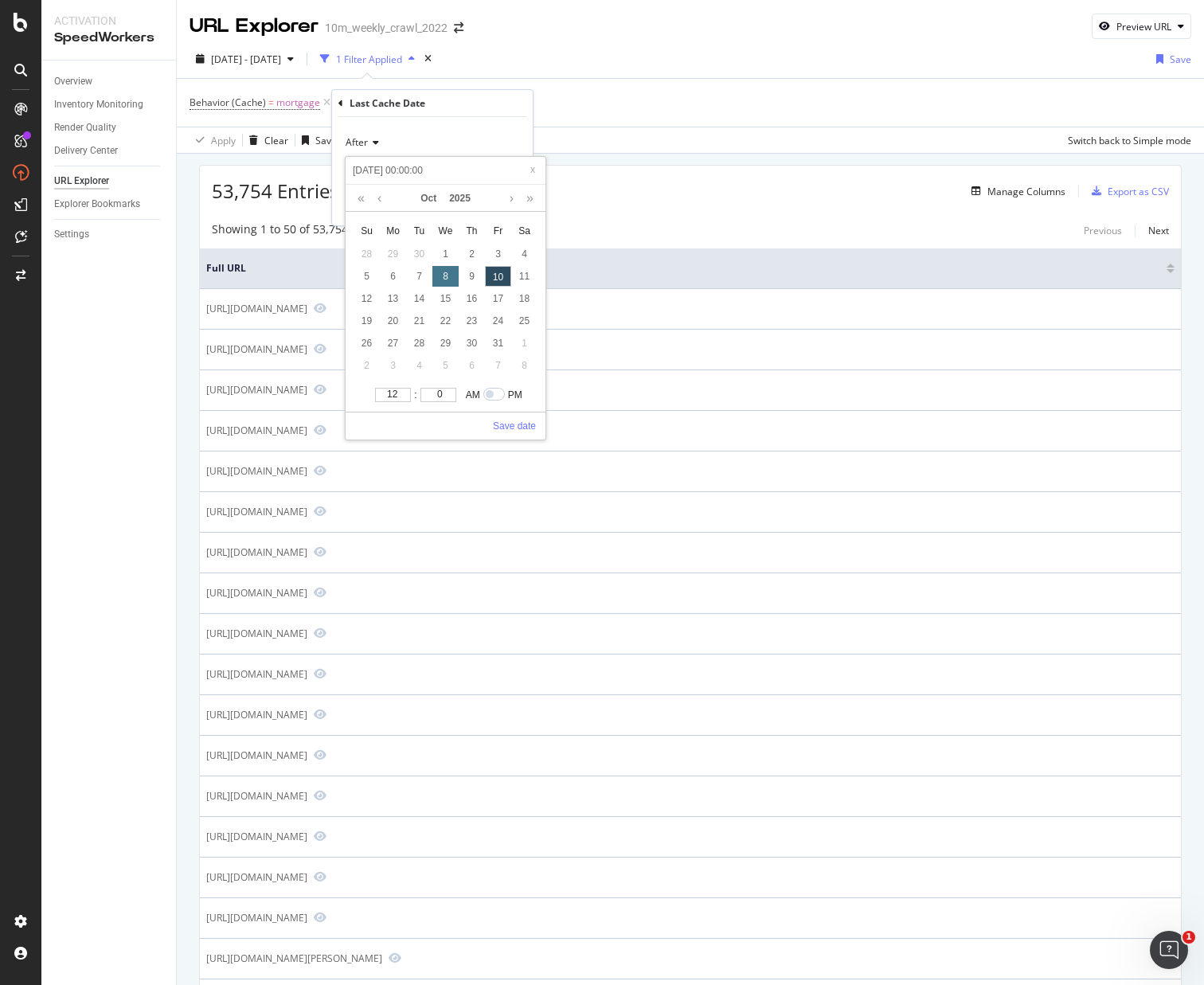
type input "2025-10-08 00:00:00"
click at [508, 423] on link "Save date" at bounding box center [514, 426] width 43 height 14
click at [498, 205] on div "Apply" at bounding box center [507, 205] width 24 height 13
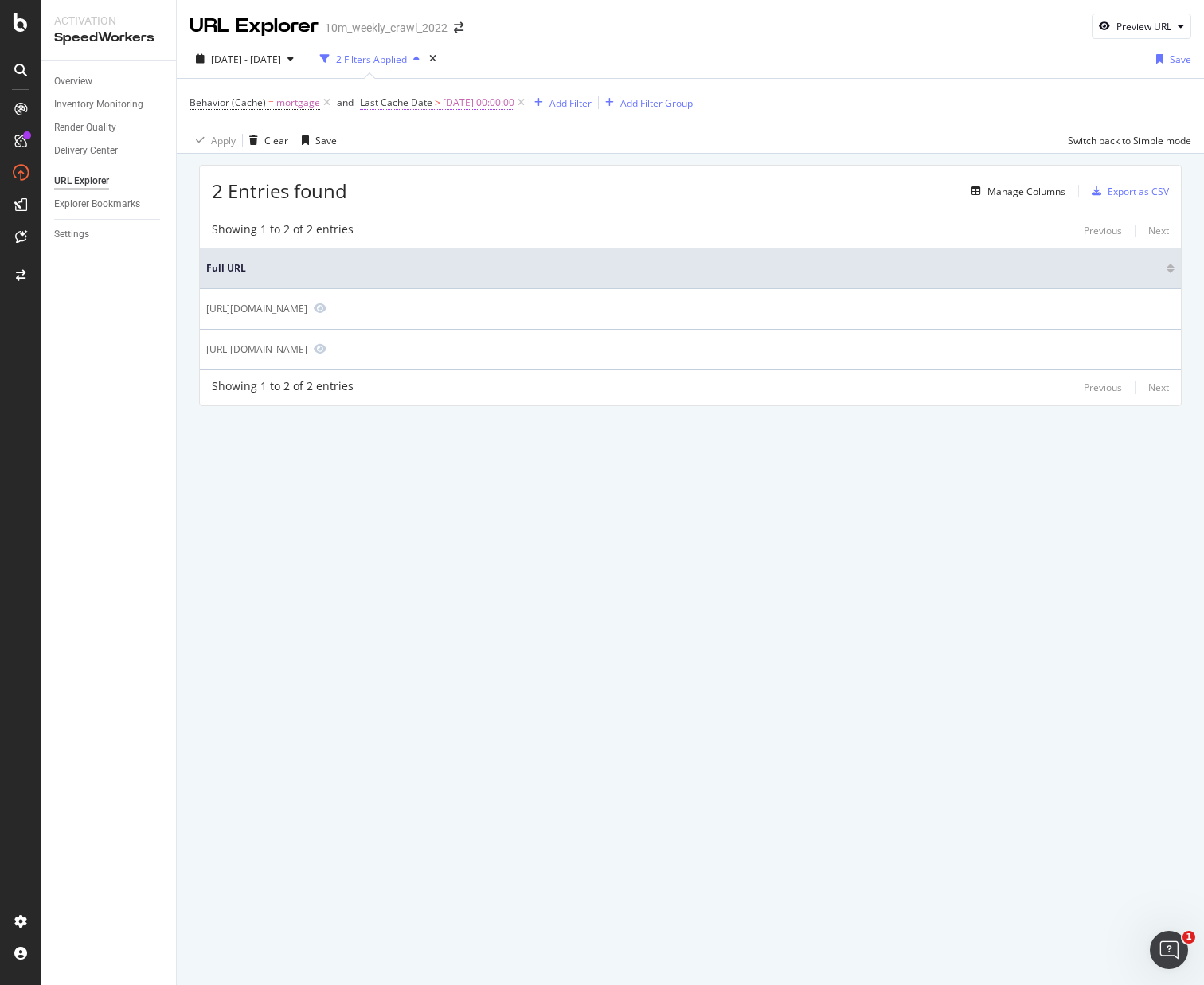
click at [421, 100] on span "Last Cache Date" at bounding box center [396, 102] width 73 height 13
click at [606, 164] on div "2 Entries found Manage Columns Export as CSV Showing 1 to 2 of 2 entries Previo…" at bounding box center [691, 307] width 1028 height 307
click at [427, 103] on span "Last Cache Date" at bounding box center [396, 102] width 73 height 13
click at [392, 200] on div "Cancel" at bounding box center [400, 202] width 31 height 13
click at [528, 102] on icon at bounding box center [521, 102] width 13 height 16
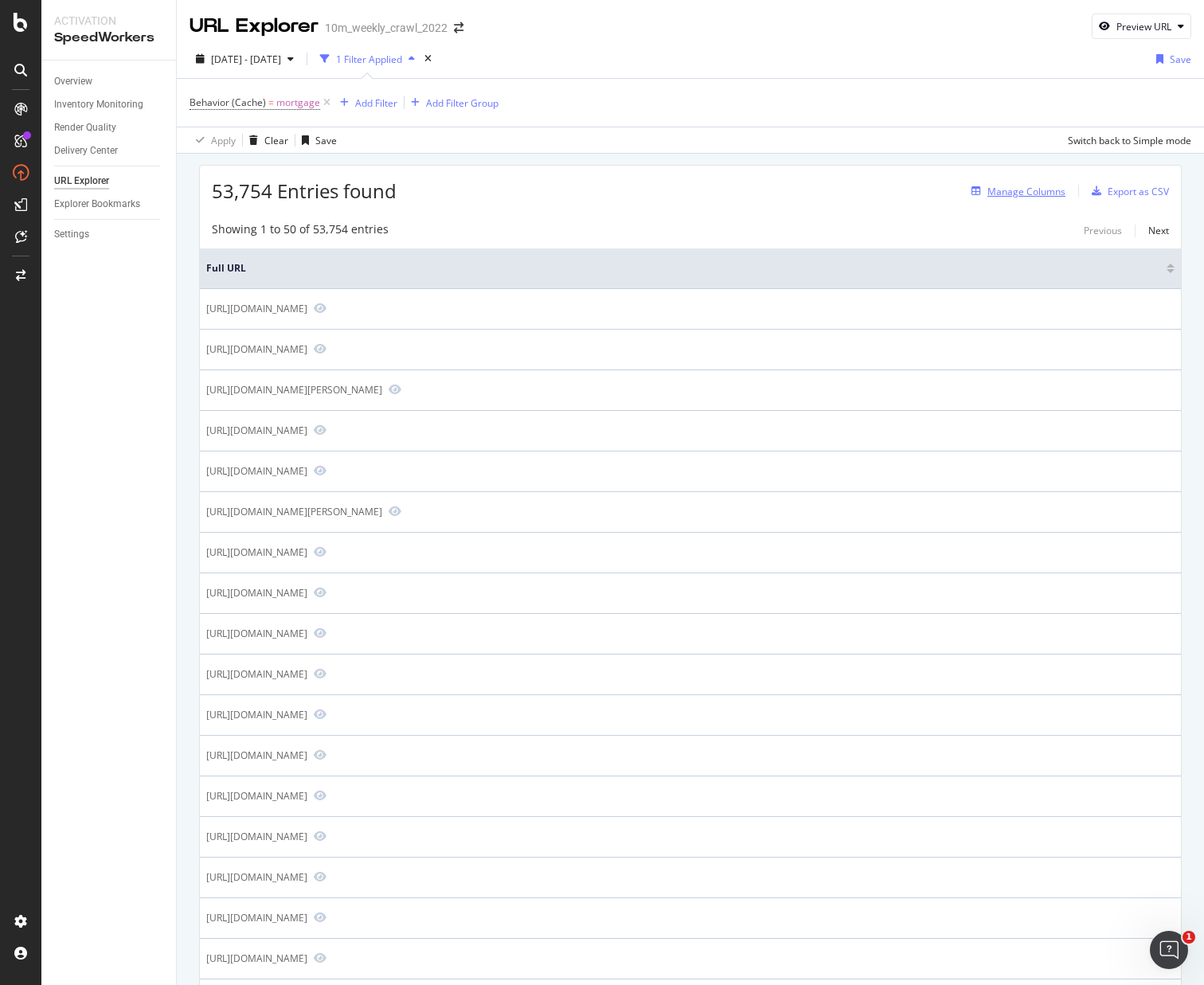
click at [1017, 196] on div "Manage Columns" at bounding box center [1026, 191] width 78 height 13
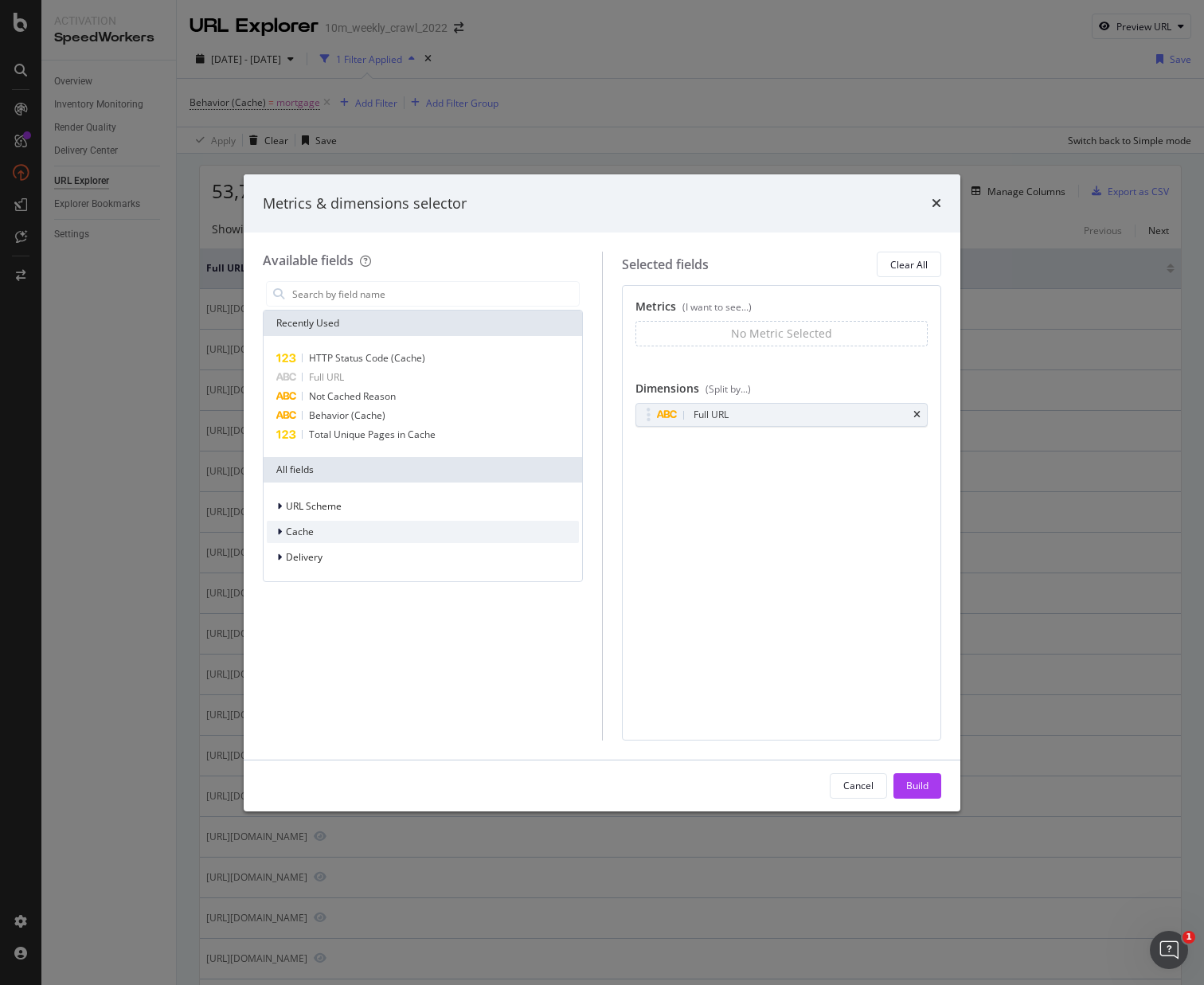
click at [286, 530] on span "Cache" at bounding box center [299, 531] width 28 height 13
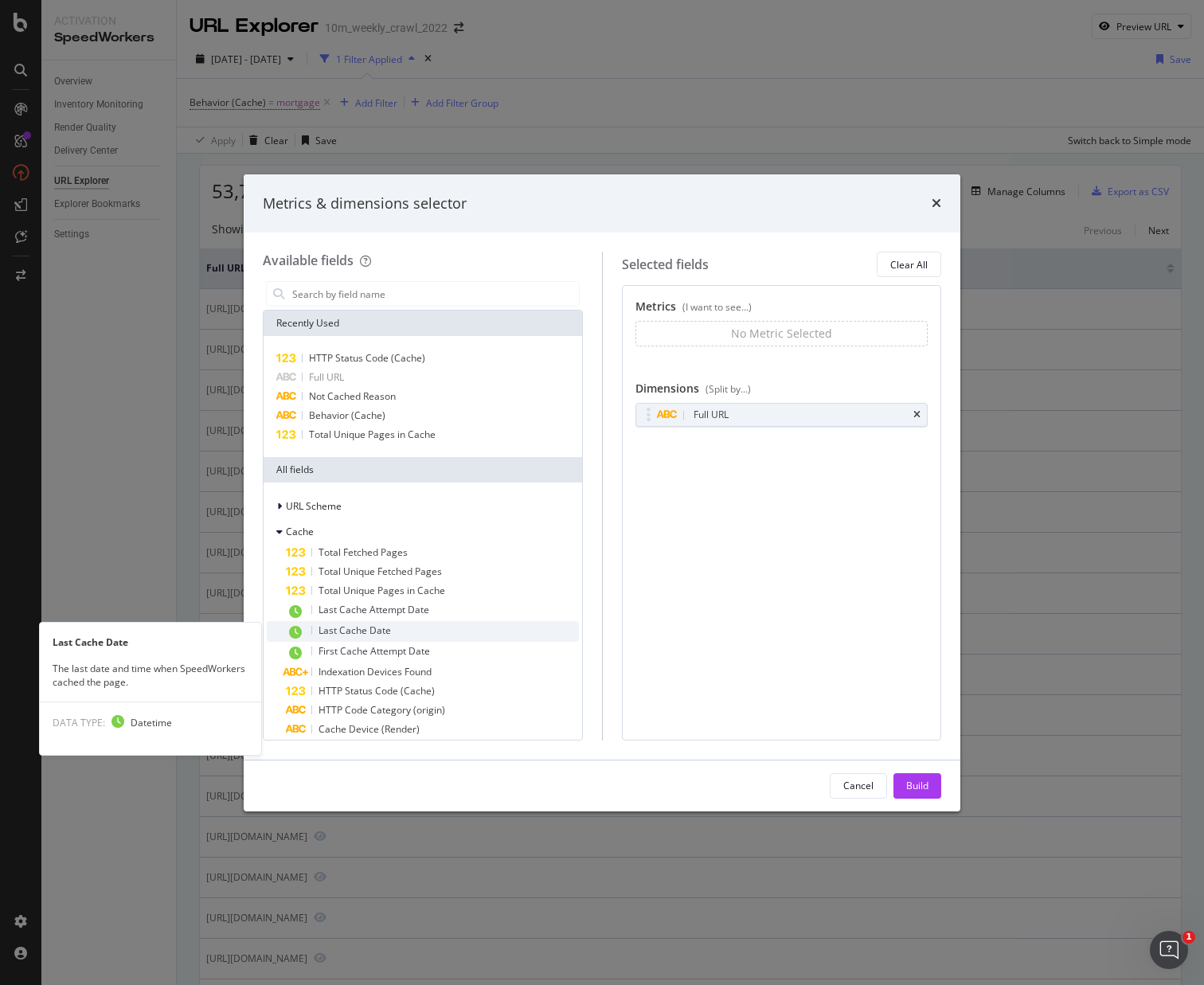
click at [466, 625] on div "Last Cache Date" at bounding box center [433, 631] width 293 height 21
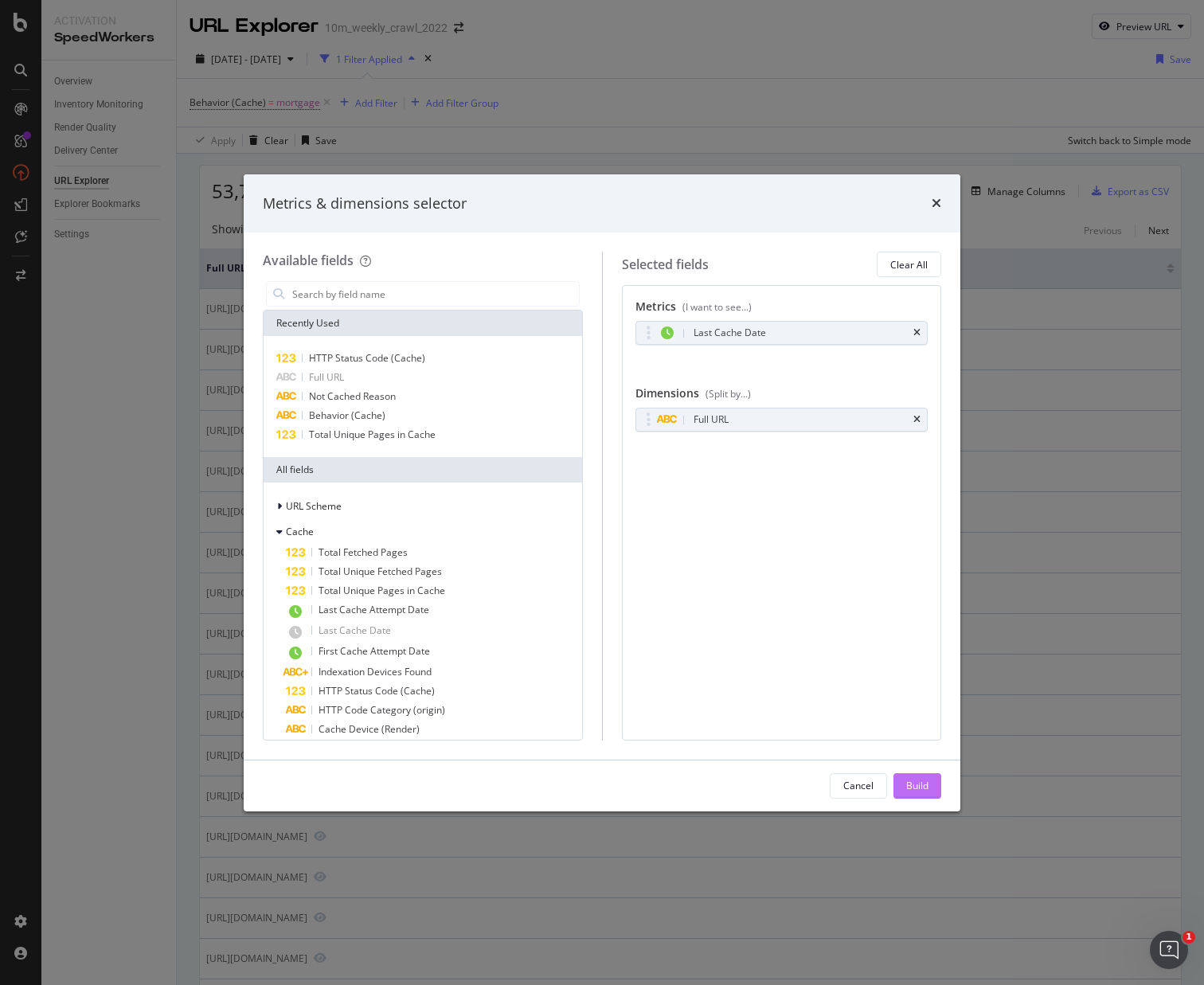
click at [924, 780] on div "Build" at bounding box center [917, 785] width 22 height 13
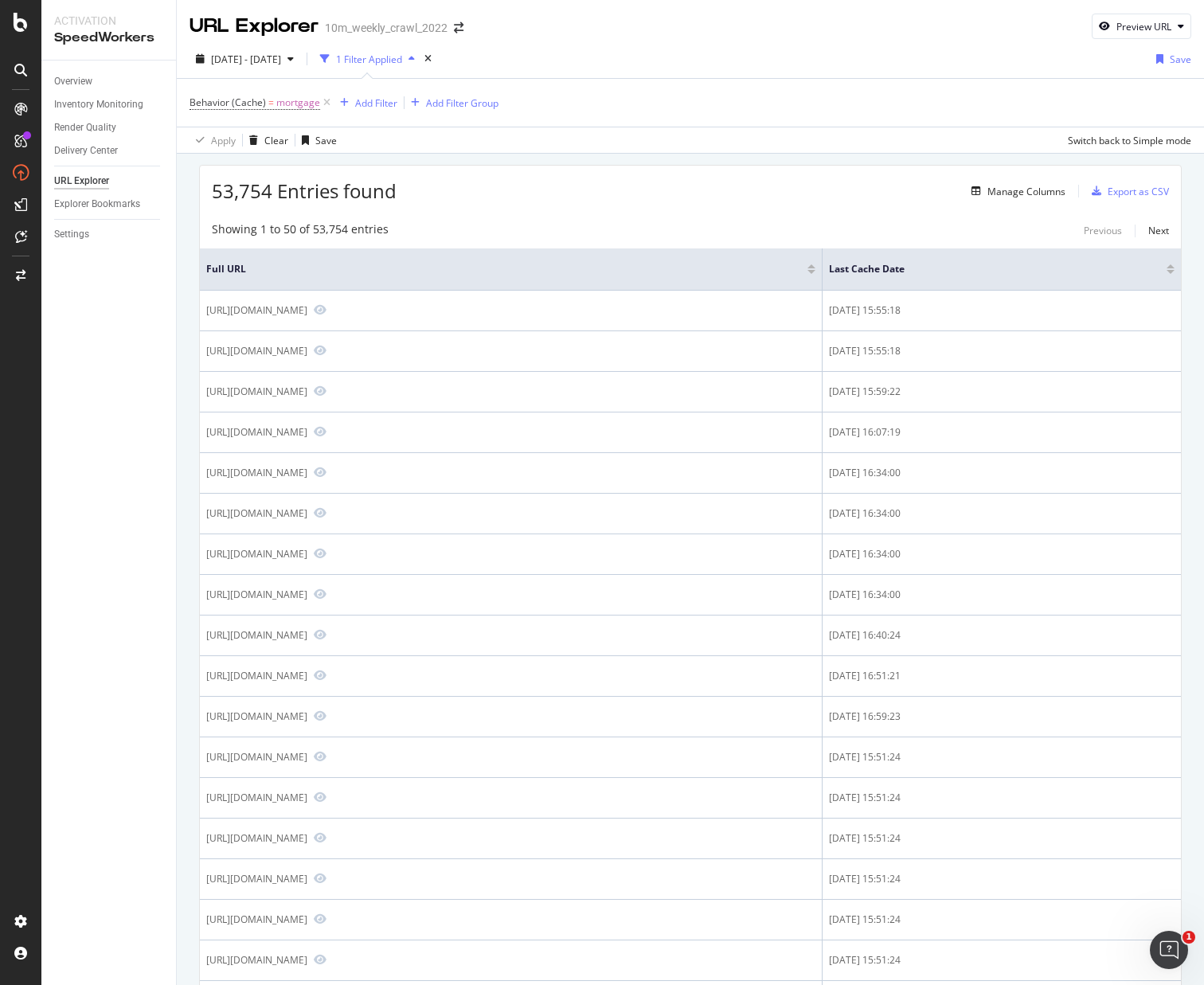
click at [1167, 272] on div at bounding box center [1171, 271] width 8 height 4
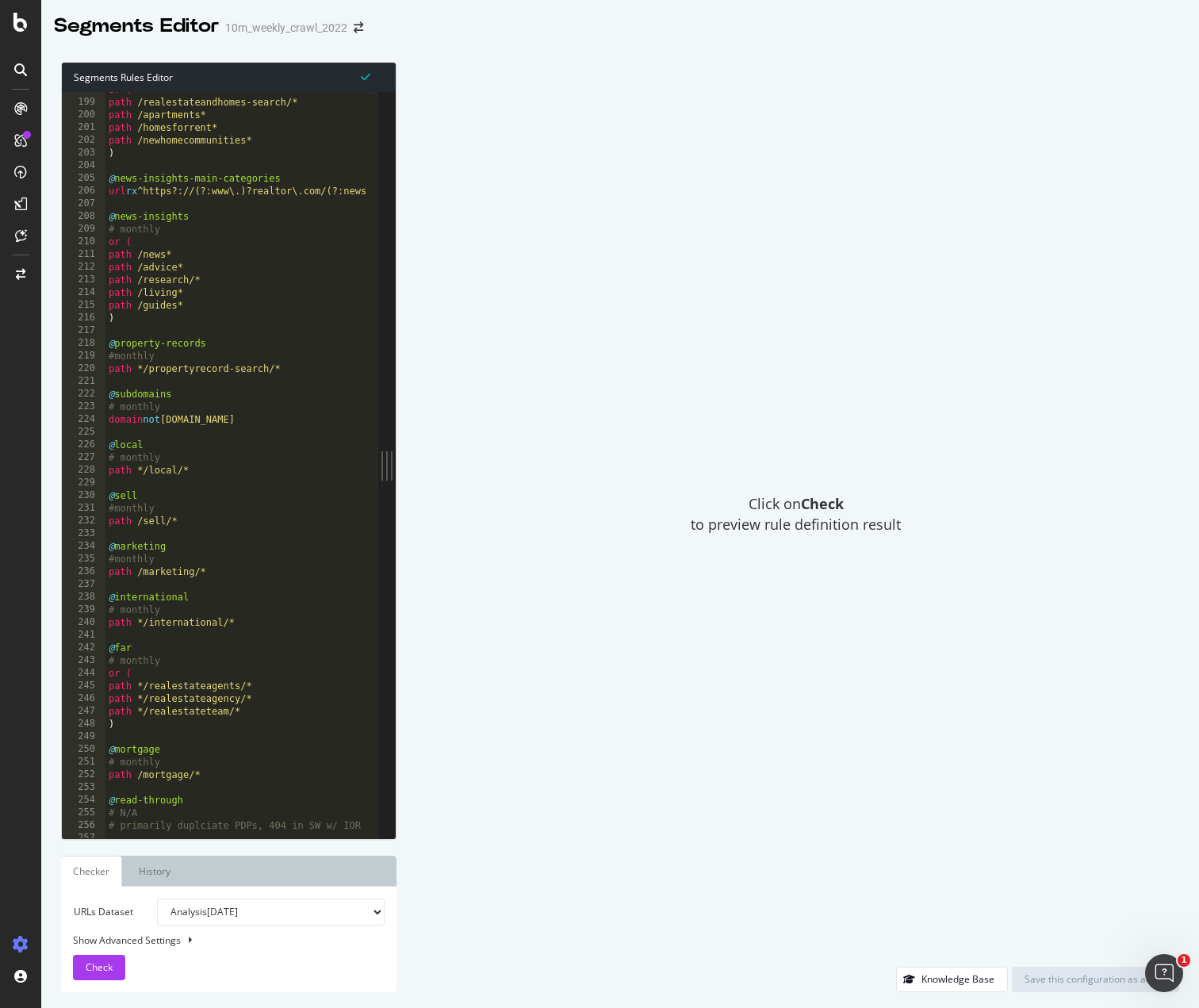
scroll to position [662, 0]
drag, startPoint x: 283, startPoint y: 370, endPoint x: 108, endPoint y: 343, distance: 177.1
click at [108, 343] on div "or ( path /realestateandhomes-search/* path /apartments* path /homesforrent* pa…" at bounding box center [588, 460] width 966 height 760
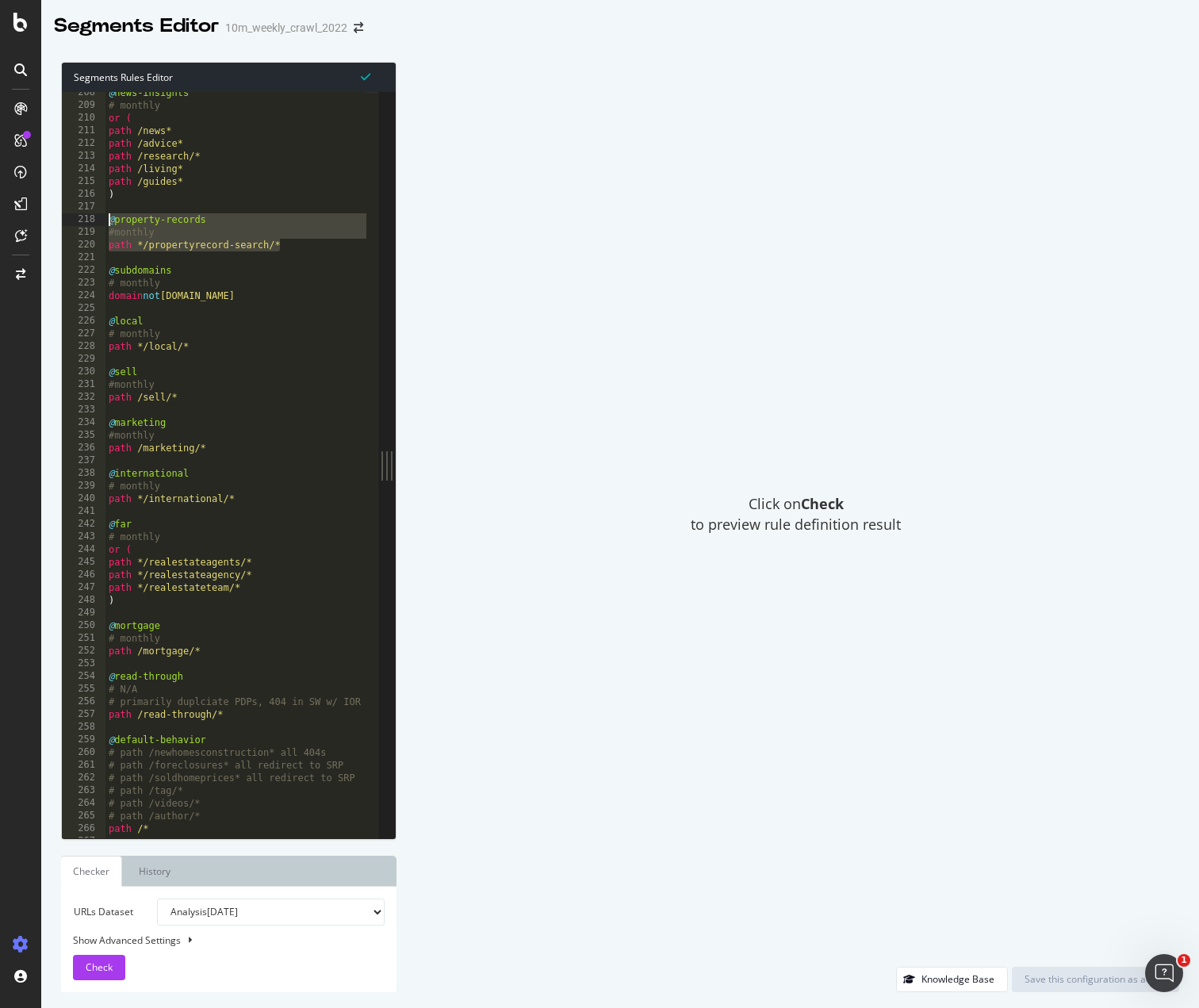
scroll to position [689, 0]
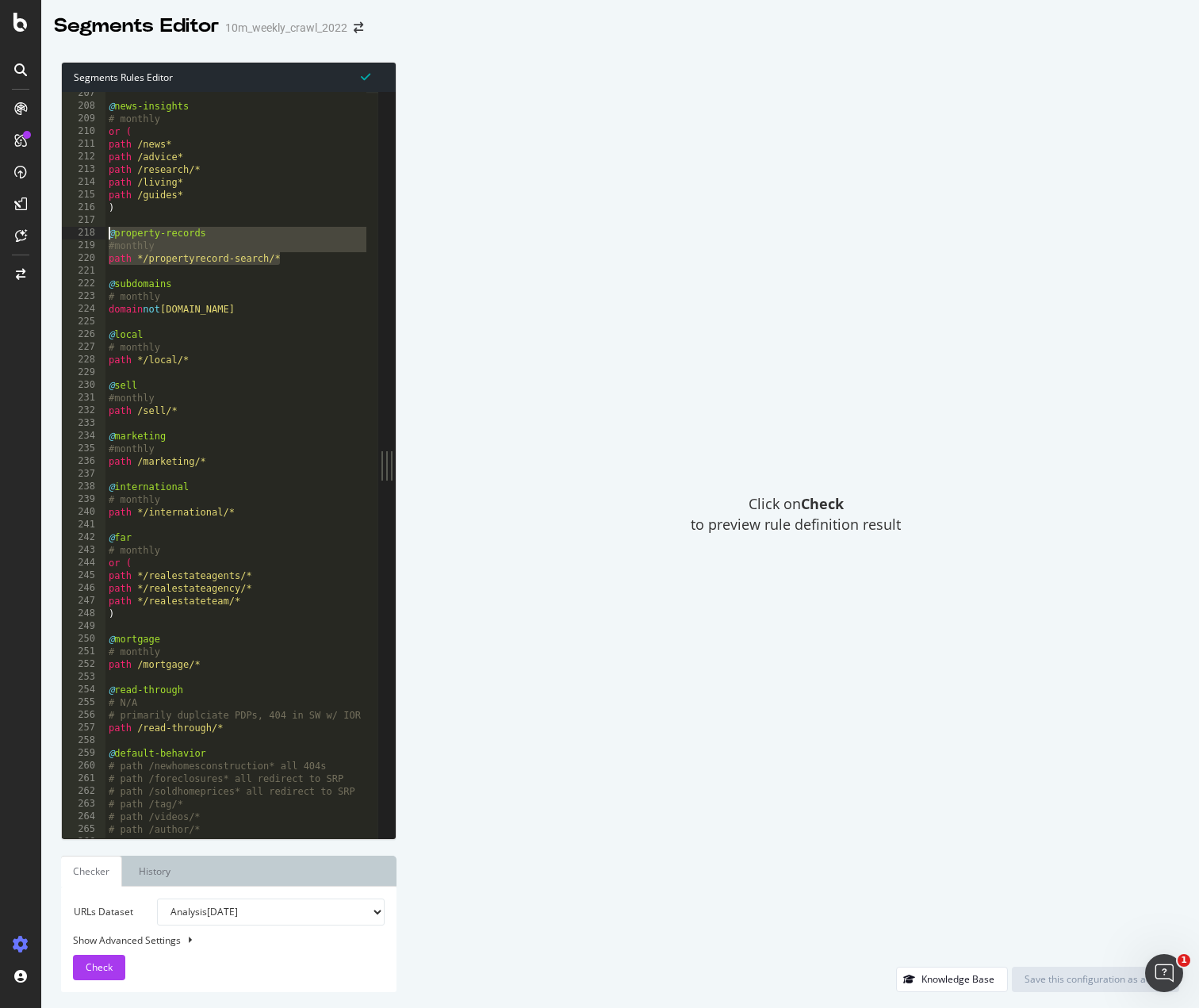
click at [200, 246] on div "@ news-insights # monthly or ( path /news* path /advice* path /research/* path …" at bounding box center [588, 466] width 966 height 760
drag, startPoint x: 295, startPoint y: 261, endPoint x: 110, endPoint y: 237, distance: 186.6
click at [110, 237] on div "@ news-insights # monthly or ( path /news* path /advice* path /research/* path …" at bounding box center [588, 466] width 966 height 760
type textarea "@property-records #monthly"
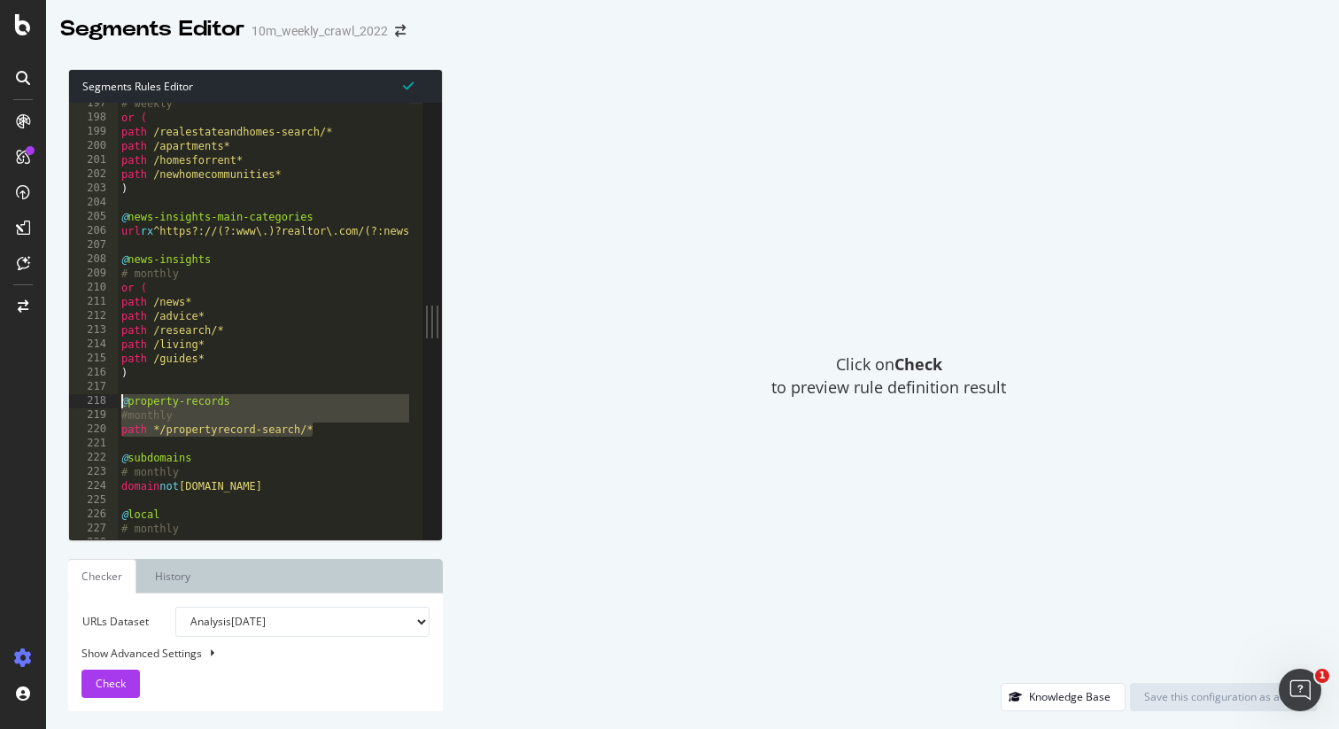
scroll to position [738, 0]
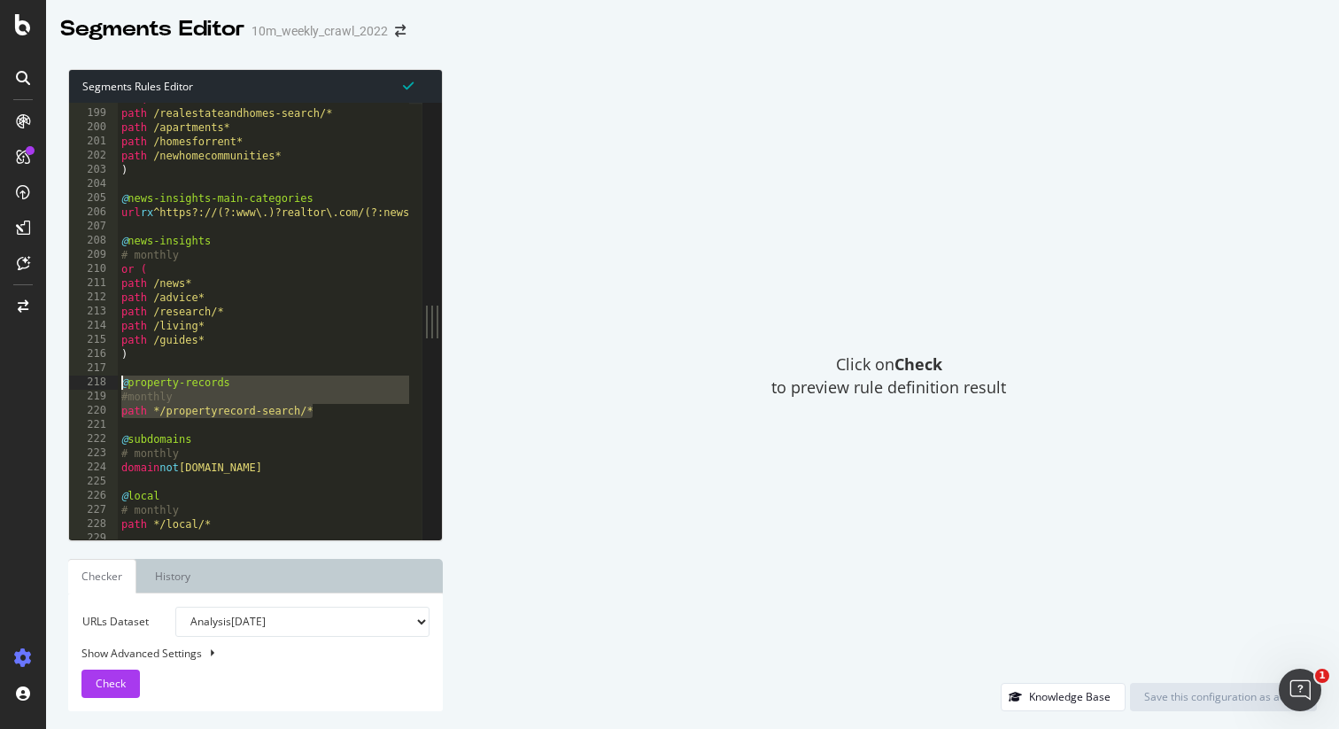
click at [182, 419] on div "or ( path /realestateandhomes-search/* path /apartments* path /homesforrent* pa…" at bounding box center [657, 318] width 1079 height 452
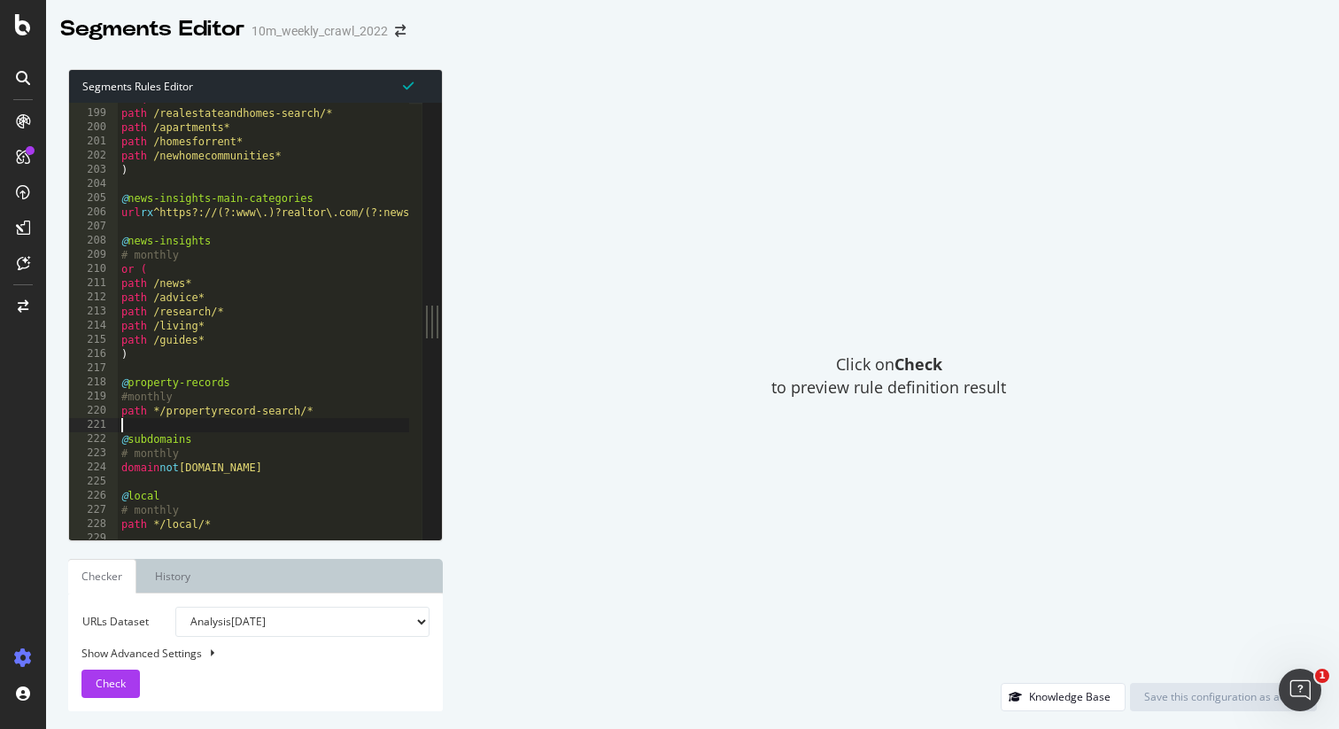
click at [162, 405] on div "or ( path /realestateandhomes-search/* path /apartments* path /homesforrent* pa…" at bounding box center [657, 318] width 1079 height 452
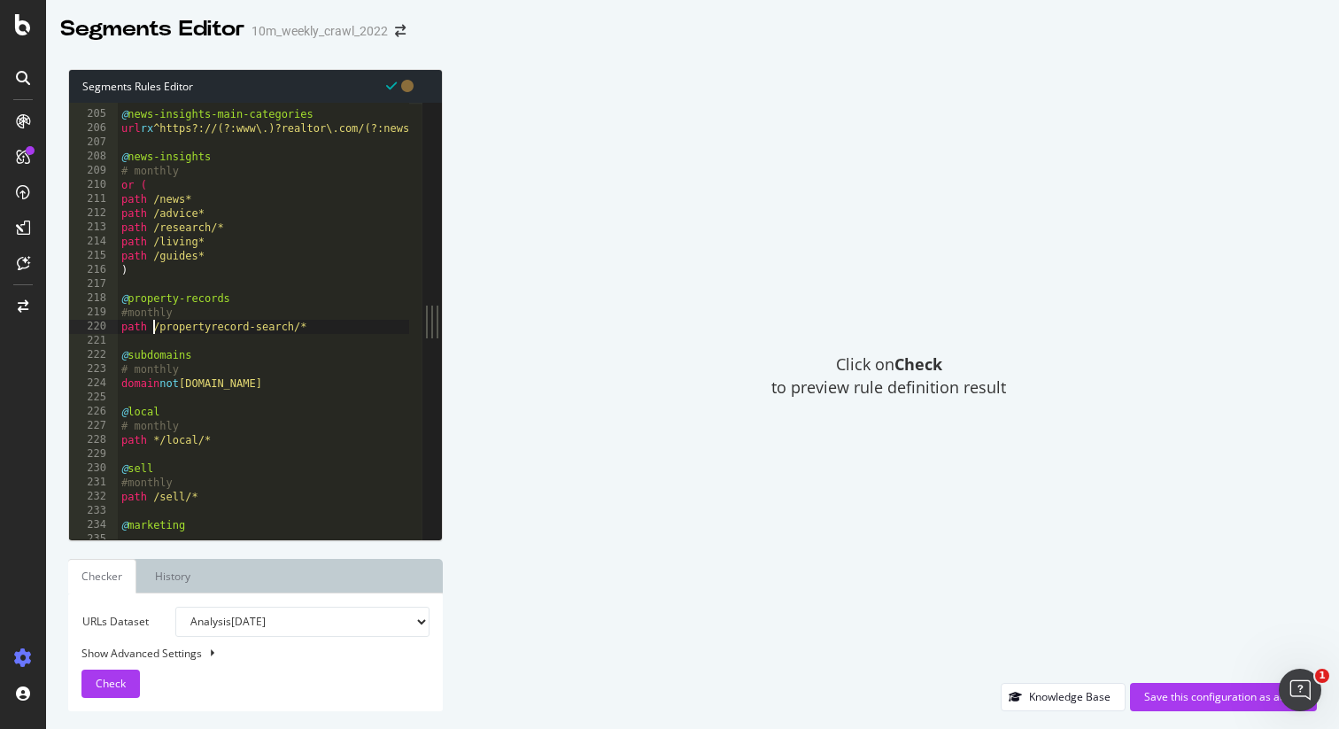
scroll to position [763, 0]
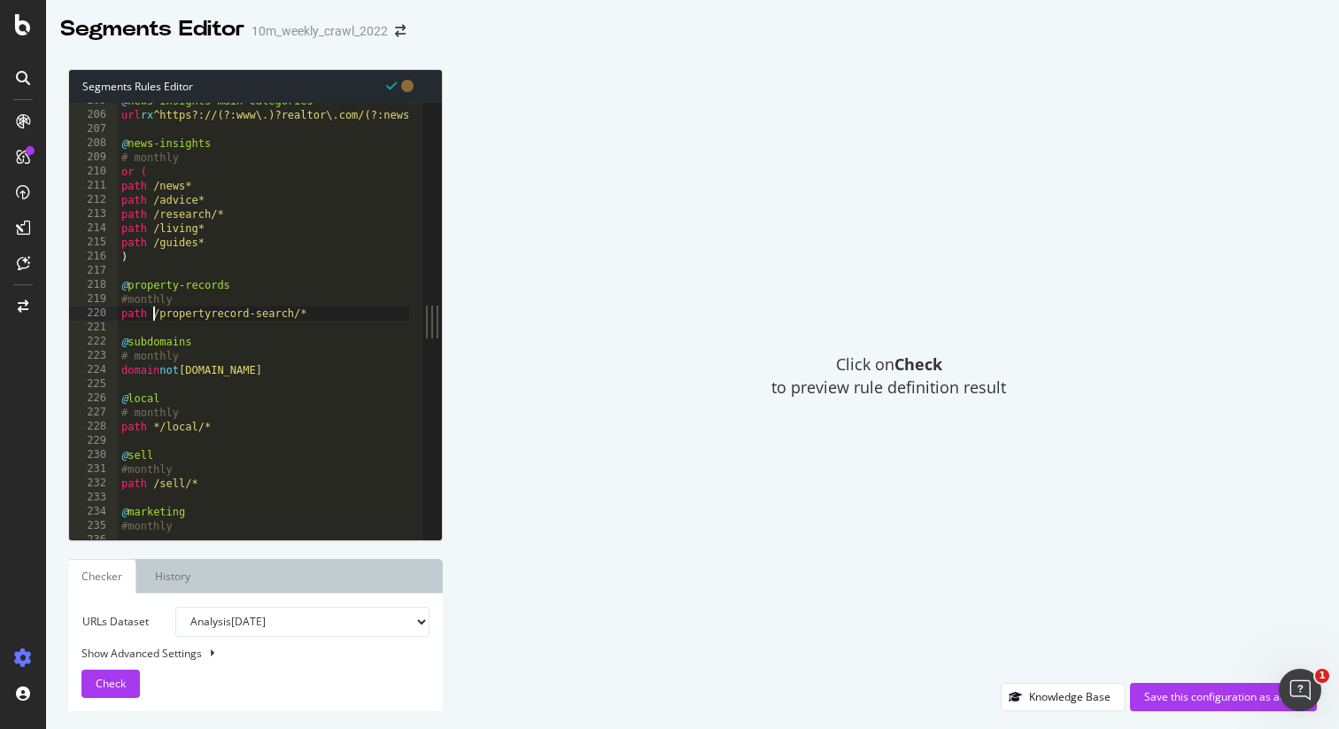
click at [162, 421] on div "@ news-insights-main-categories url rx ^https?://(?:www\.)?realtor\.com/(?:news…" at bounding box center [657, 320] width 1079 height 452
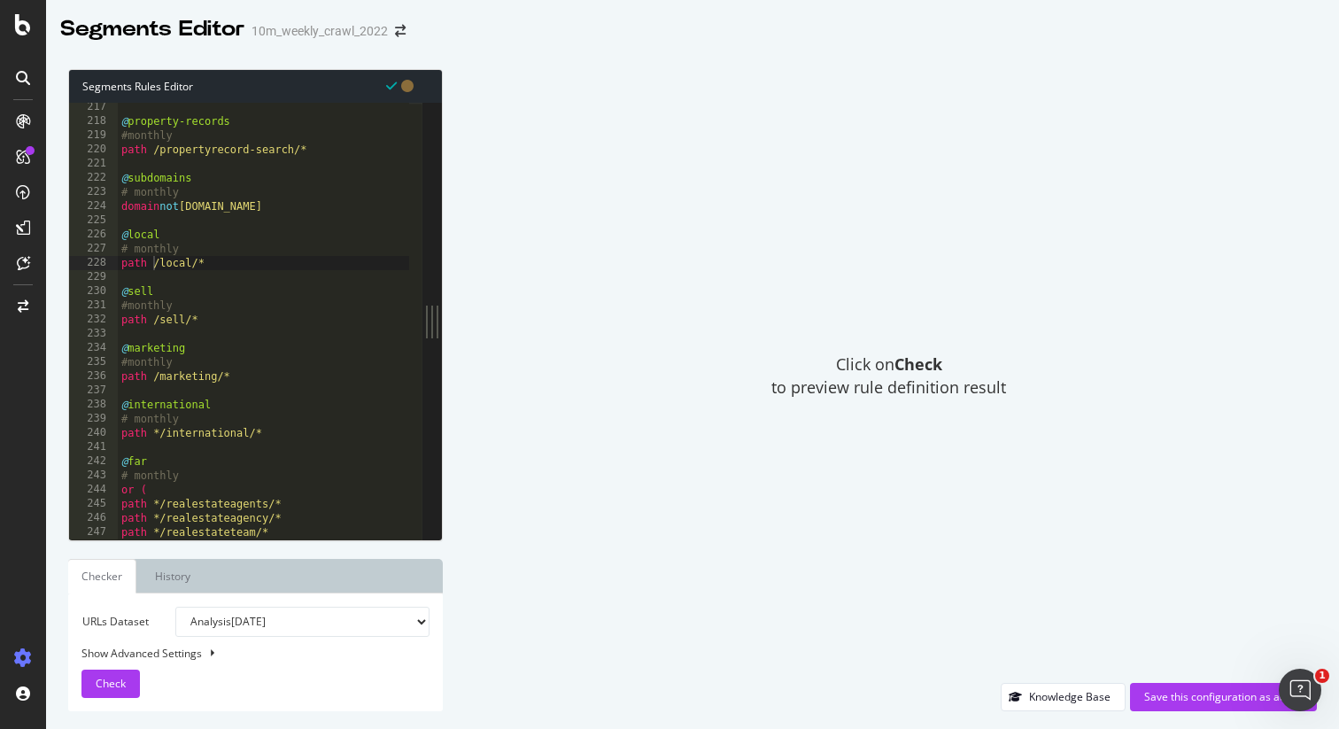
scroll to position [808, 0]
click at [162, 426] on div "@ property-records #monthly path /propertyrecord-search/* @ subdomains # monthl…" at bounding box center [657, 323] width 1079 height 452
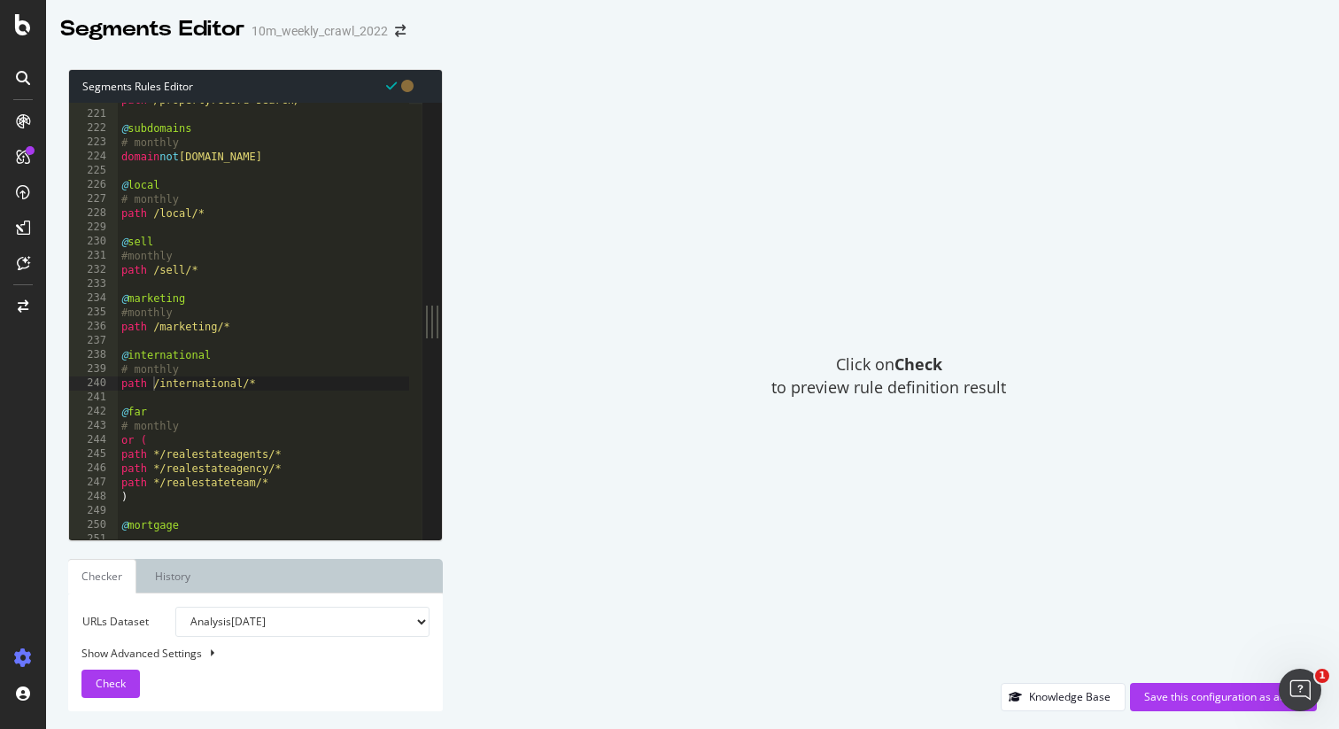
scroll to position [825, 0]
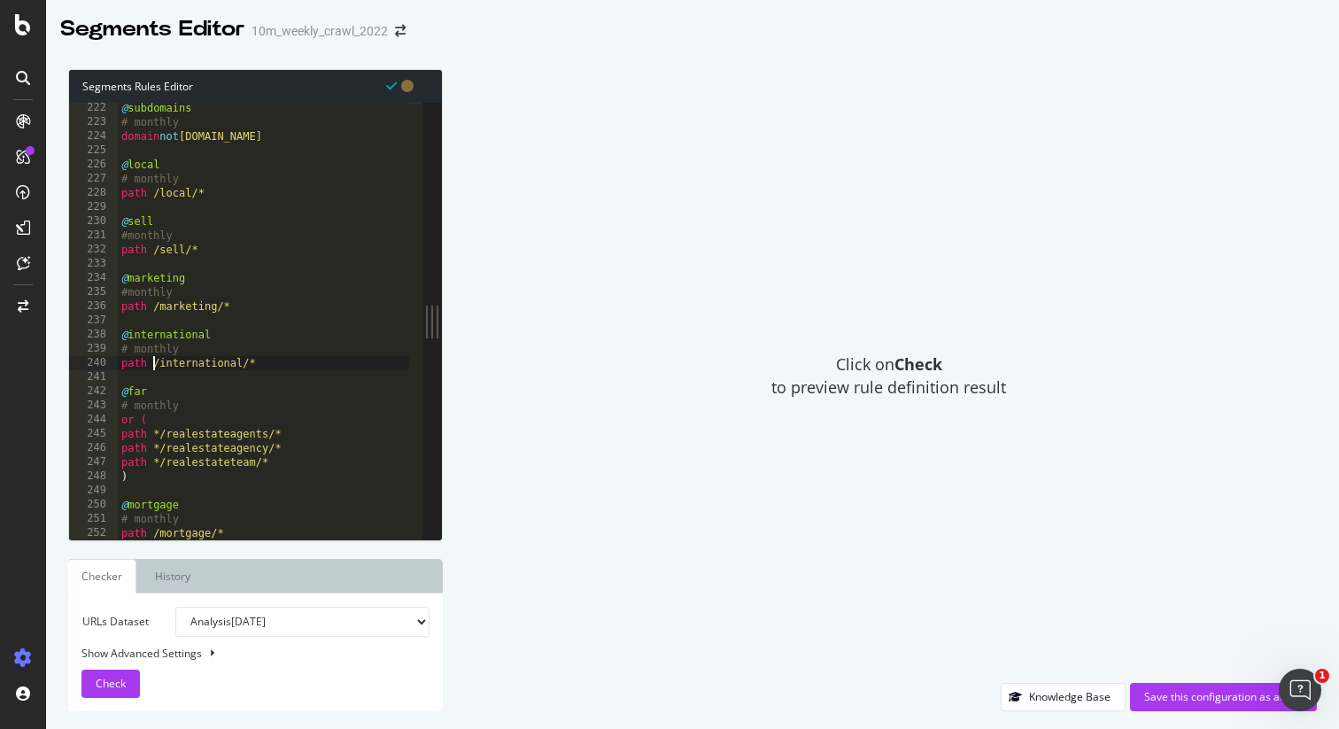
click at [160, 429] on div "@ subdomains # monthly domain not www.realtor.com @ local # monthly path /local…" at bounding box center [657, 327] width 1079 height 452
click at [160, 439] on div "@ subdomains # monthly domain not www.realtor.com @ local # monthly path /local…" at bounding box center [657, 327] width 1079 height 452
click at [159, 446] on div "@ subdomains # monthly domain not www.realtor.com @ local # monthly path /local…" at bounding box center [657, 327] width 1079 height 452
click at [157, 459] on div "@ subdomains # monthly domain not www.realtor.com @ local # monthly path /local…" at bounding box center [657, 327] width 1079 height 452
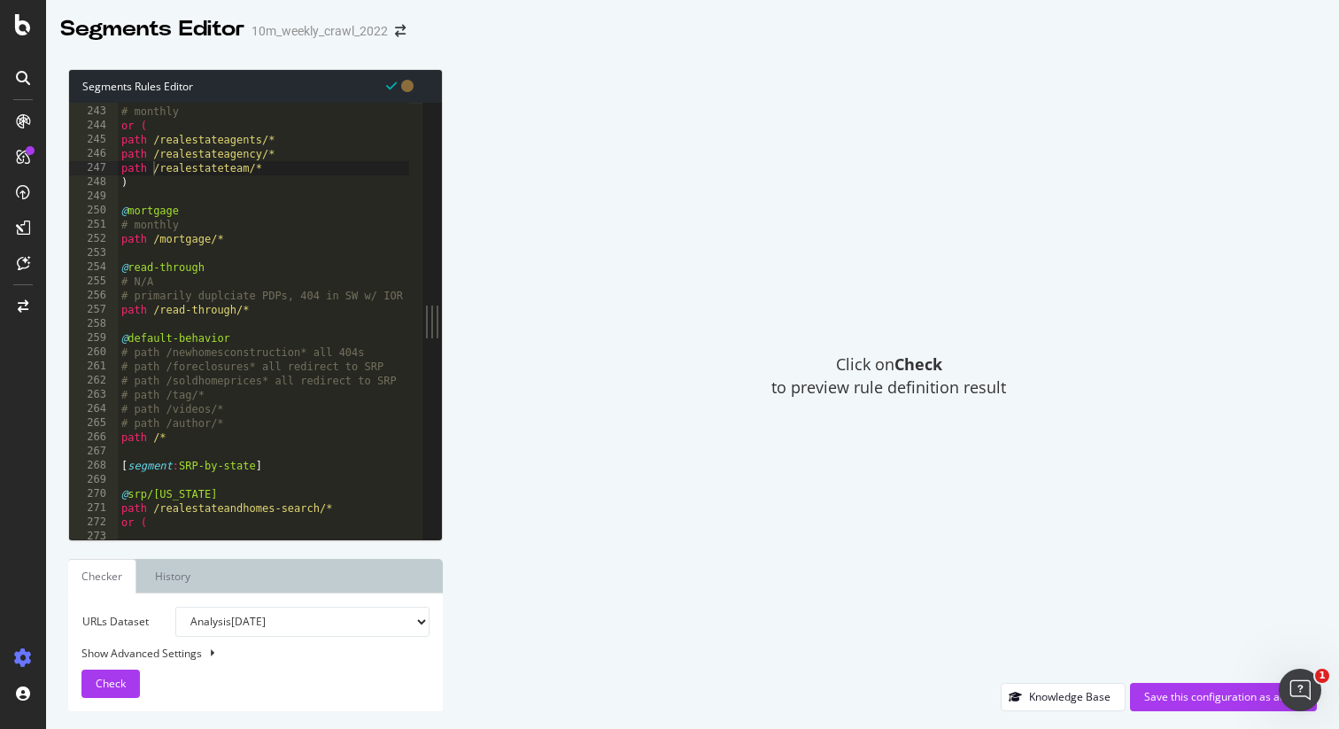
scroll to position [903, 0]
click at [116, 686] on span "Check" at bounding box center [111, 683] width 30 height 15
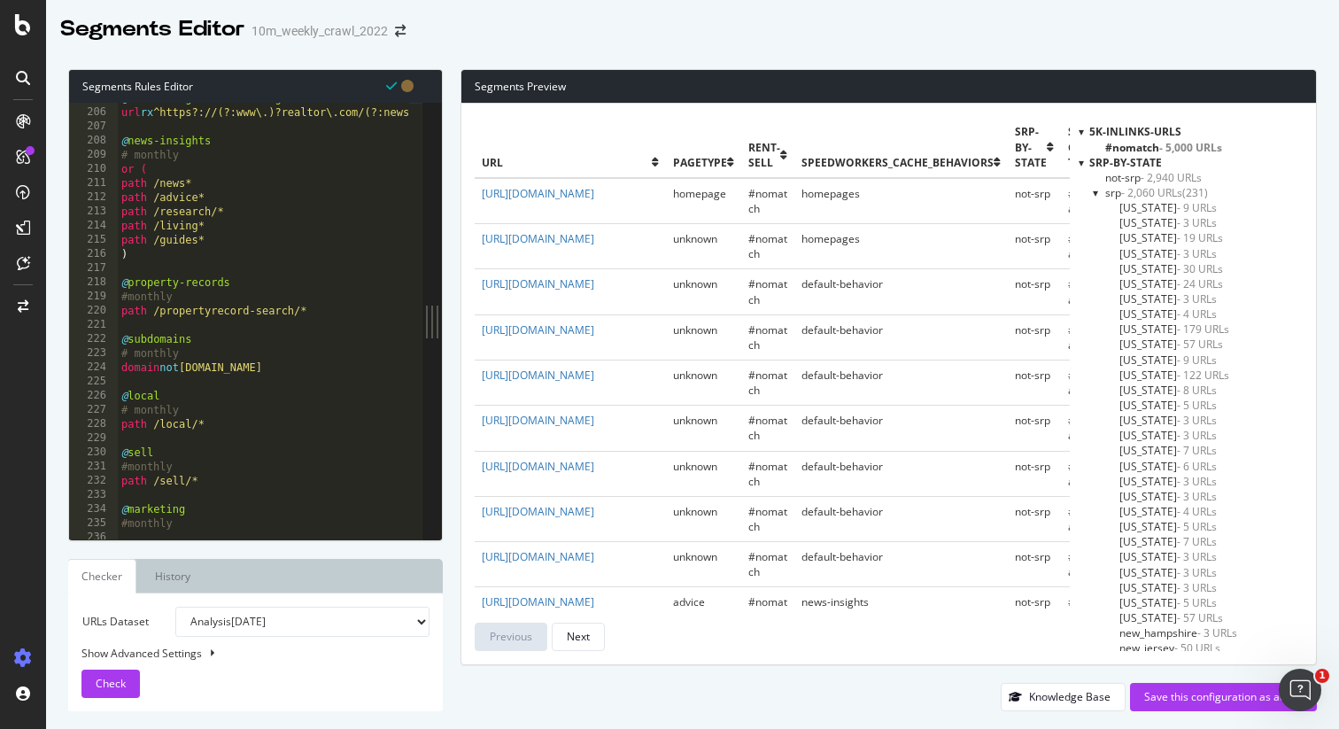
scroll to position [762, 0]
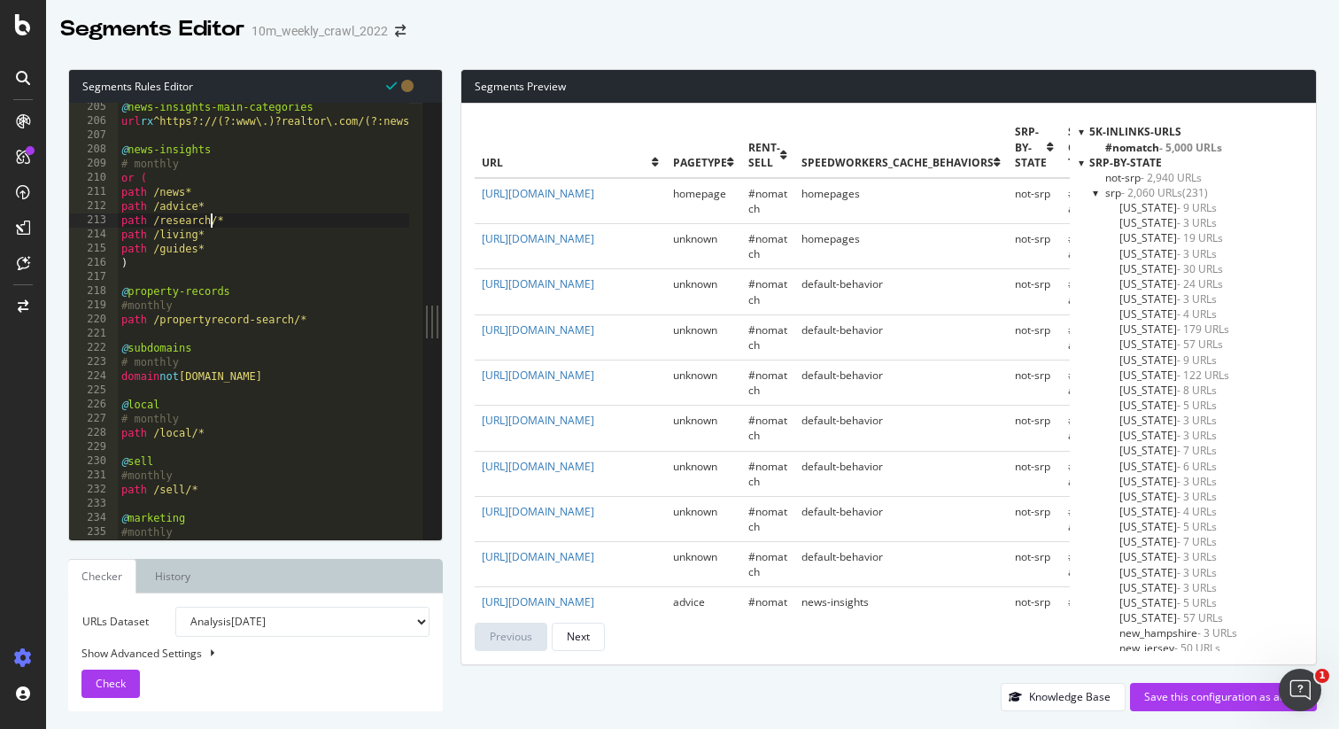
click at [209, 225] on div "@ news-insights-main-categories url rx ^https?://(?:www\.)?realtor\.com/(?:news…" at bounding box center [657, 326] width 1079 height 452
click at [215, 225] on div "@ news-insights-main-categories url rx ^https?://(?:www\.)?realtor\.com/(?:news…" at bounding box center [657, 326] width 1079 height 452
type textarea "path /research*"
